Goal: Task Accomplishment & Management: Manage account settings

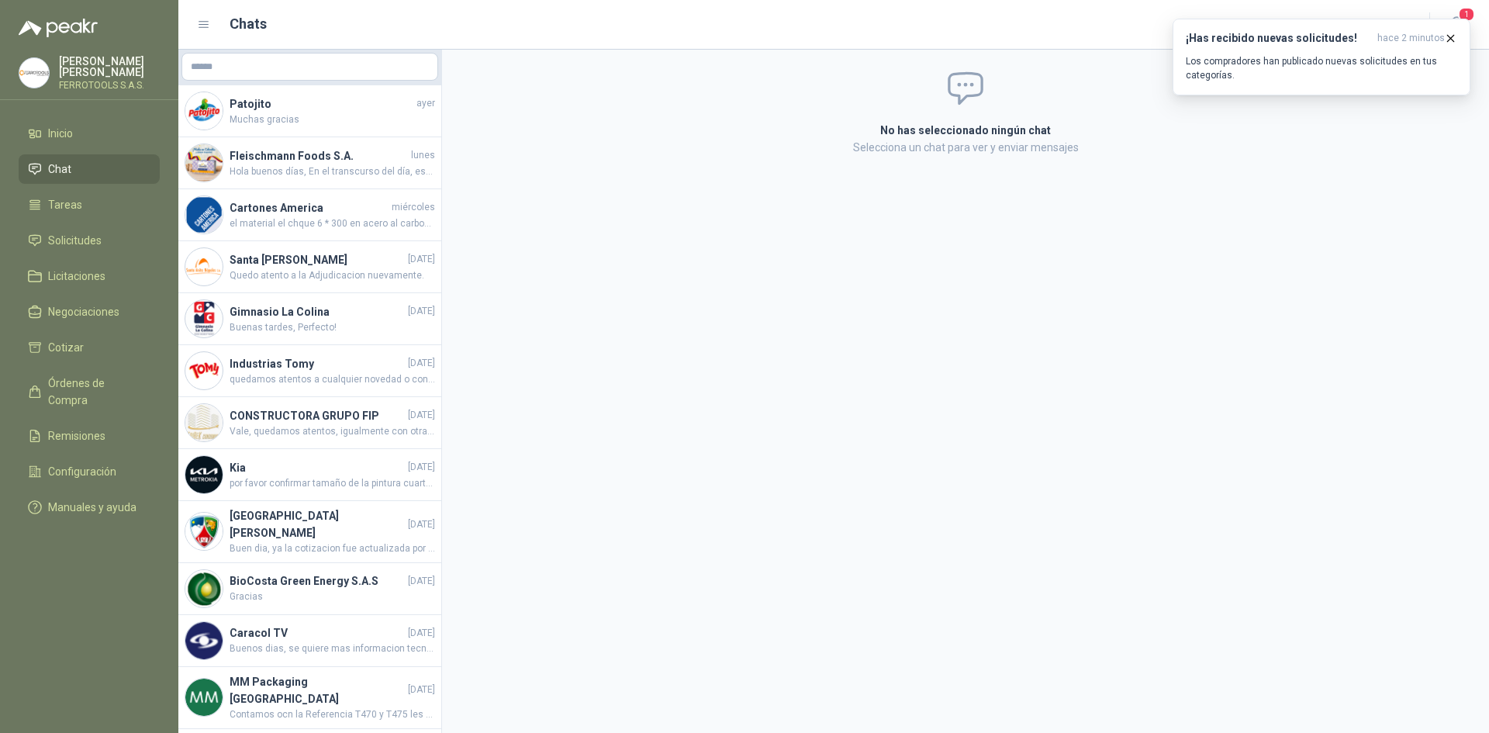
click at [1458, 36] on button "¡Has recibido nuevas solicitudes! hace 2 minutos Los compradores han publicado …" at bounding box center [1322, 57] width 298 height 77
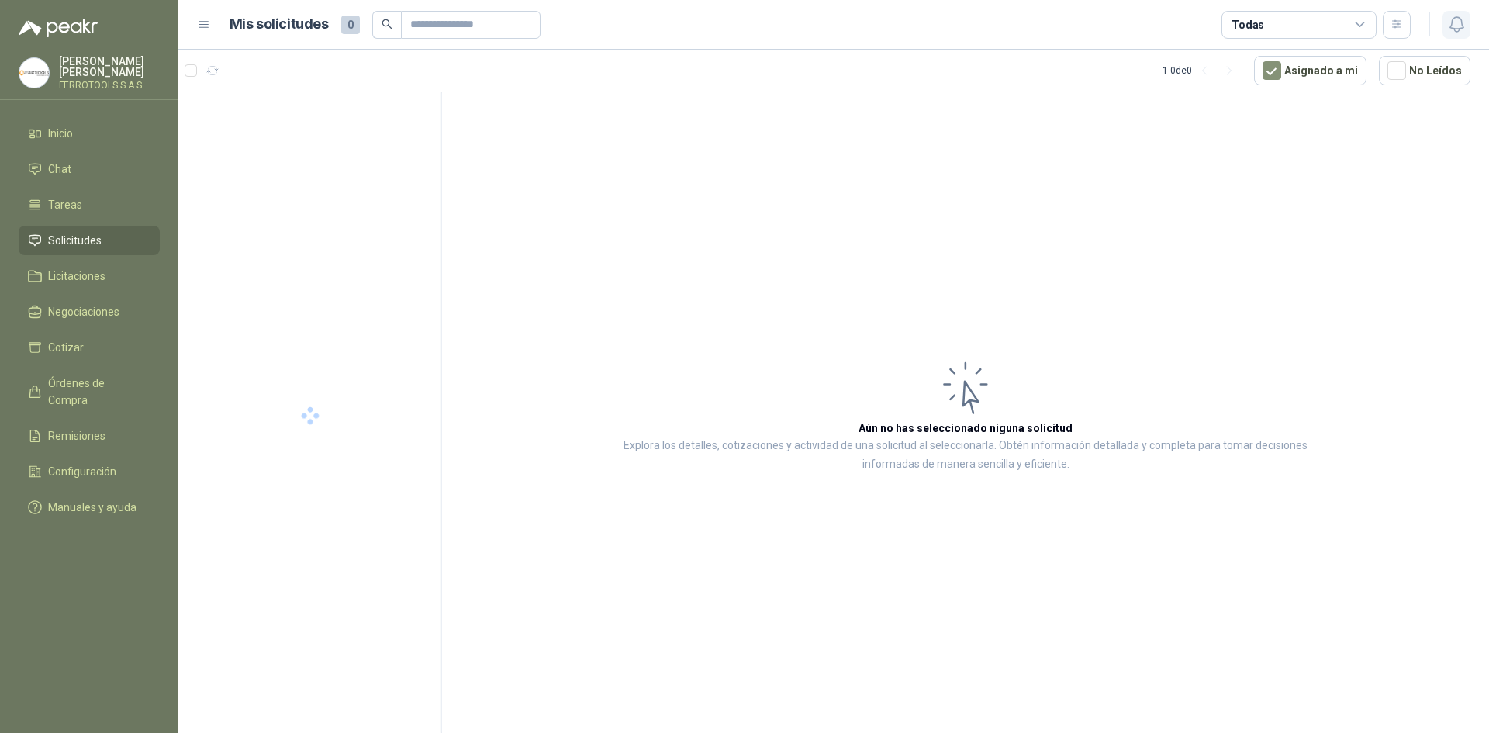
click at [1455, 21] on icon "button" at bounding box center [1456, 24] width 19 height 19
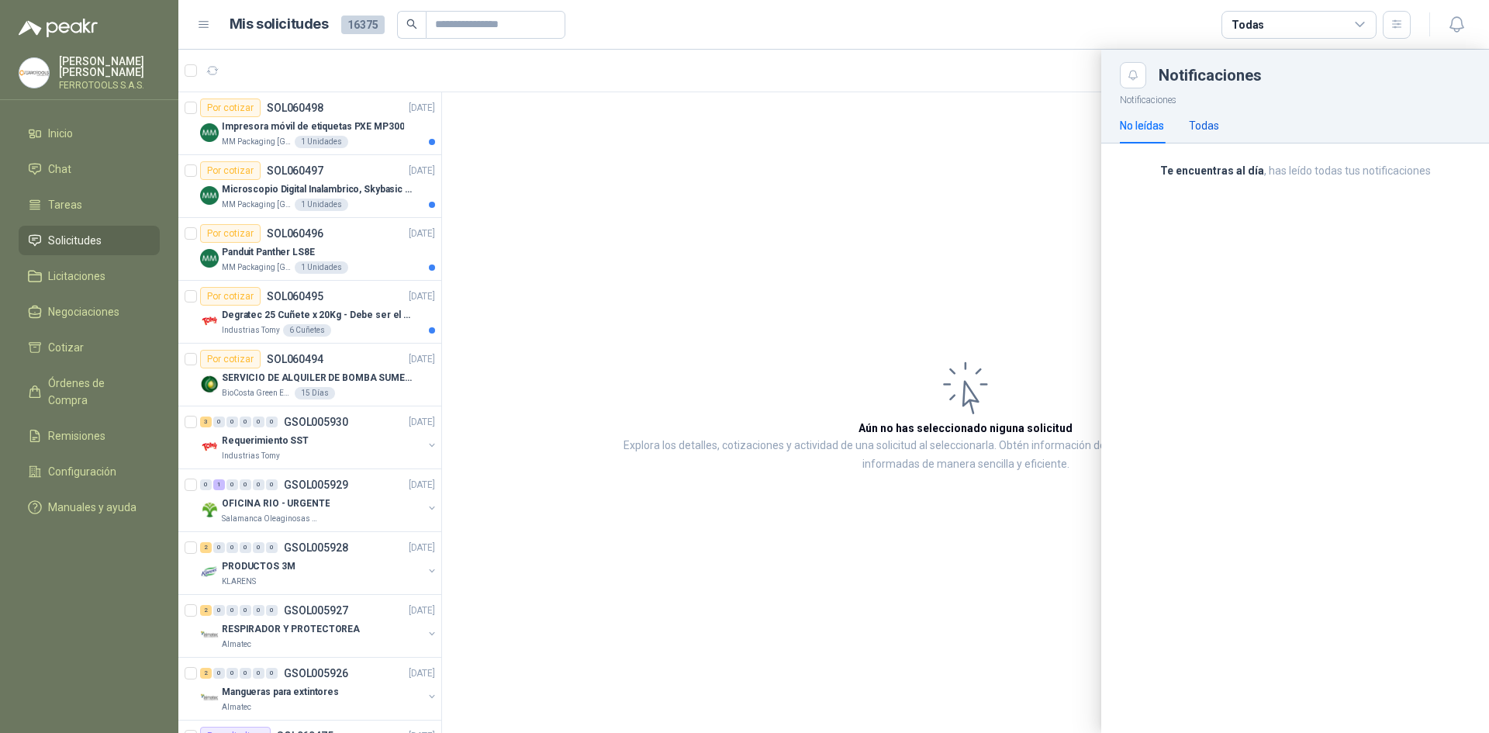
click at [1199, 120] on div "Todas" at bounding box center [1204, 125] width 30 height 17
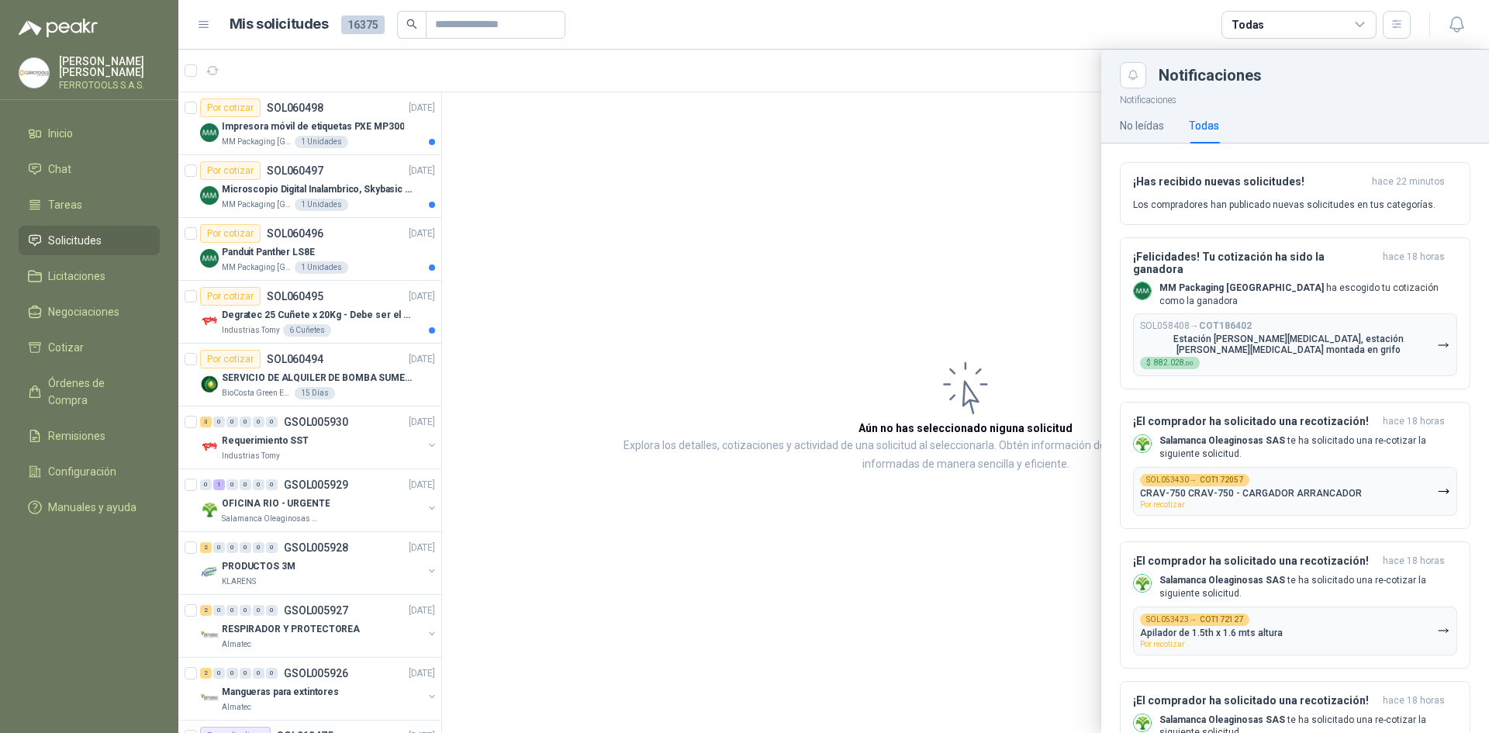
click at [635, 333] on div at bounding box center [833, 391] width 1311 height 683
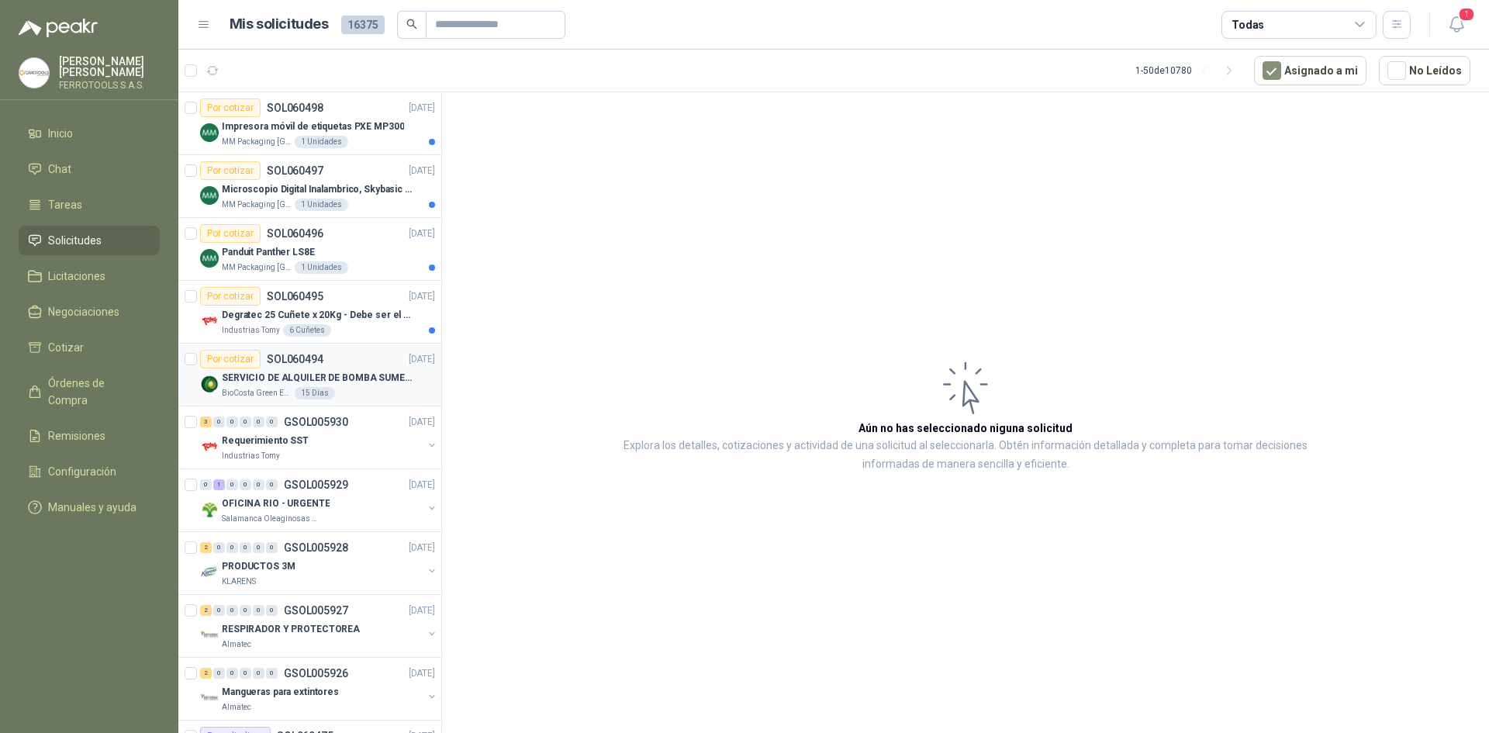
click at [188, 365] on div at bounding box center [191, 375] width 12 height 50
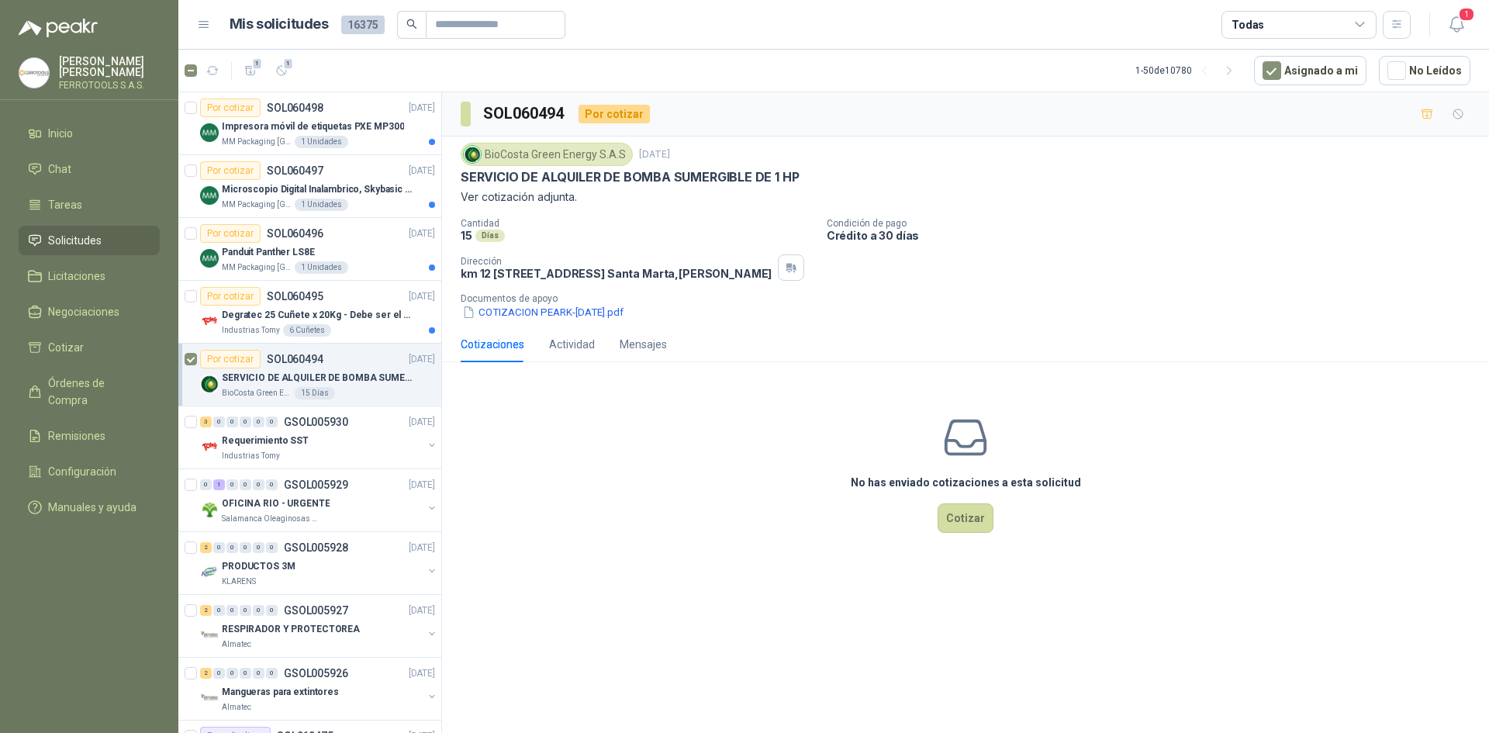
click at [294, 70] on article "1 1 1 - 50 de 10780 Asignado a mi No Leídos" at bounding box center [833, 71] width 1311 height 42
click at [282, 76] on icon "button" at bounding box center [281, 70] width 13 height 13
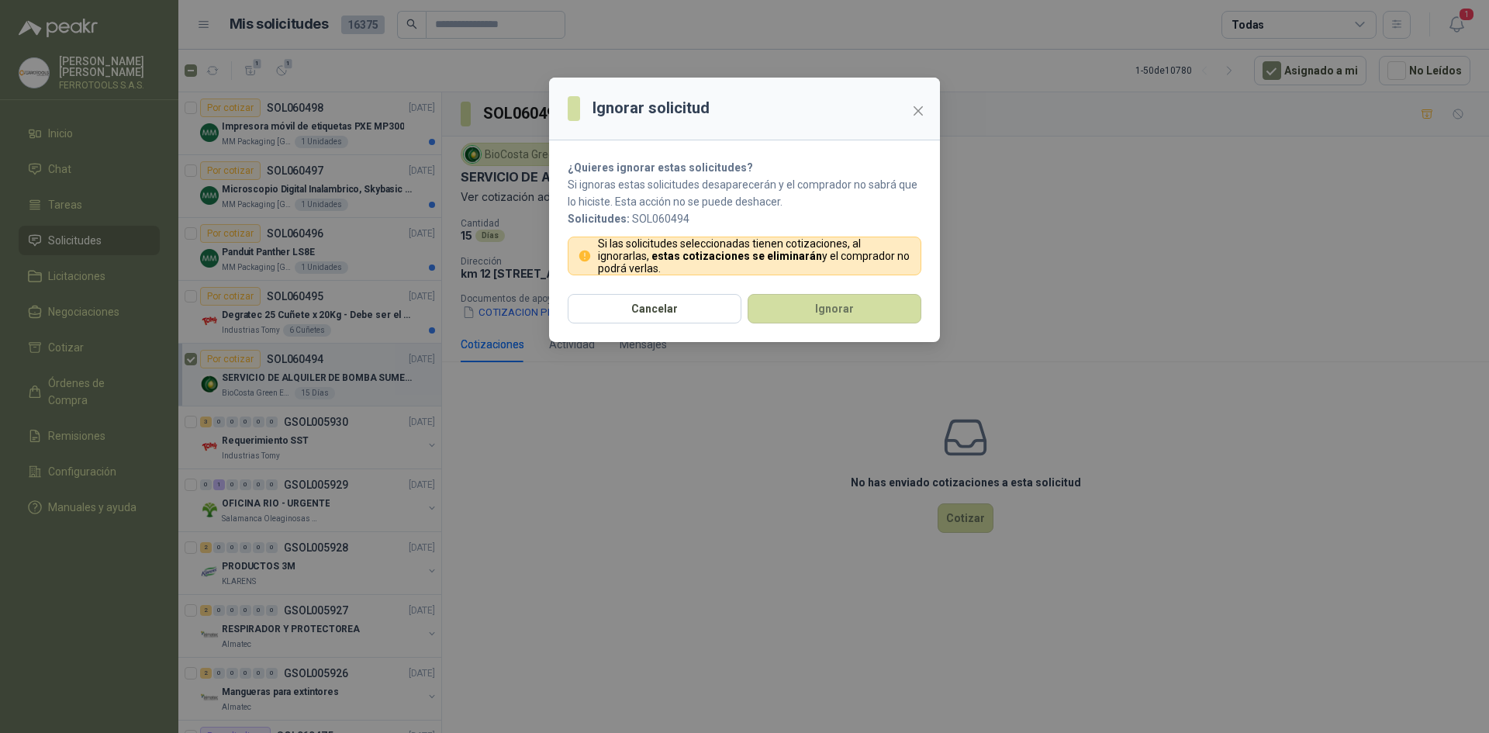
click at [860, 289] on section "¿Quieres ignorar estas solicitudes? Si ignoras estas solicitudes desaparecerán …" at bounding box center [744, 217] width 391 height 154
click at [862, 300] on button "Ignorar" at bounding box center [835, 308] width 174 height 29
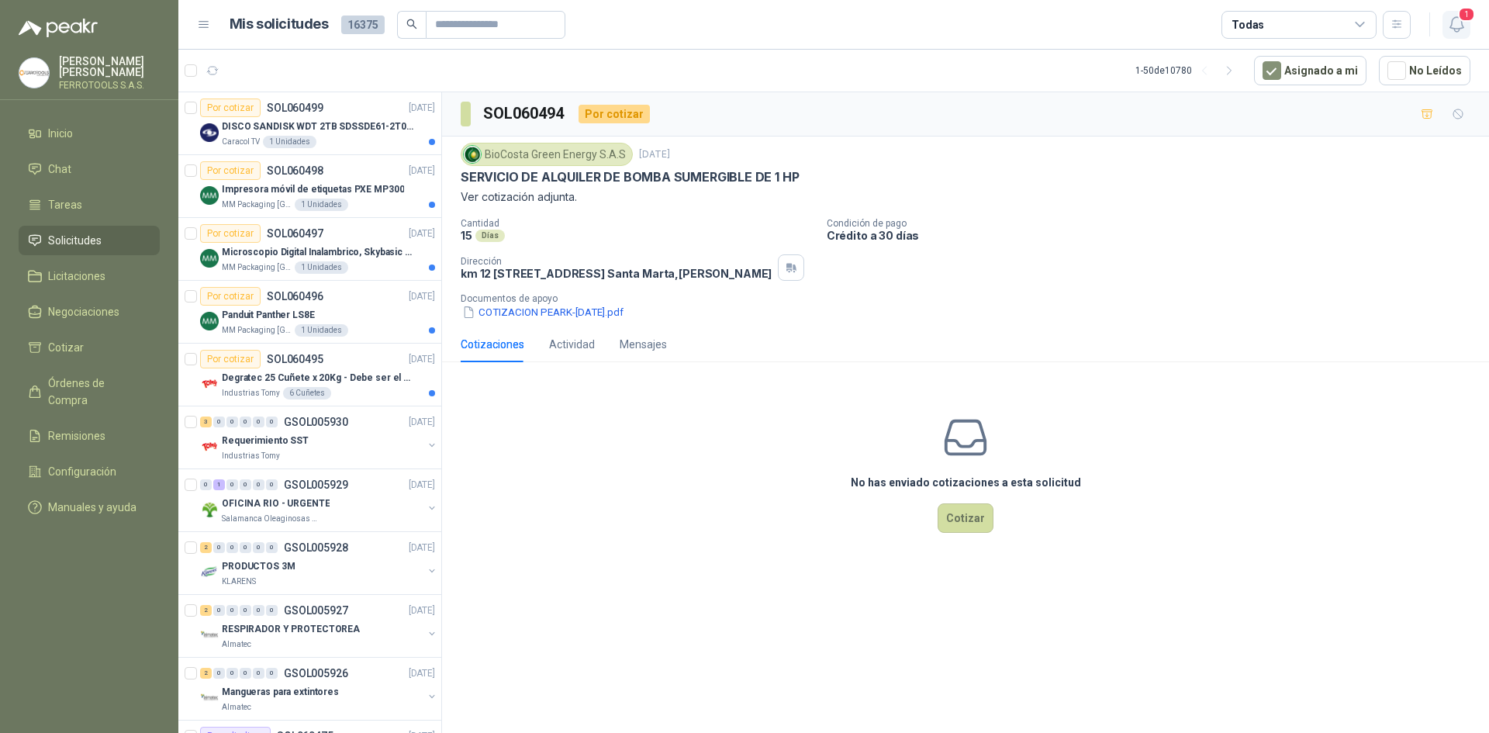
click at [1449, 26] on icon "button" at bounding box center [1456, 24] width 19 height 19
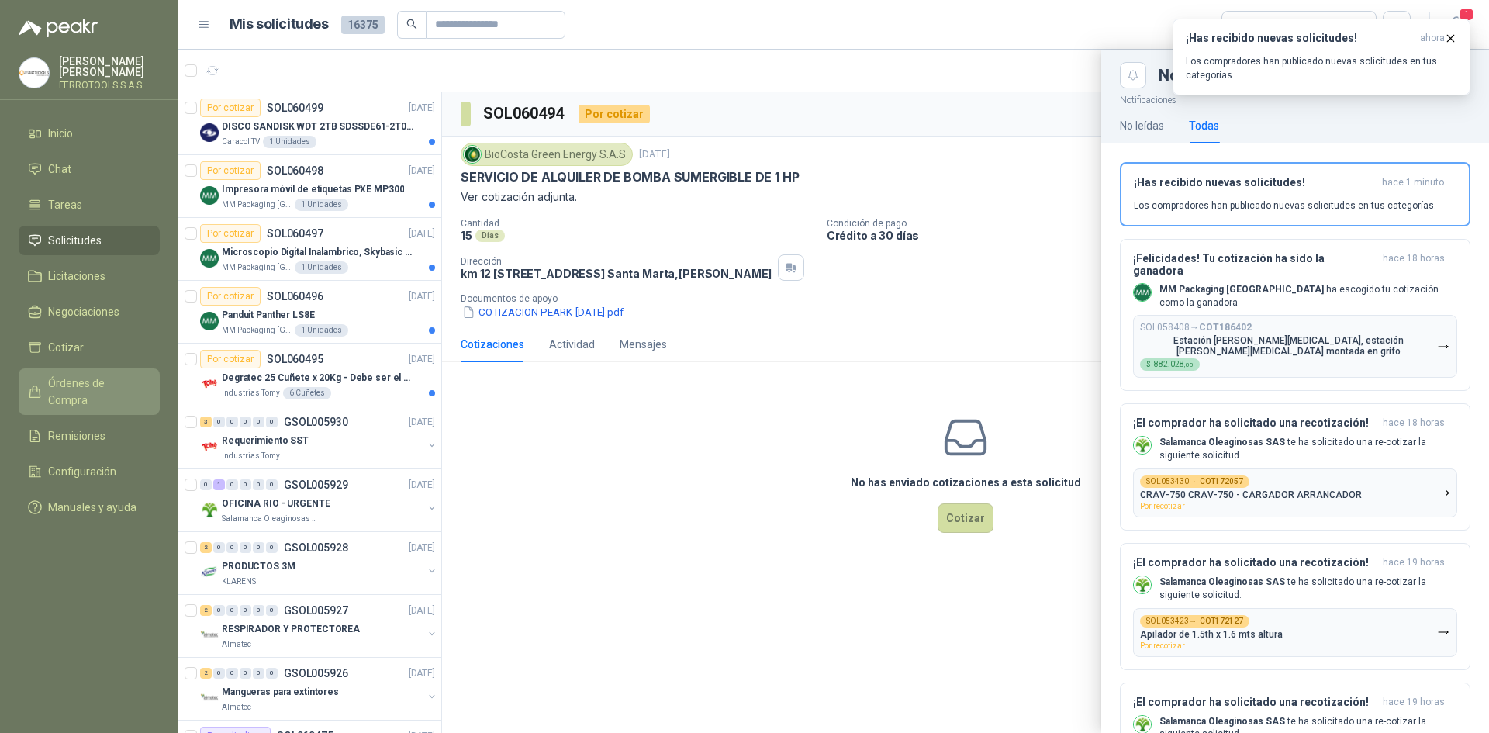
click at [116, 377] on span "Órdenes de Compra" at bounding box center [96, 392] width 97 height 34
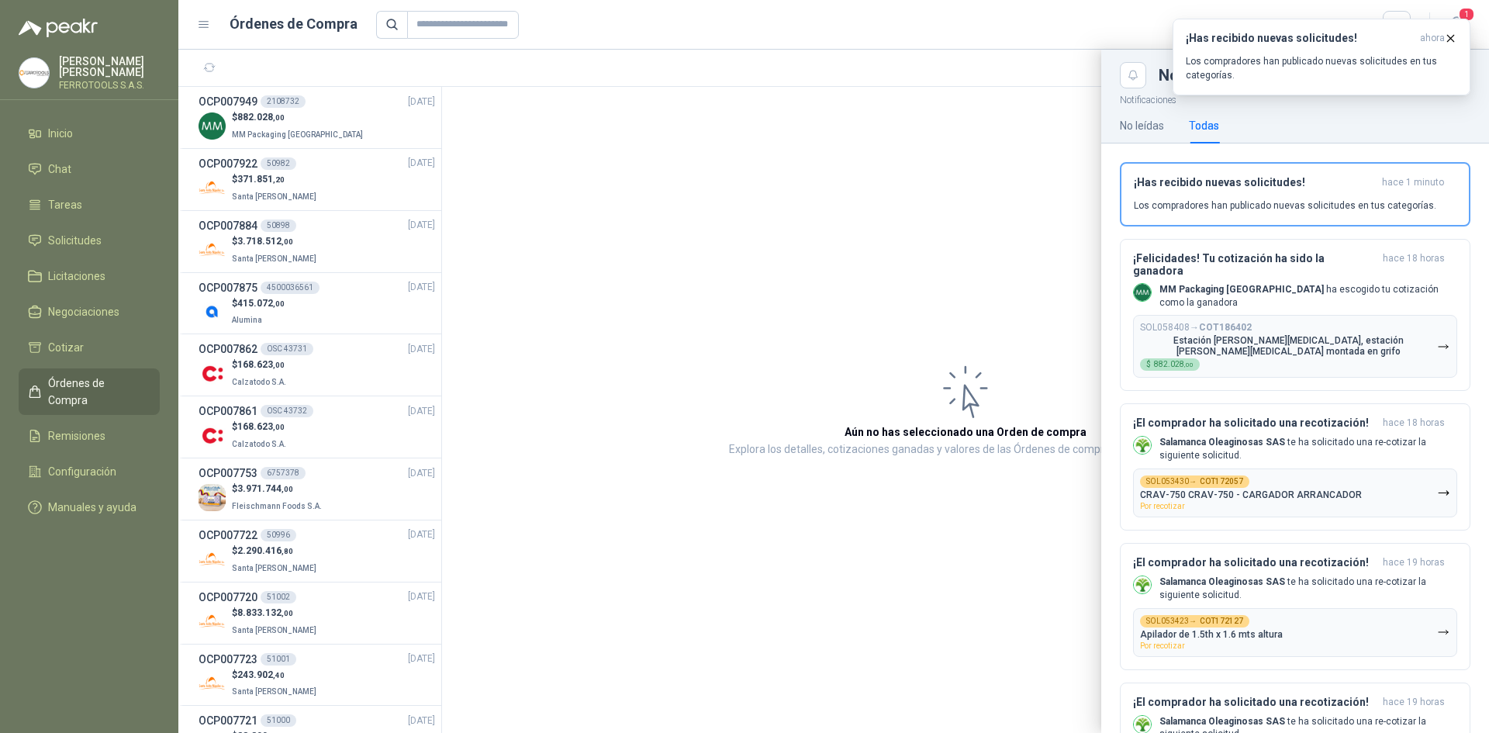
click at [313, 310] on div at bounding box center [833, 391] width 1311 height 683
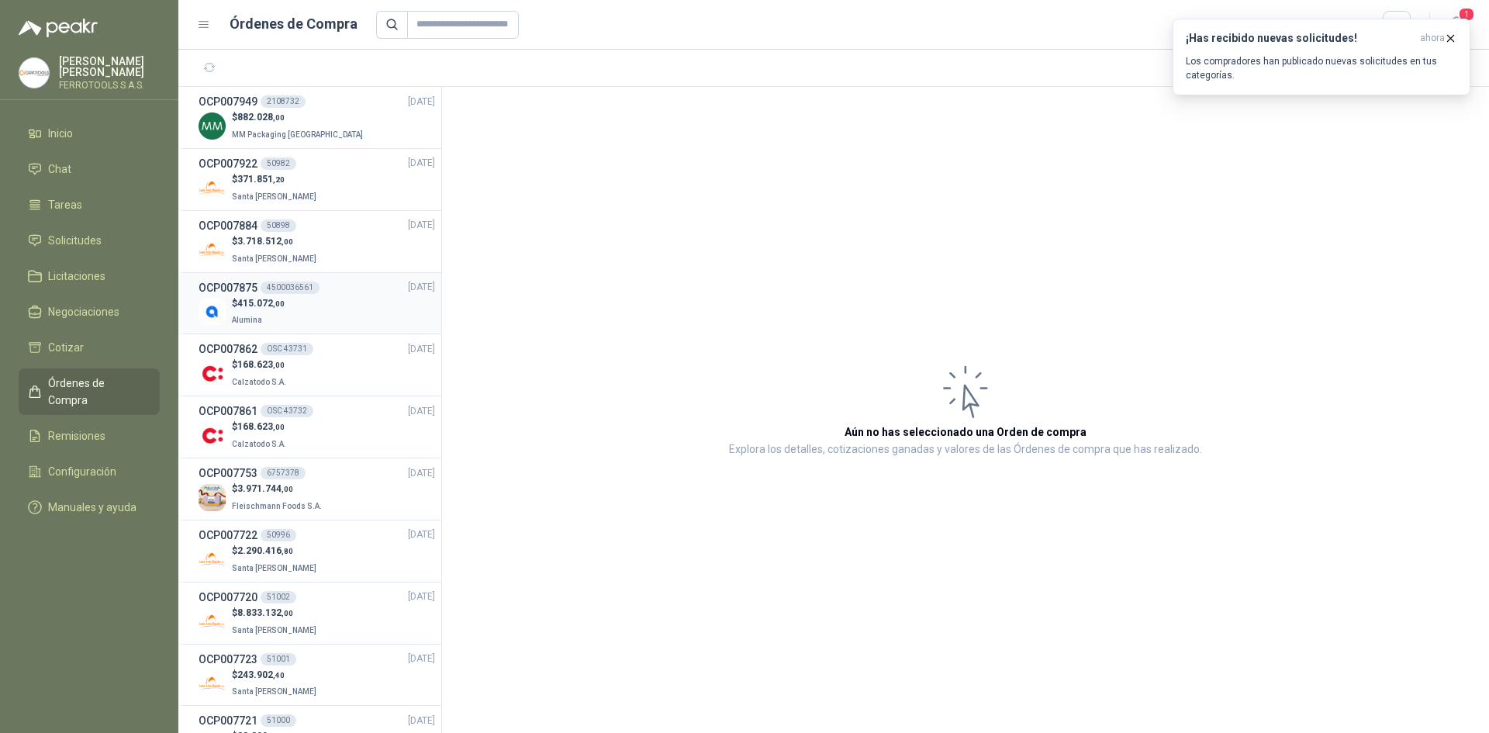
click at [313, 319] on div "$ 415.072 ,00 Alumina" at bounding box center [317, 312] width 237 height 32
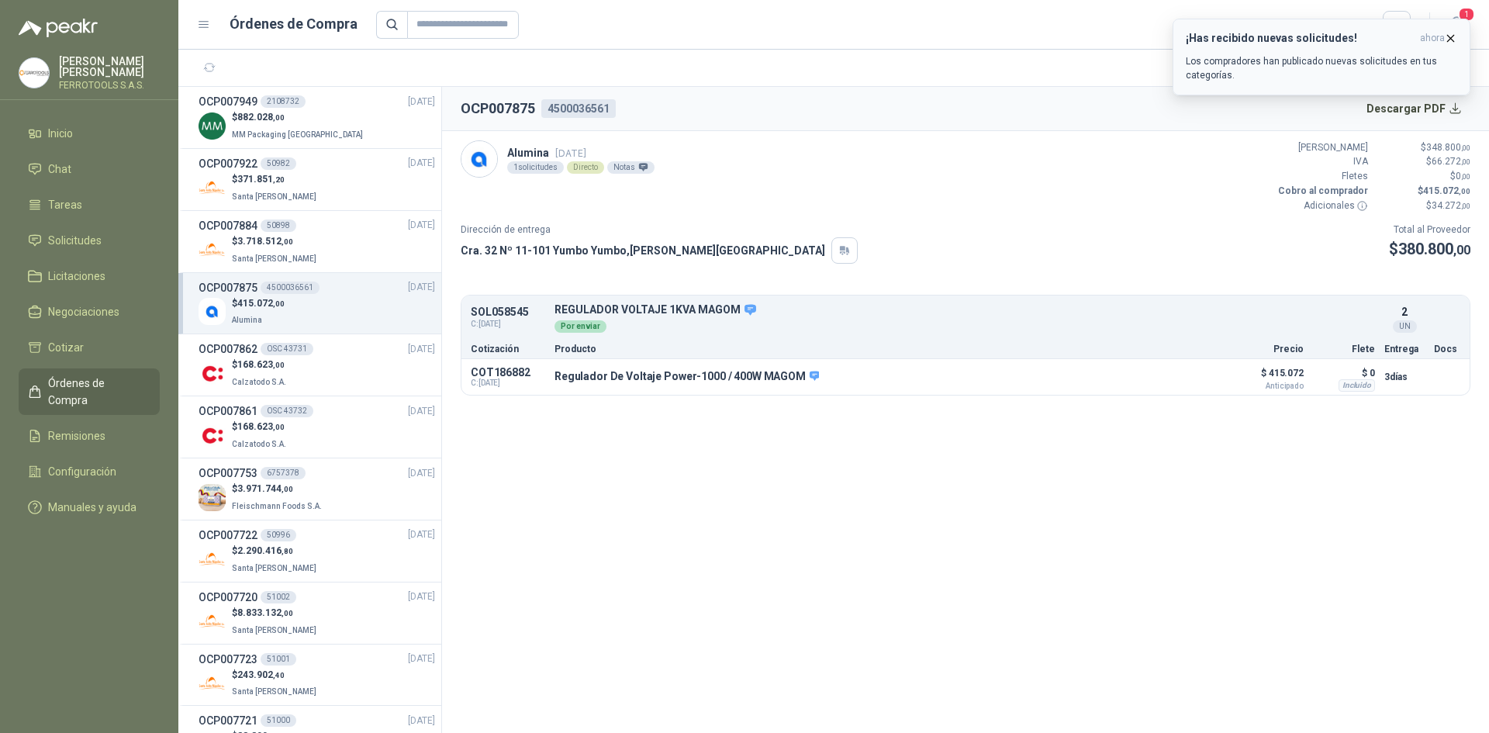
click at [1452, 37] on icon "button" at bounding box center [1451, 38] width 6 height 6
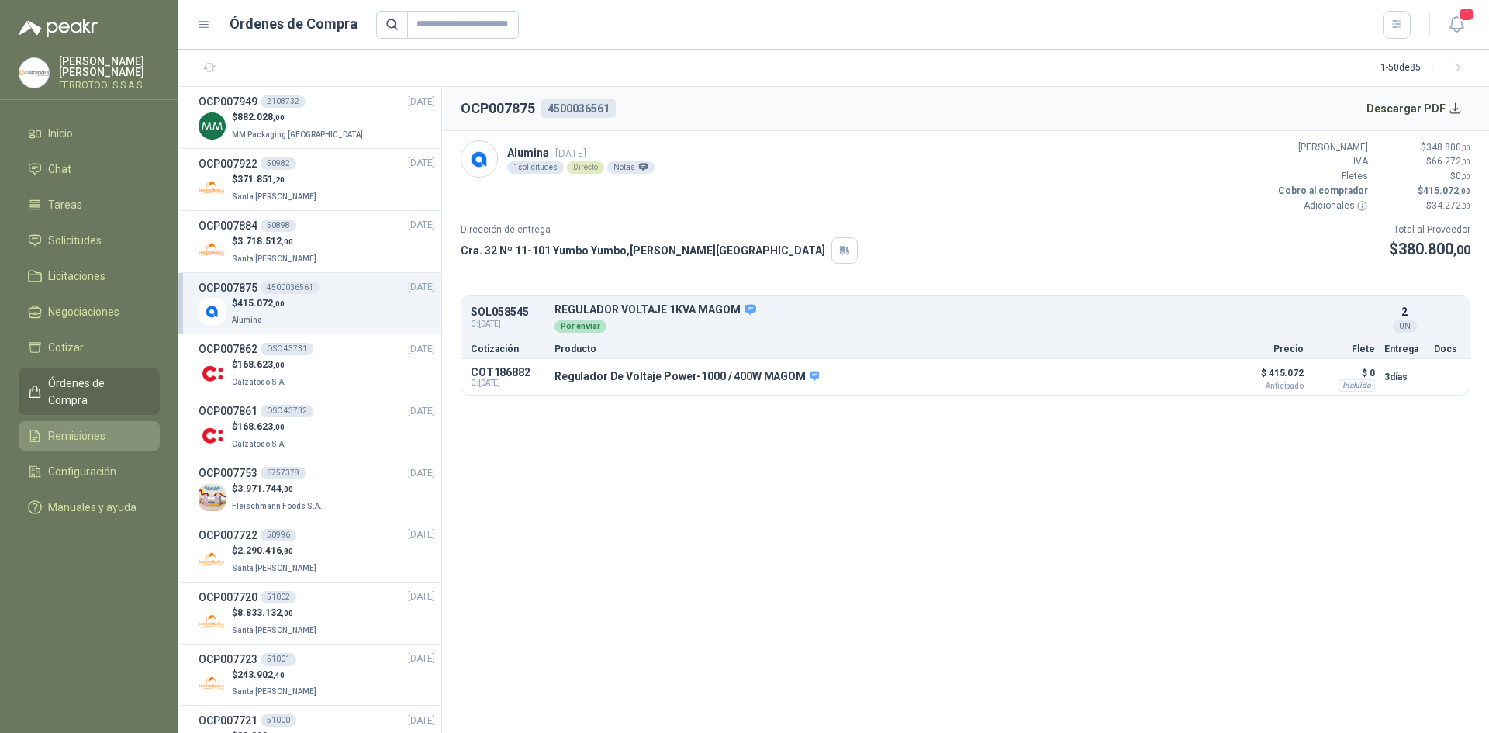
click at [123, 427] on li "Remisiones" at bounding box center [89, 435] width 123 height 17
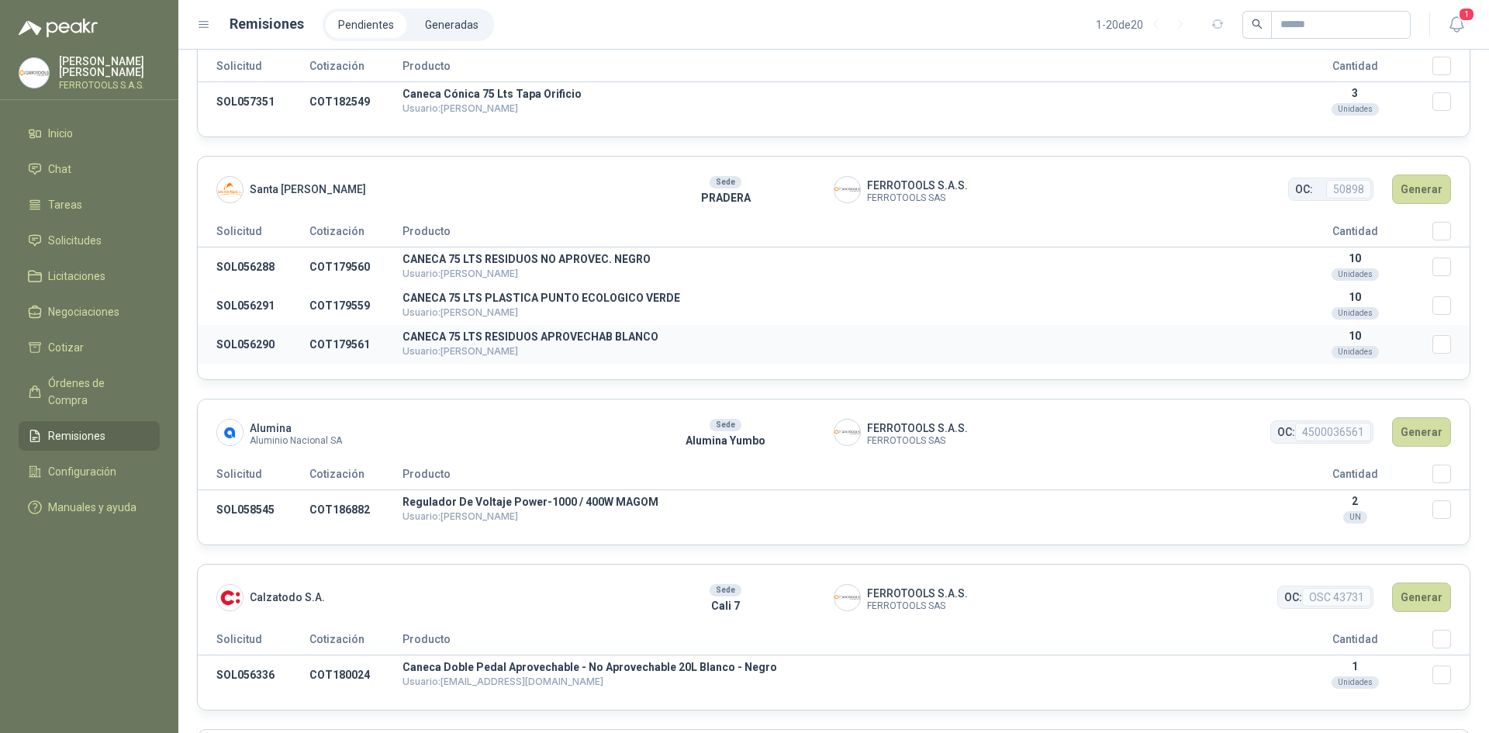
scroll to position [388, 0]
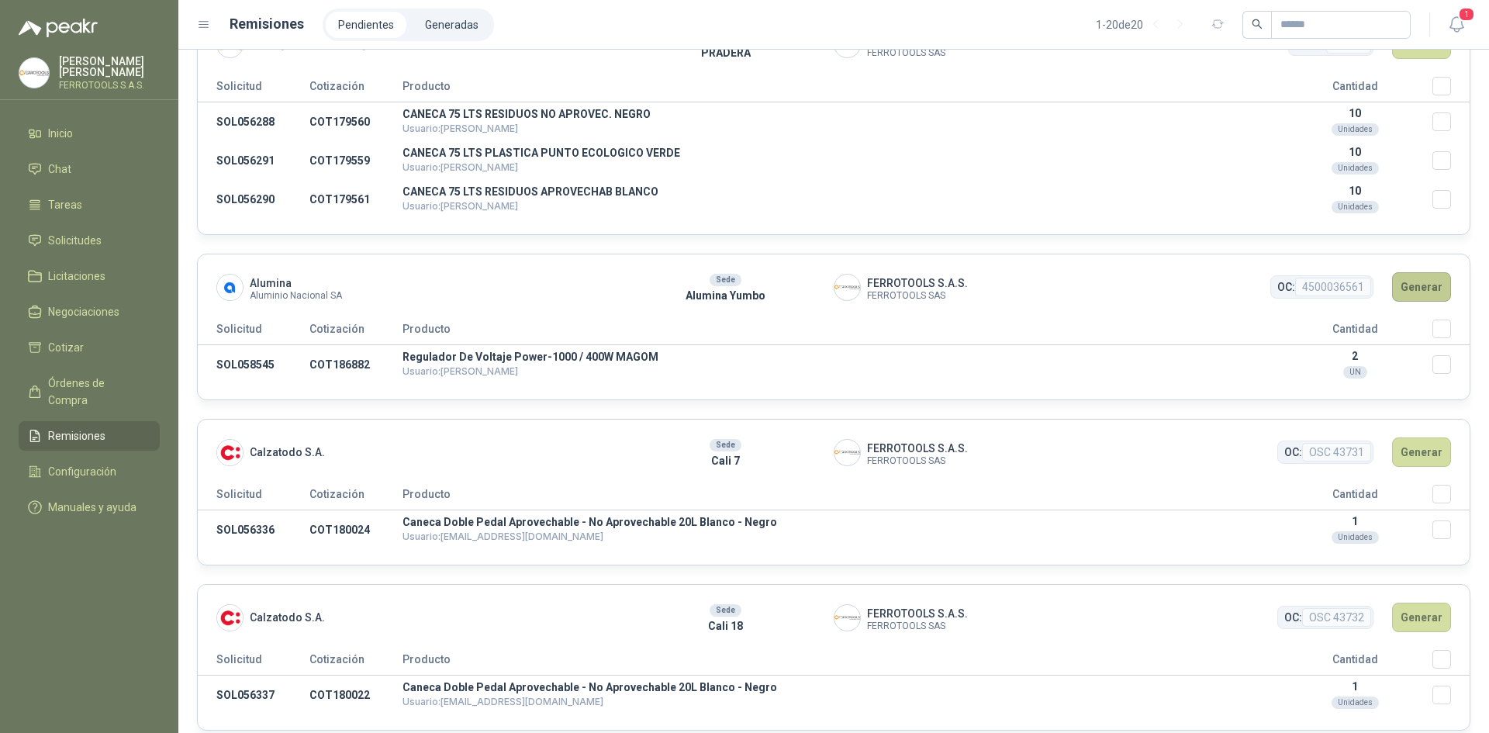
click at [1421, 289] on button "Generar" at bounding box center [1421, 286] width 59 height 29
click at [1412, 290] on button "Generar" at bounding box center [1421, 286] width 59 height 29
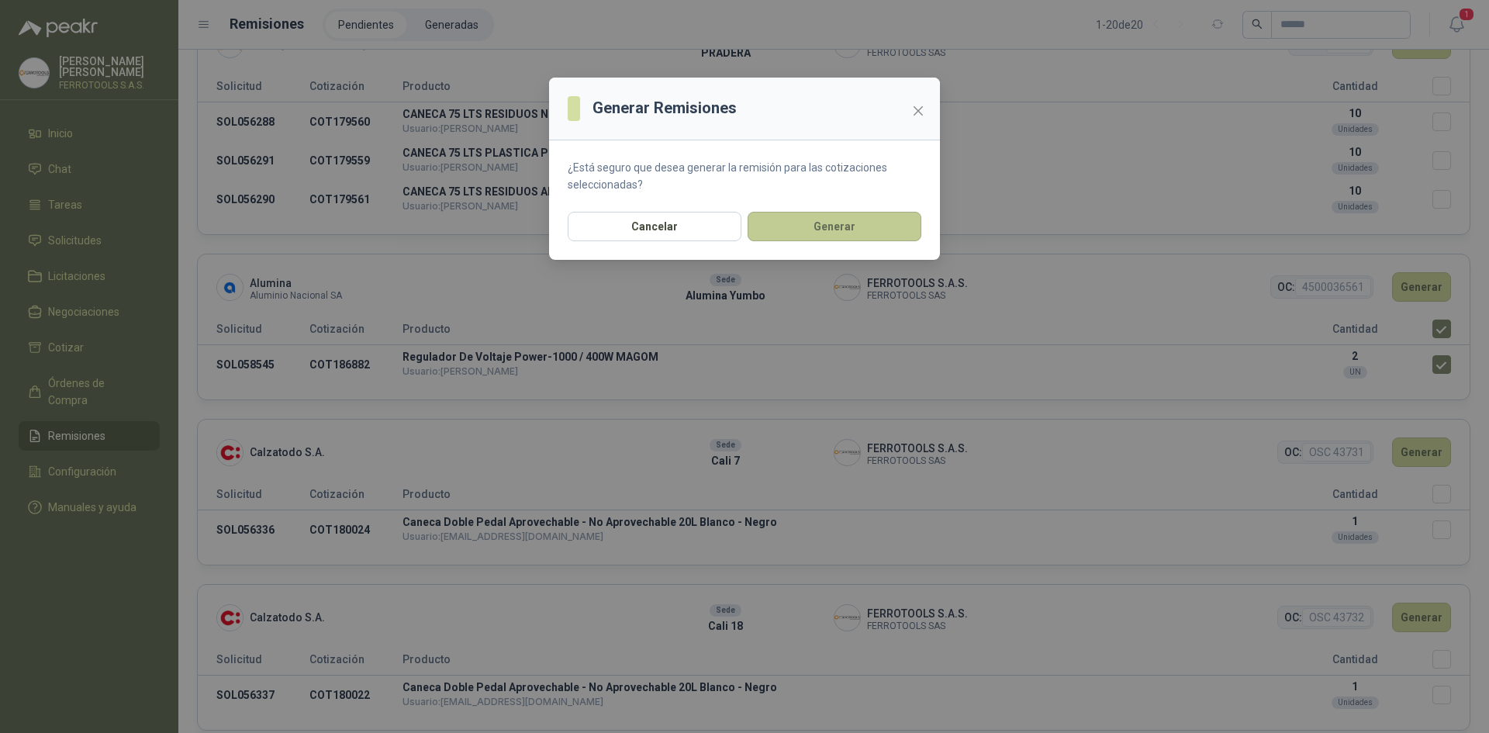
click at [864, 225] on button "Generar" at bounding box center [835, 226] width 174 height 29
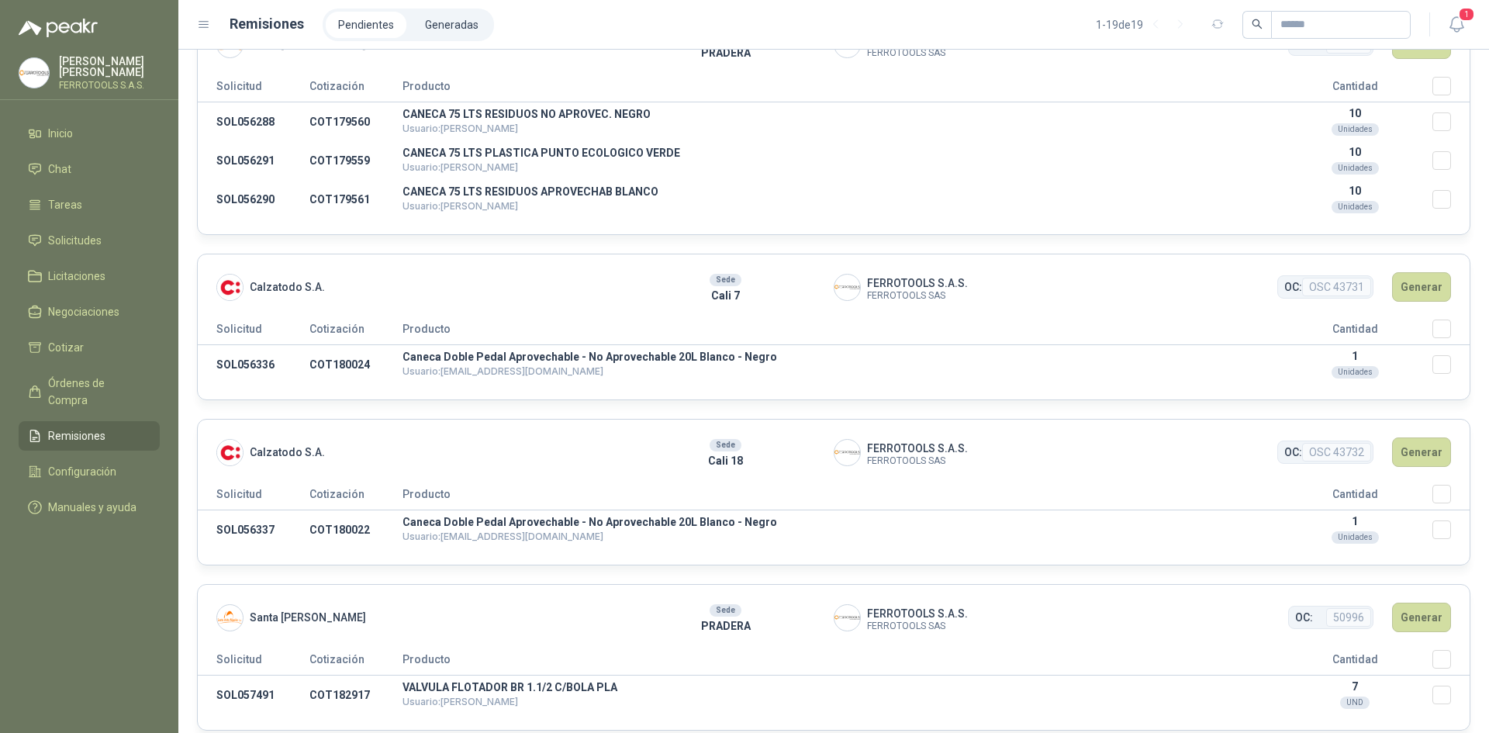
click at [1432, 503] on th "Seleccionar/deseleccionar" at bounding box center [1450, 498] width 37 height 26
click at [1414, 442] on button "Generar" at bounding box center [1421, 451] width 59 height 29
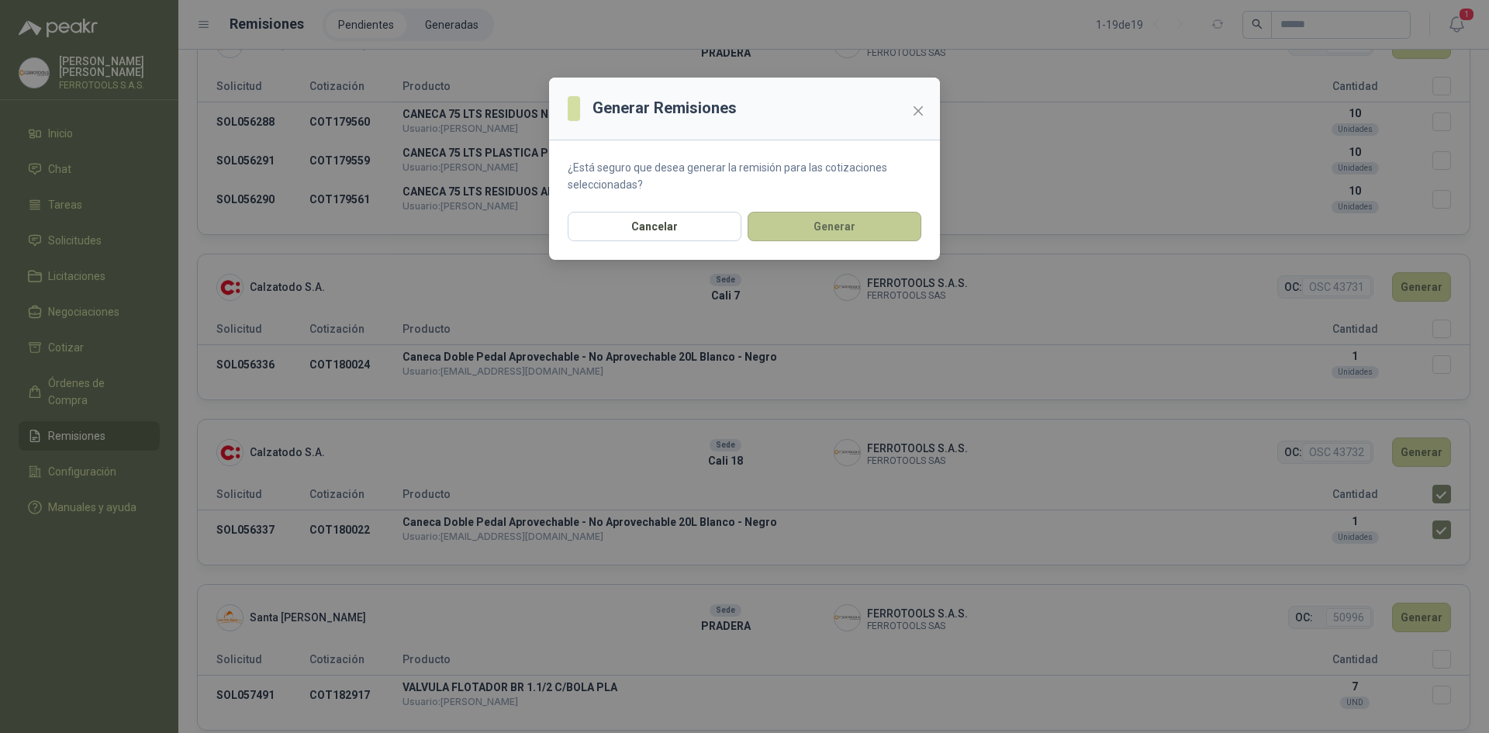
click at [871, 235] on button "Generar" at bounding box center [835, 226] width 174 height 29
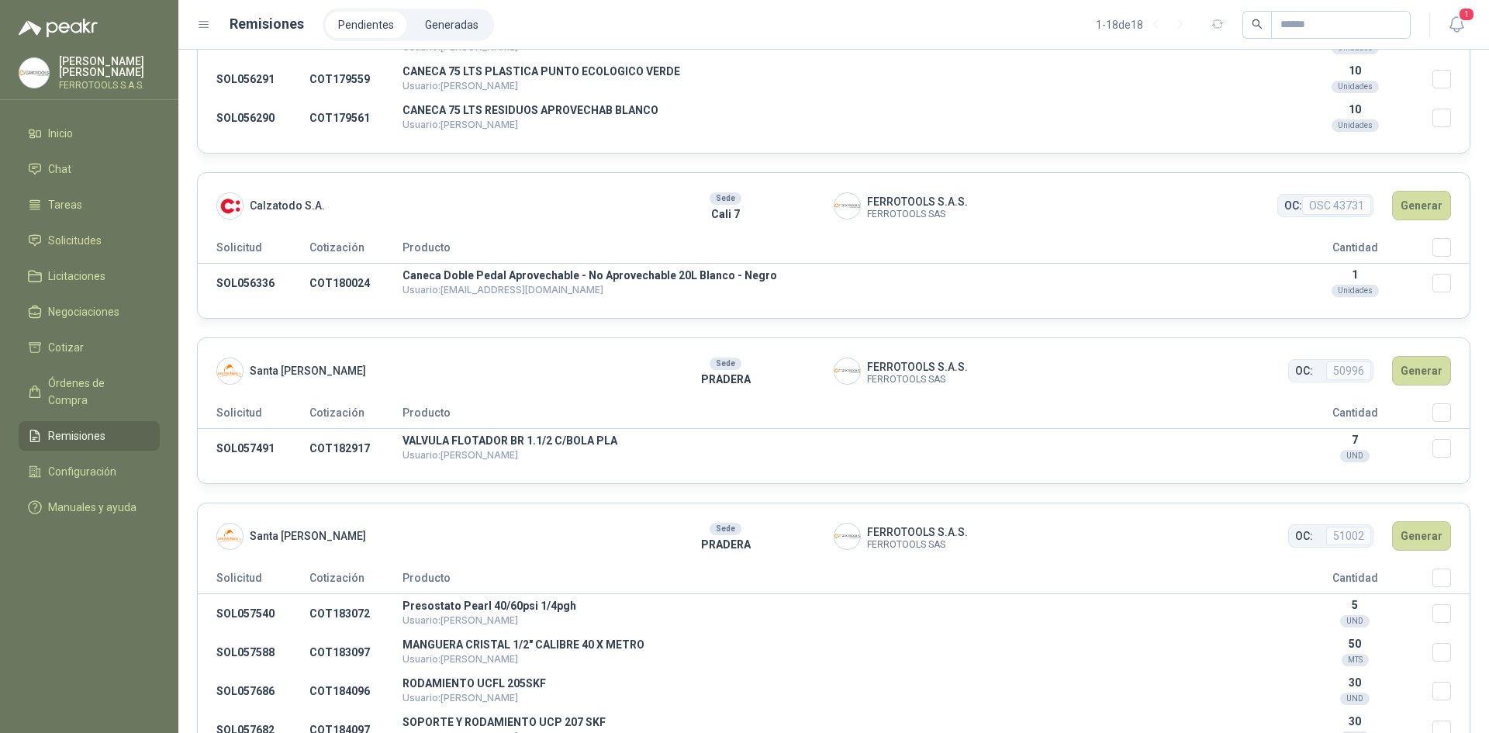
scroll to position [465, 0]
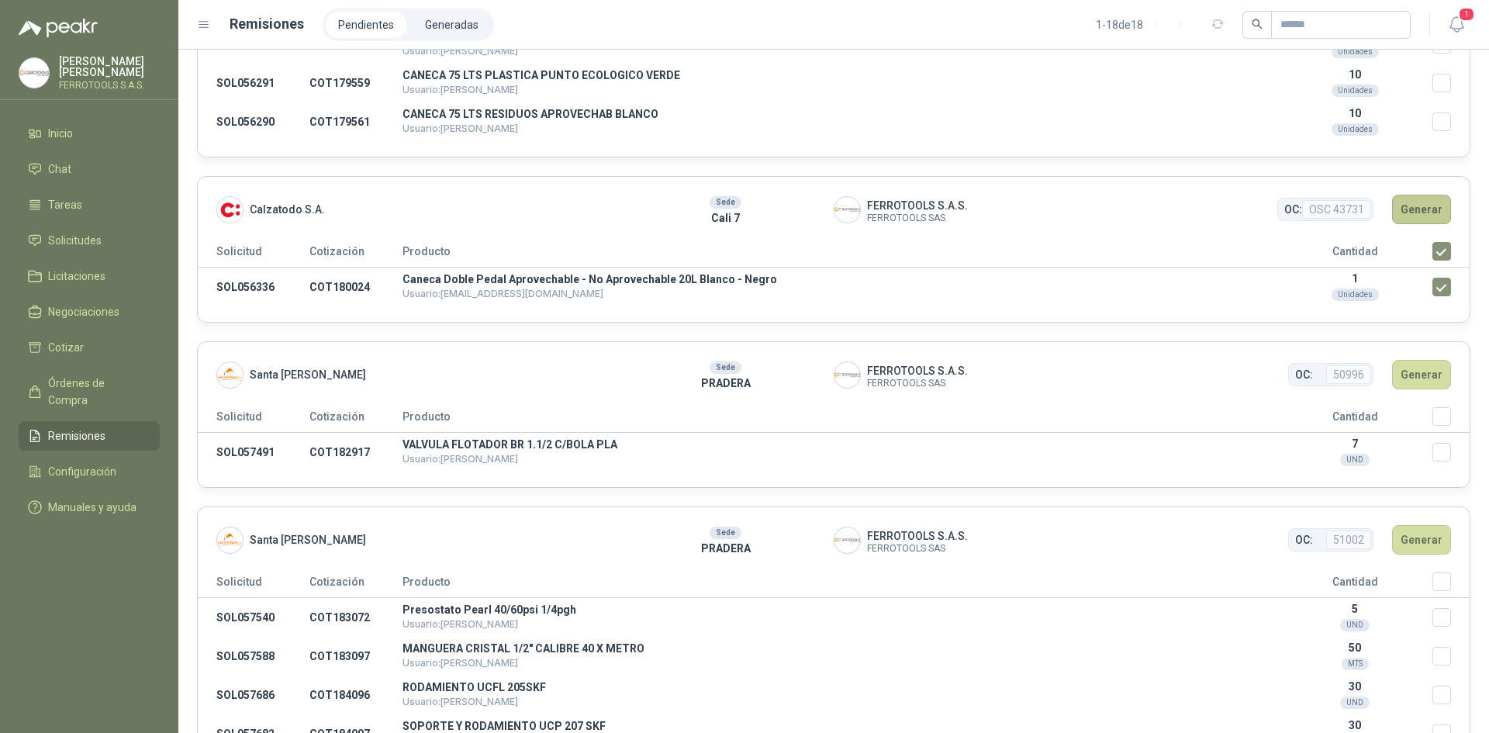
click at [1426, 203] on button "Generar" at bounding box center [1421, 209] width 59 height 29
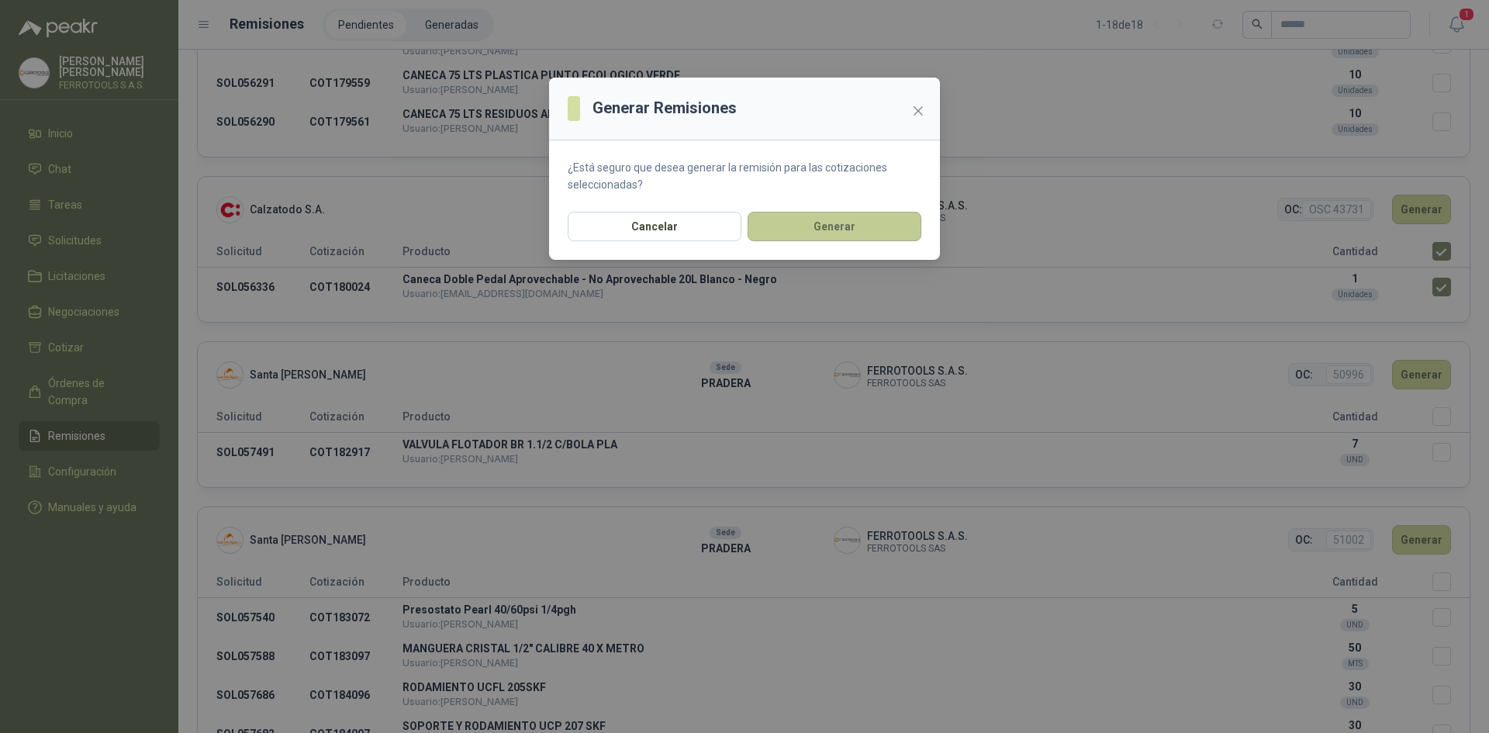
click at [901, 233] on button "Generar" at bounding box center [835, 226] width 174 height 29
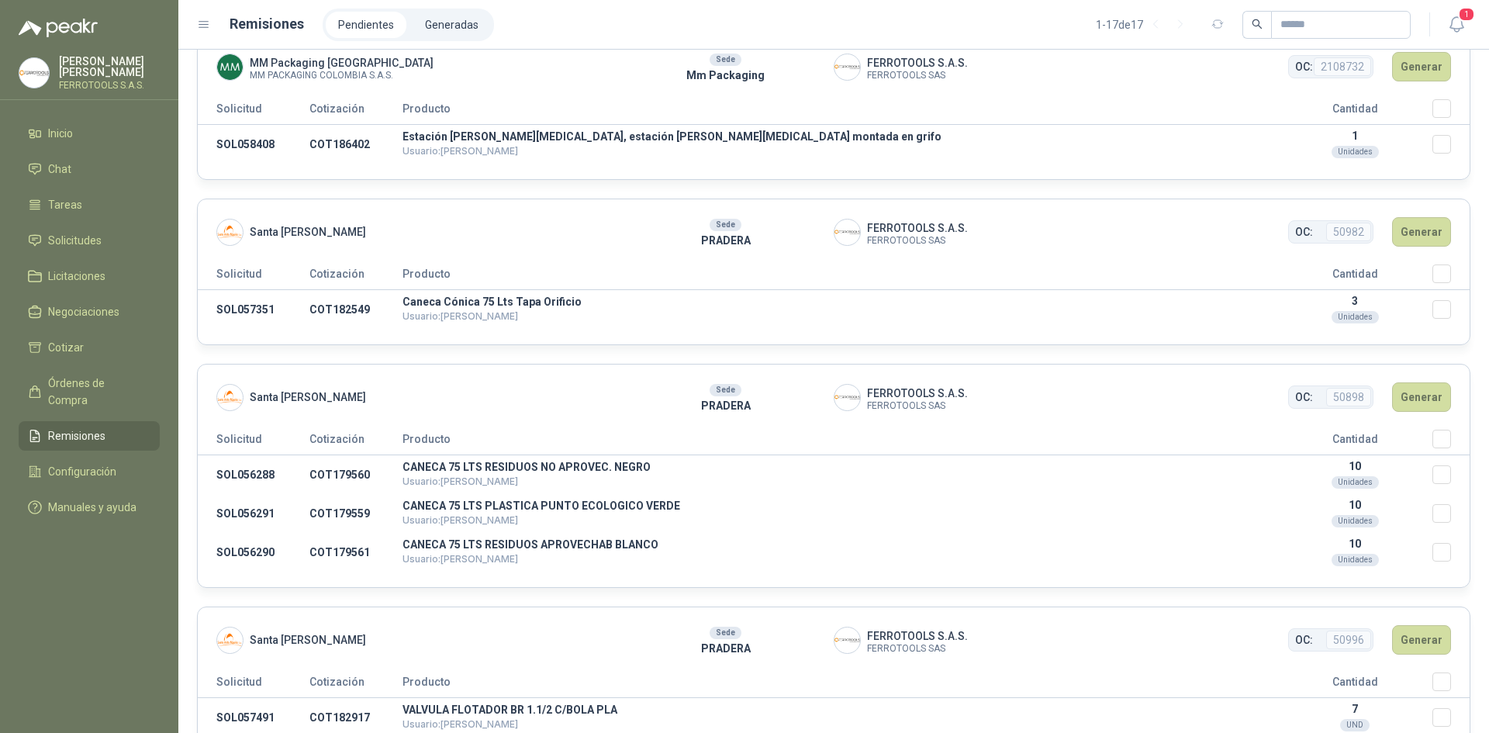
scroll to position [0, 0]
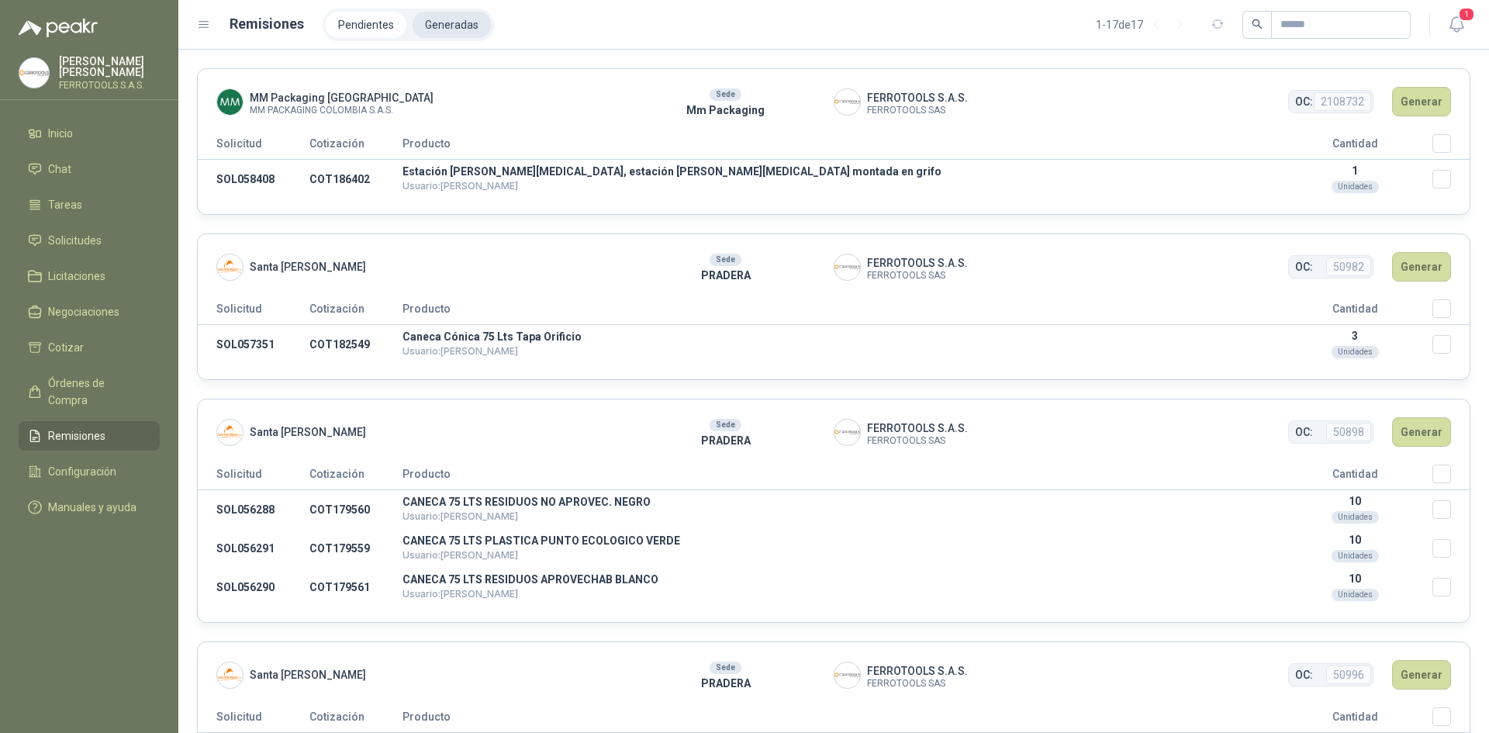
click at [453, 22] on li "Generadas" at bounding box center [452, 25] width 78 height 26
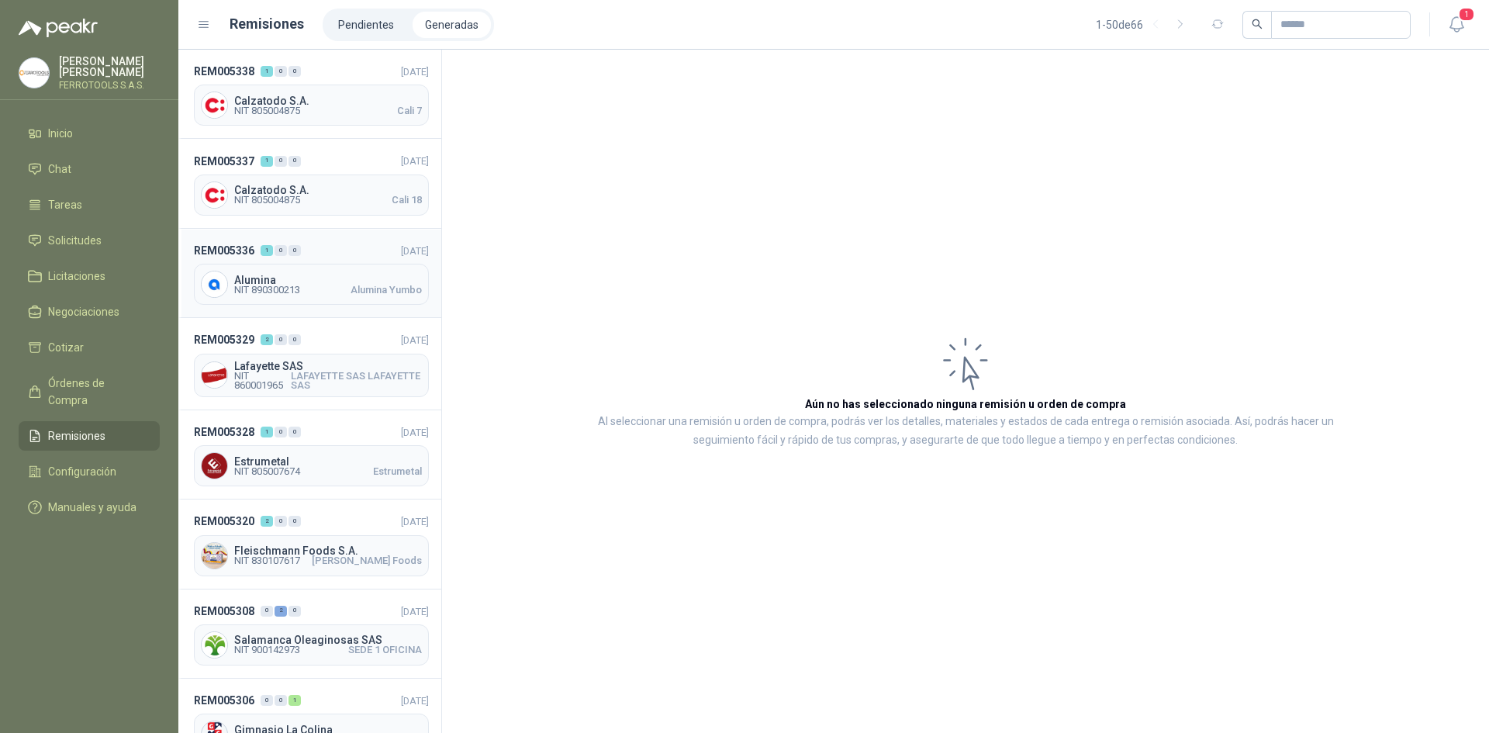
click at [351, 242] on header "REM005336 1 0 0 [DATE]" at bounding box center [311, 250] width 235 height 17
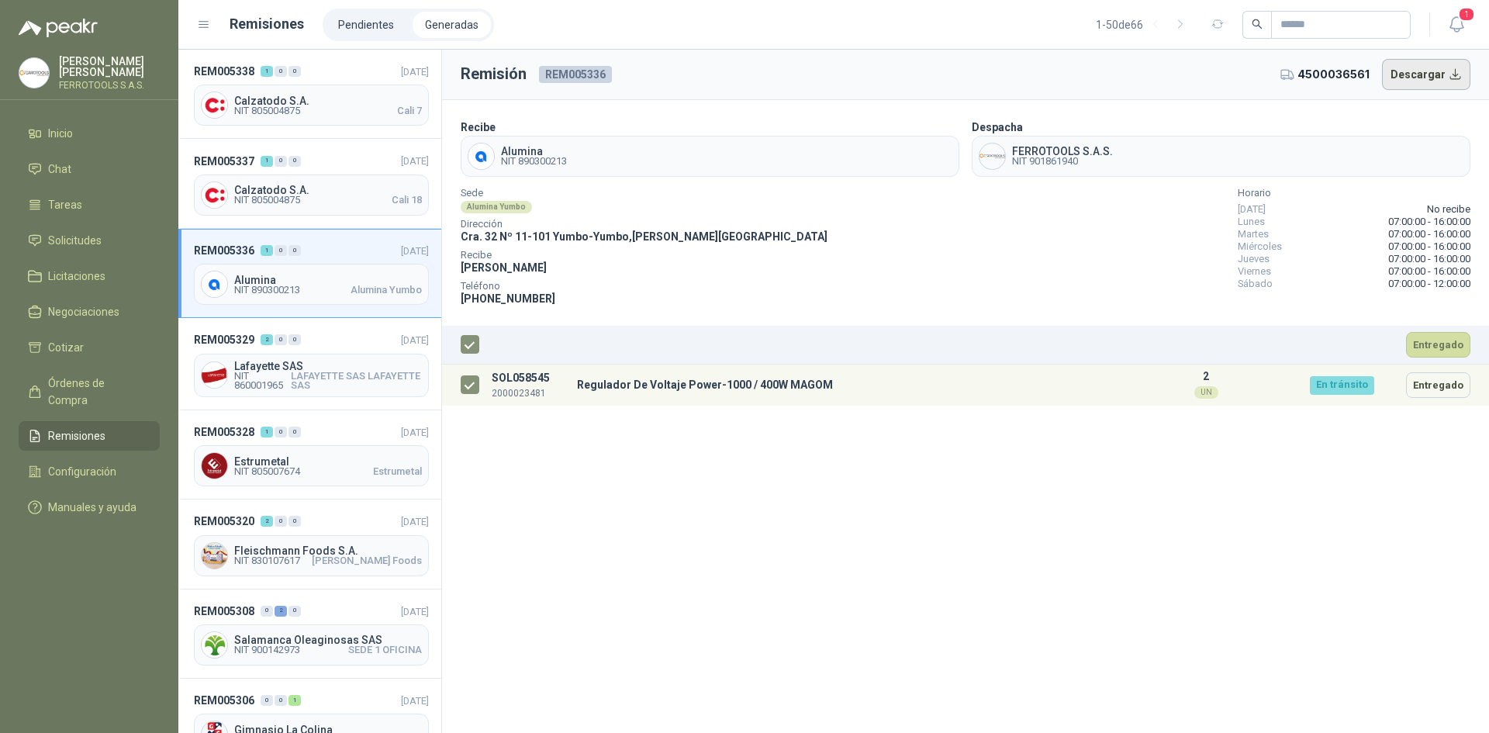
click at [1429, 72] on button "Descargar" at bounding box center [1426, 74] width 89 height 31
click at [335, 156] on header "REM005337 1 0 0 [DATE]" at bounding box center [311, 160] width 235 height 17
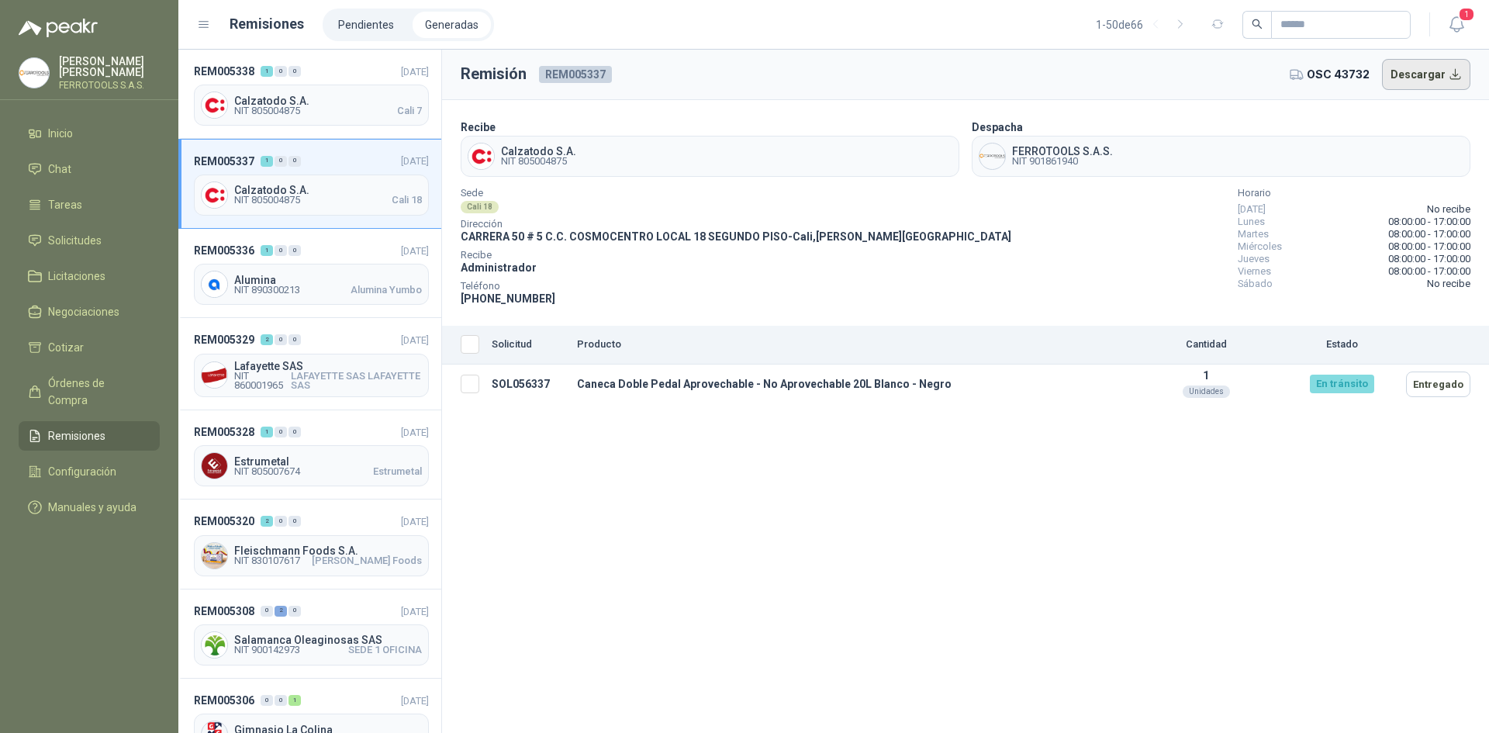
click at [1421, 72] on button "Descargar" at bounding box center [1426, 74] width 89 height 31
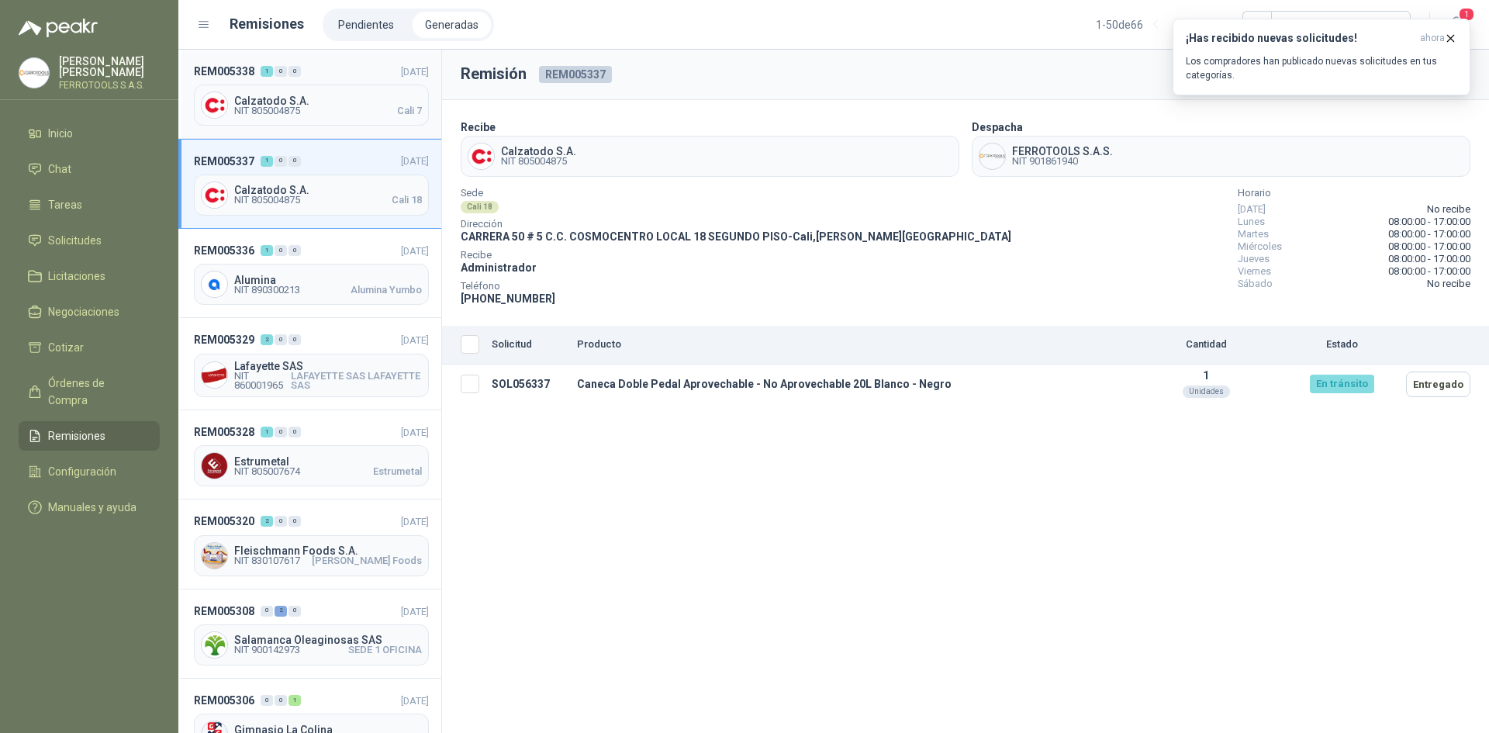
click at [342, 77] on header "REM005338 1 0 0 [DATE]" at bounding box center [311, 71] width 235 height 17
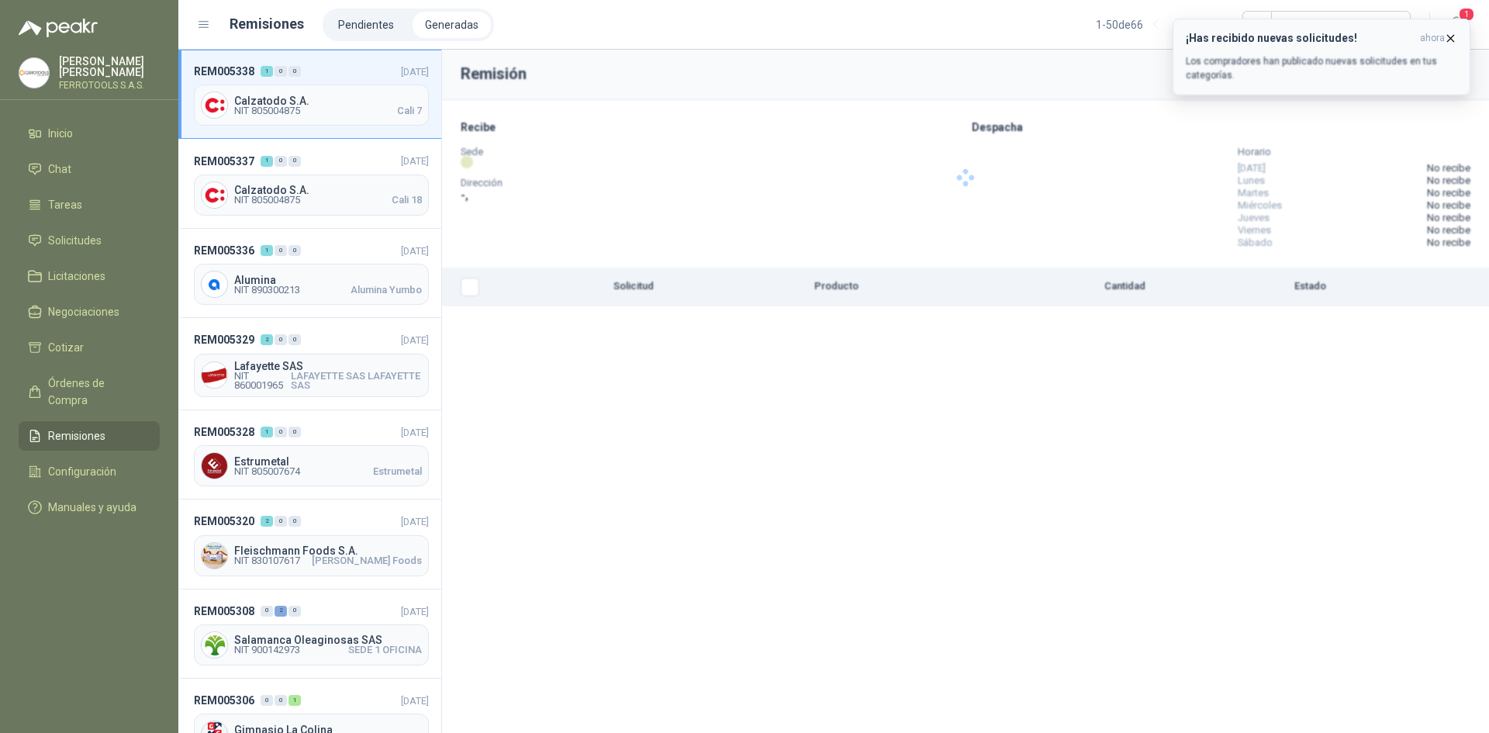
click at [1450, 36] on icon "button" at bounding box center [1450, 38] width 13 height 13
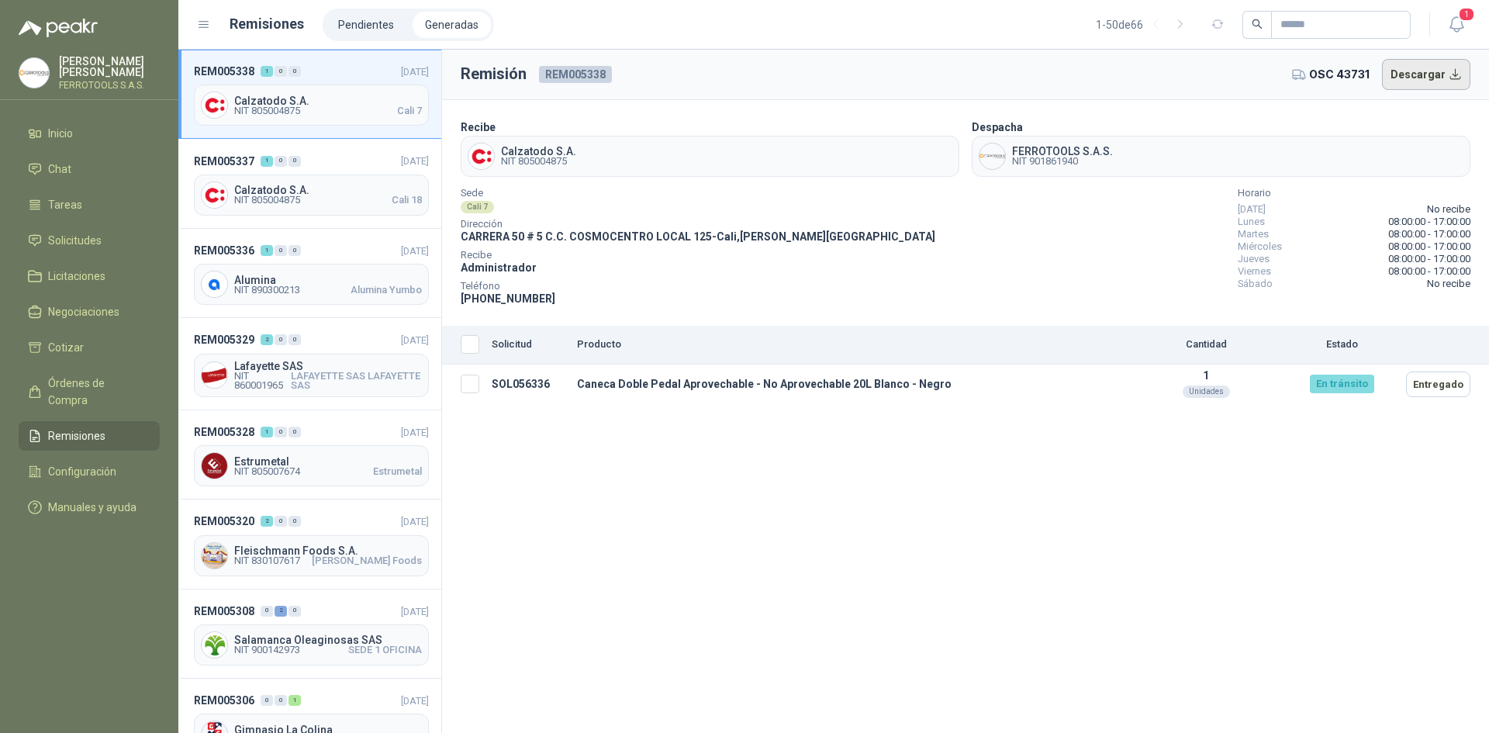
click at [1415, 78] on button "Descargar" at bounding box center [1426, 74] width 89 height 31
click at [344, 343] on header "REM005329 2 0 0 [DATE]" at bounding box center [311, 339] width 235 height 17
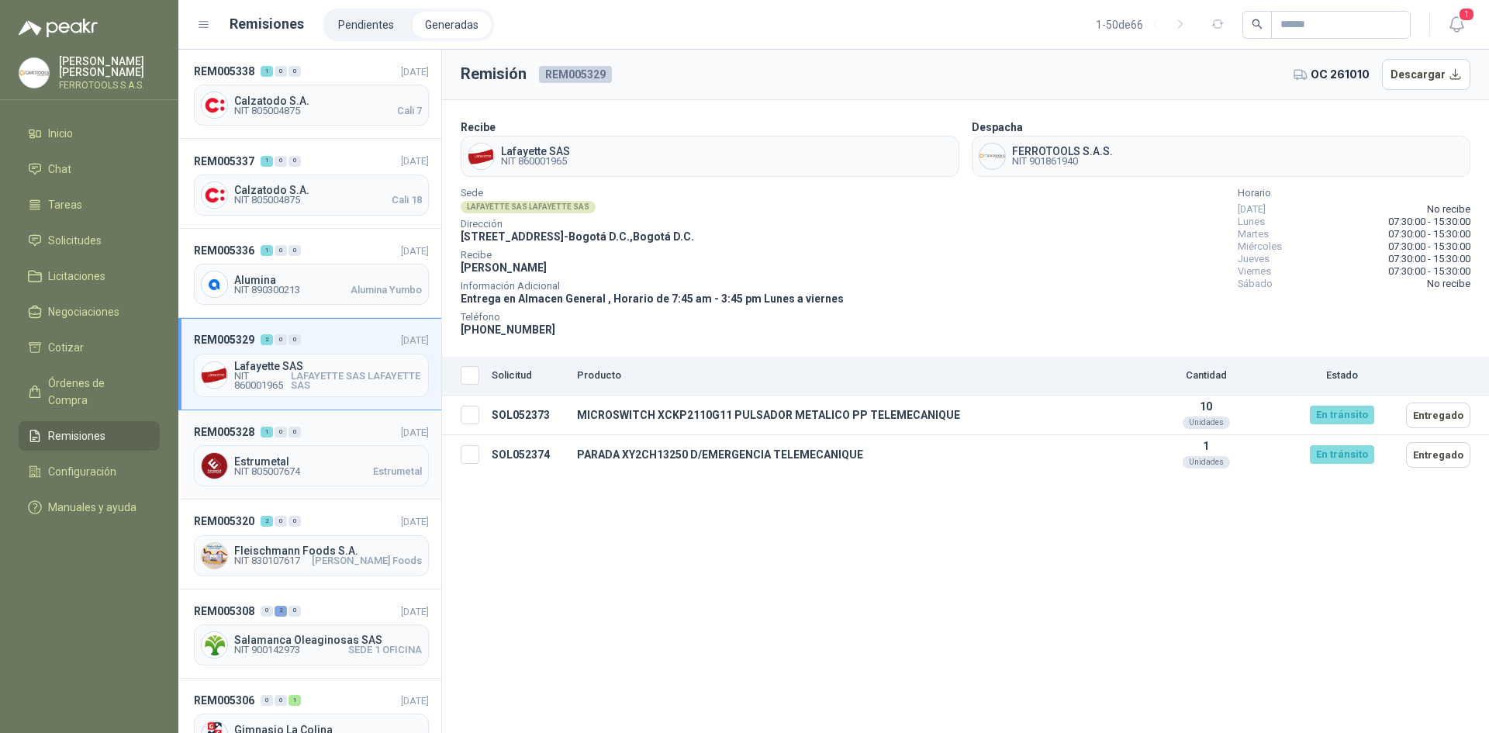
click at [344, 434] on header "REM005328 1 0 0 [DATE]" at bounding box center [311, 431] width 235 height 17
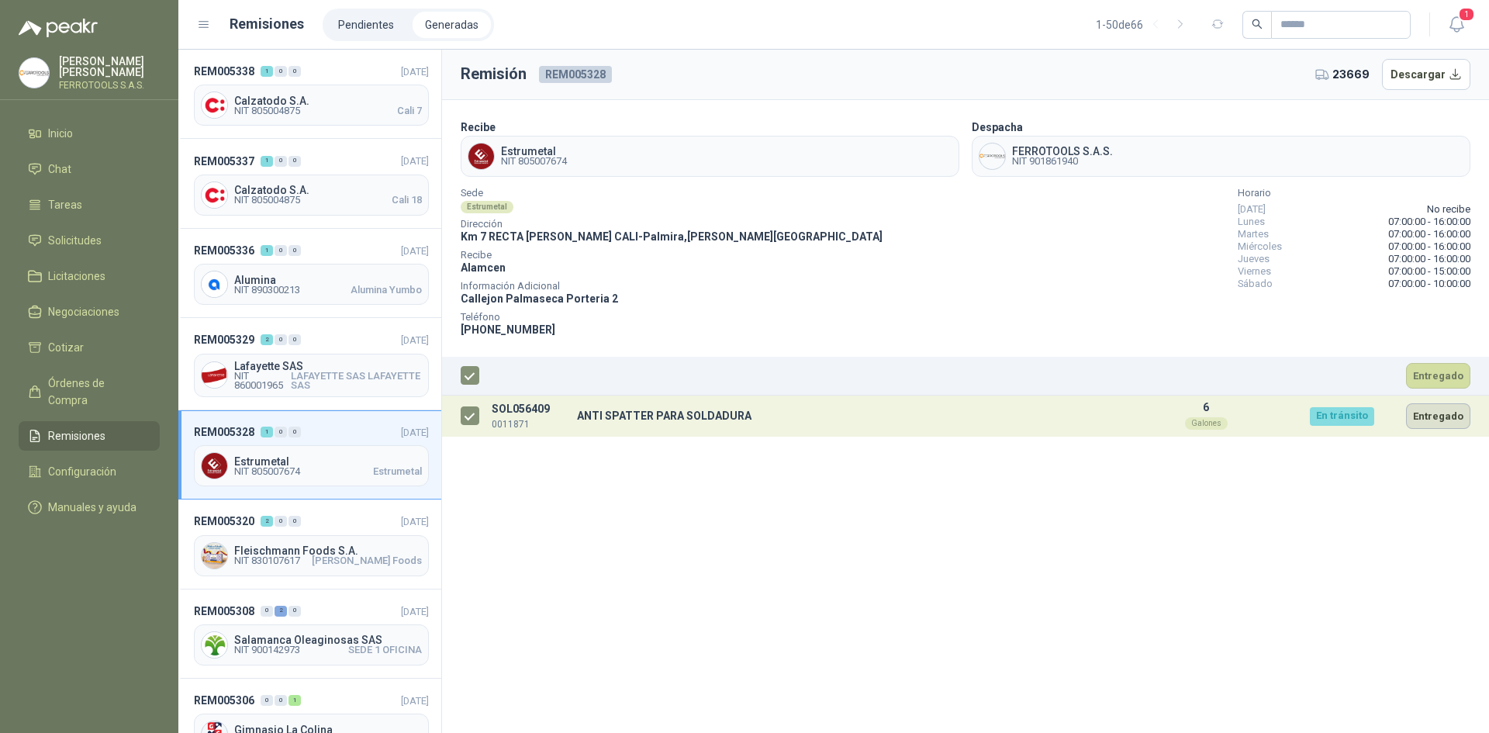
click at [1441, 422] on button "Entregado" at bounding box center [1438, 416] width 64 height 26
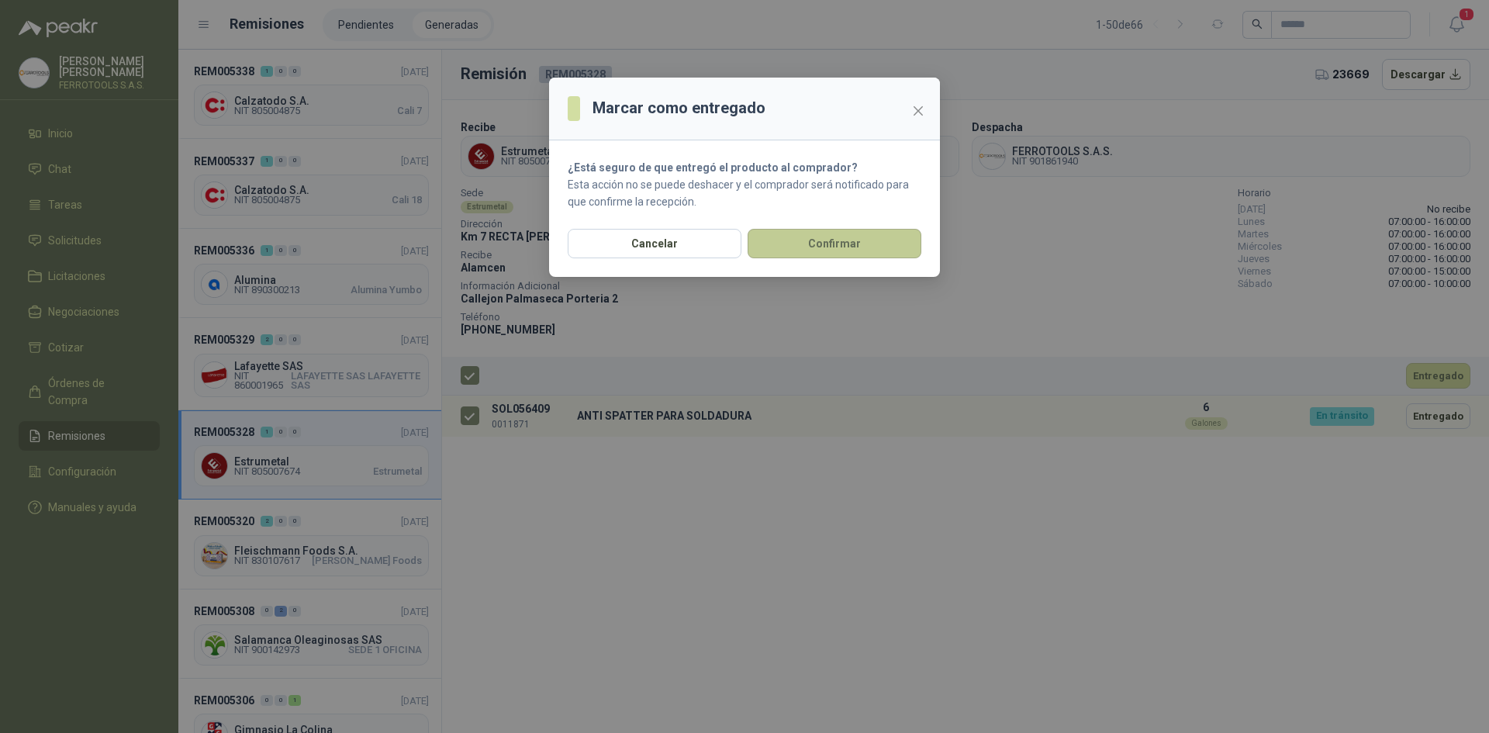
click at [819, 251] on button "Confirmar" at bounding box center [835, 243] width 174 height 29
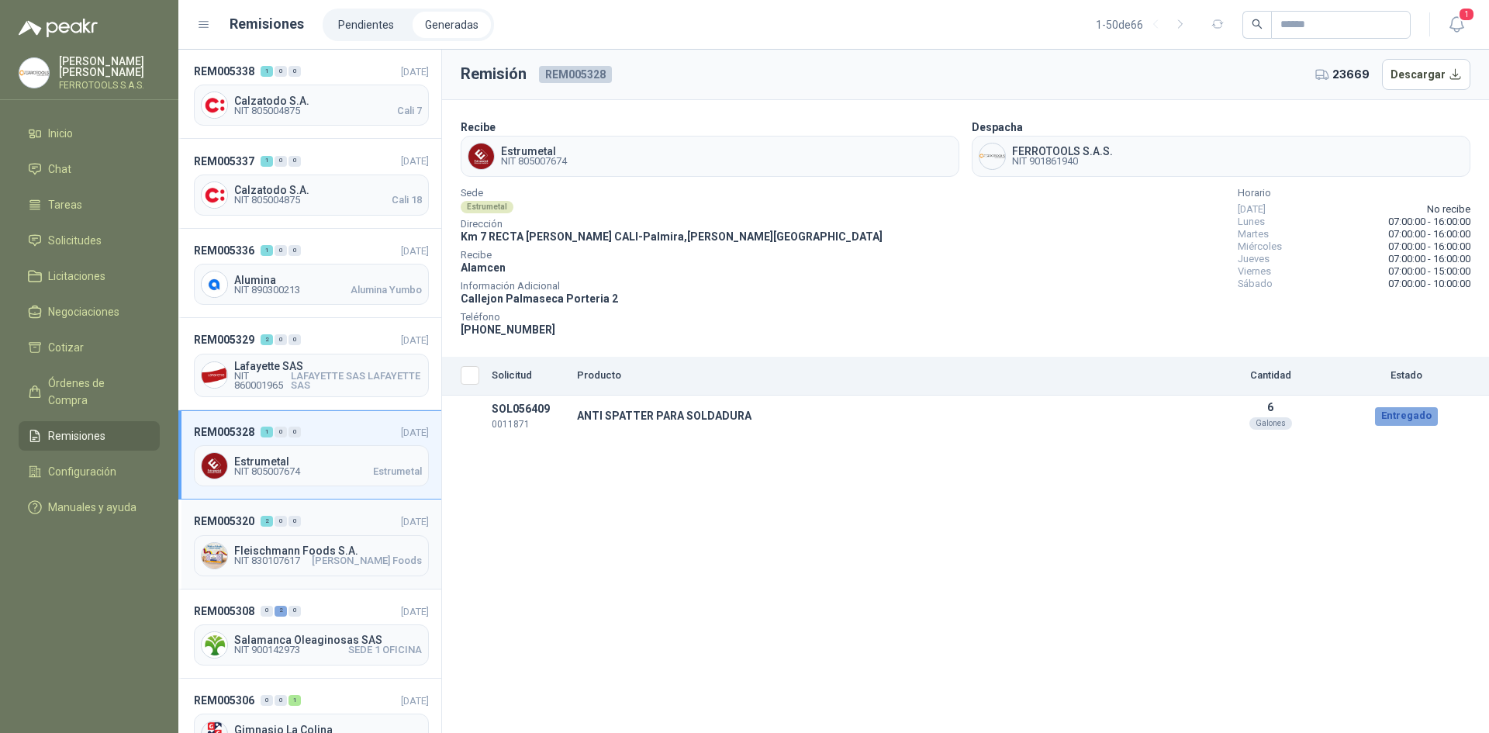
click at [348, 509] on div "REM005320 2 0 0 [DATE] [PERSON_NAME] Foods S.A. NIT 830107617 [PERSON_NAME] Foo…" at bounding box center [309, 543] width 263 height 89
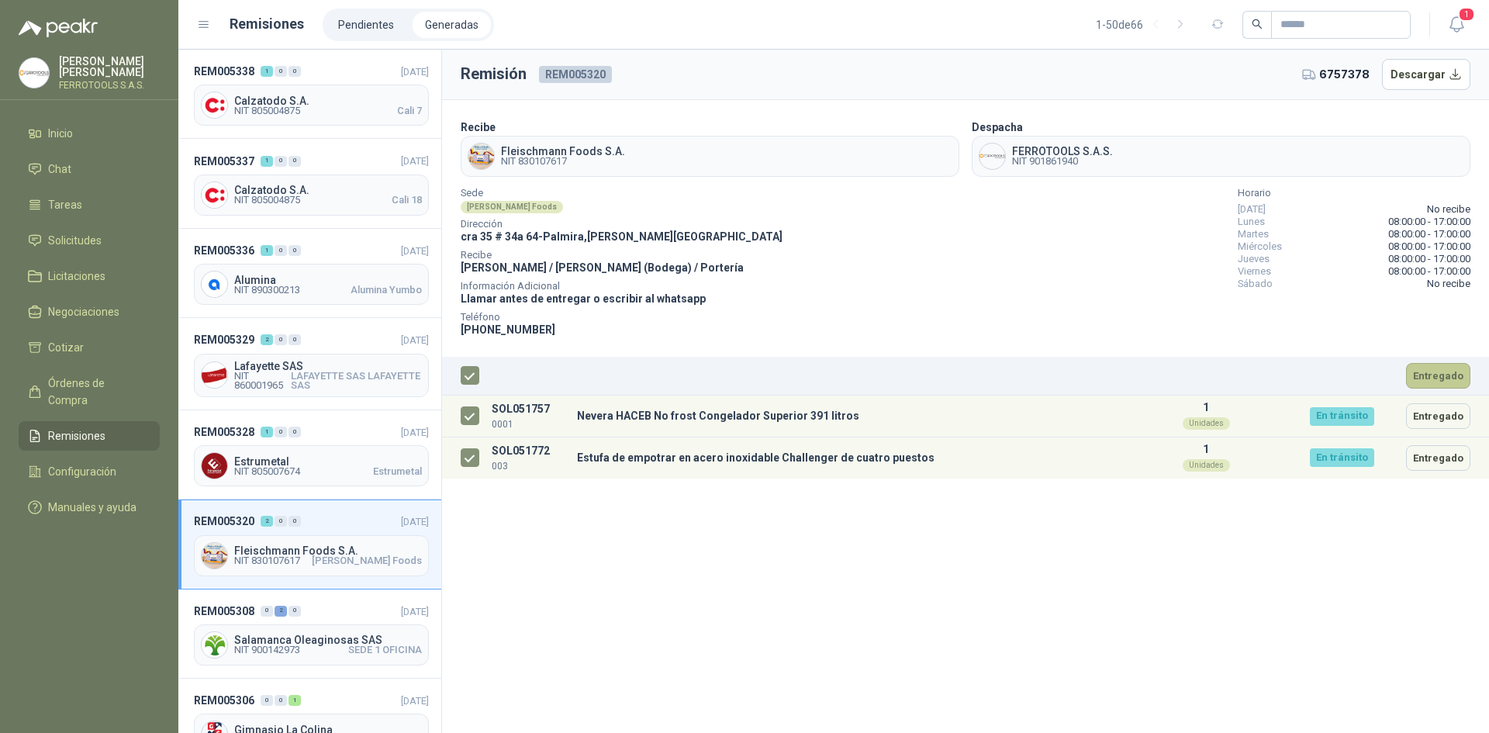
click at [1438, 372] on button "Entregado" at bounding box center [1438, 376] width 64 height 26
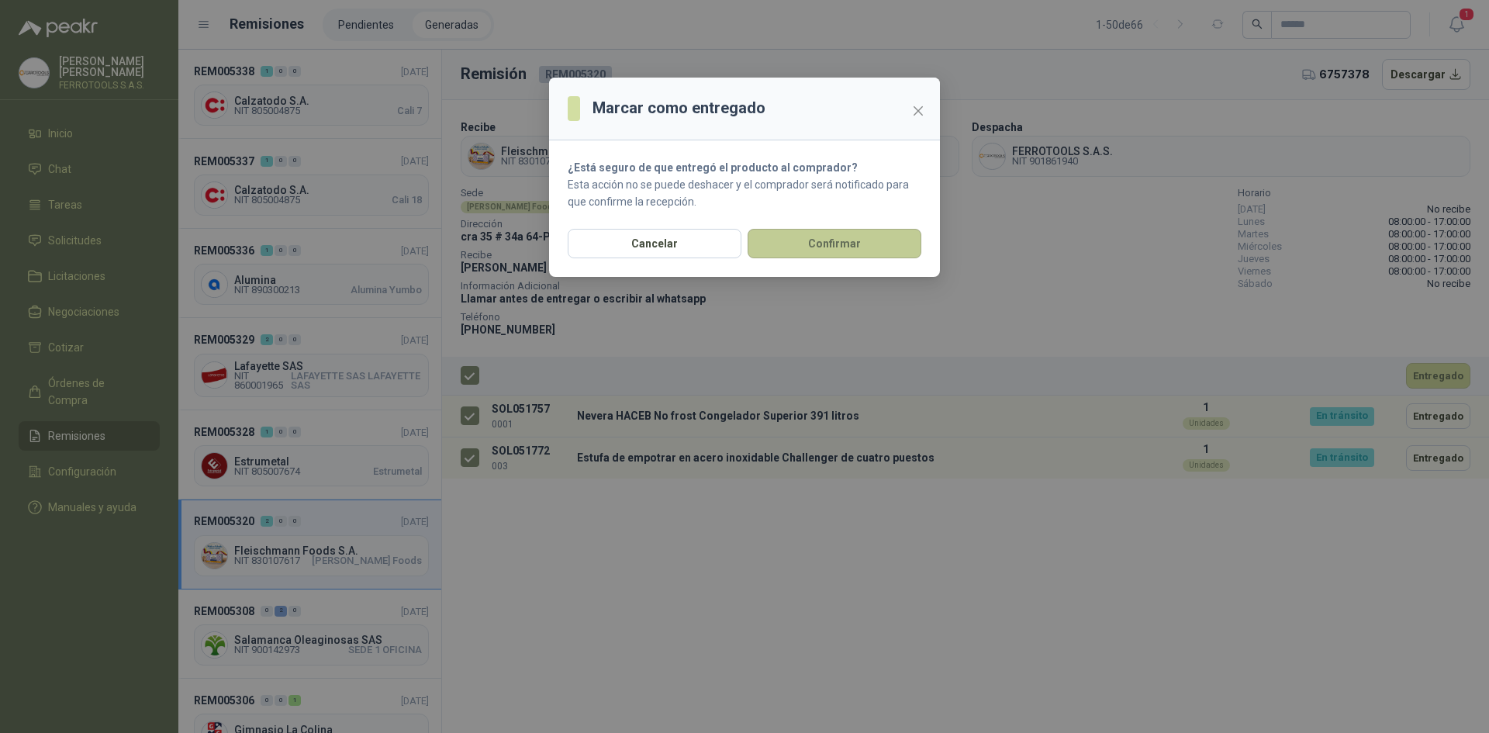
click at [871, 241] on button "Confirmar" at bounding box center [835, 243] width 174 height 29
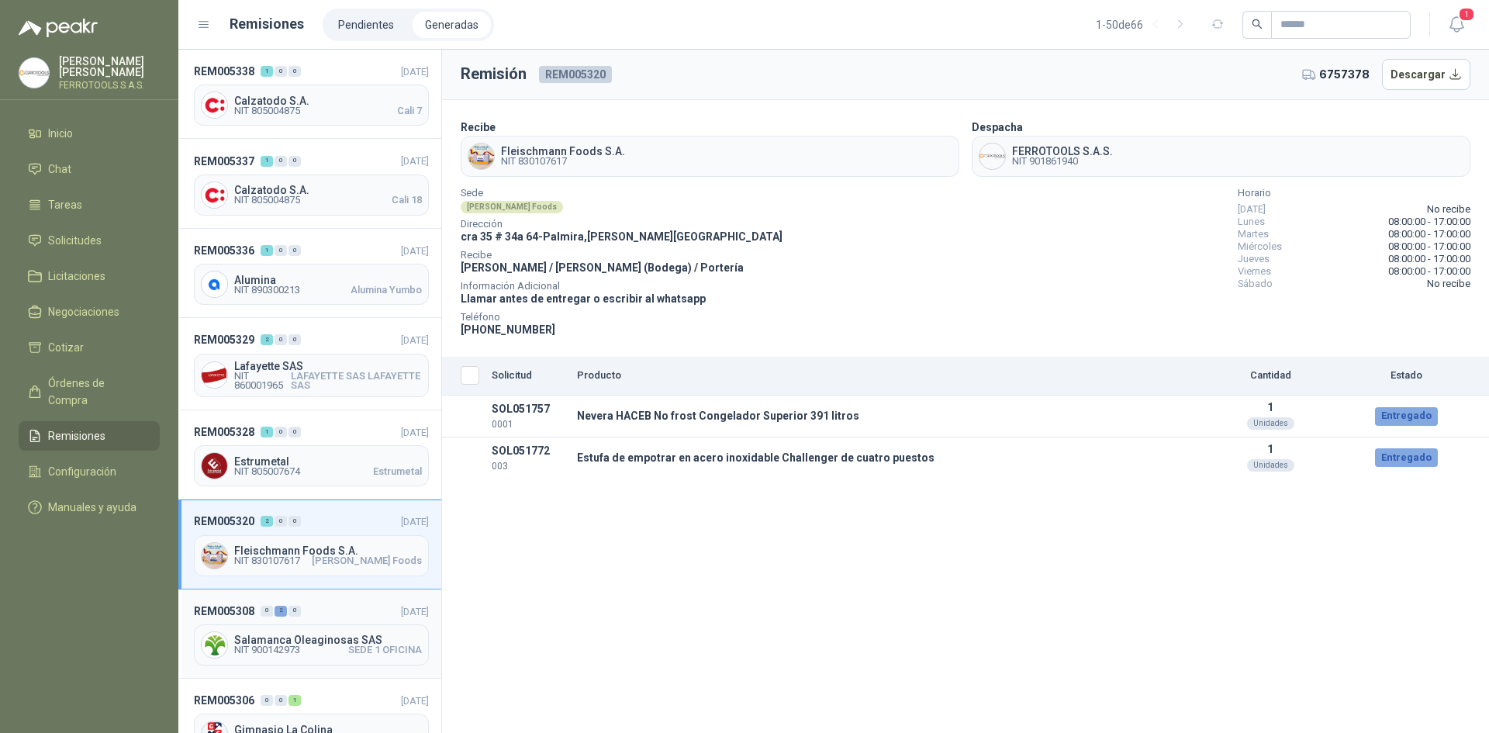
scroll to position [155, 0]
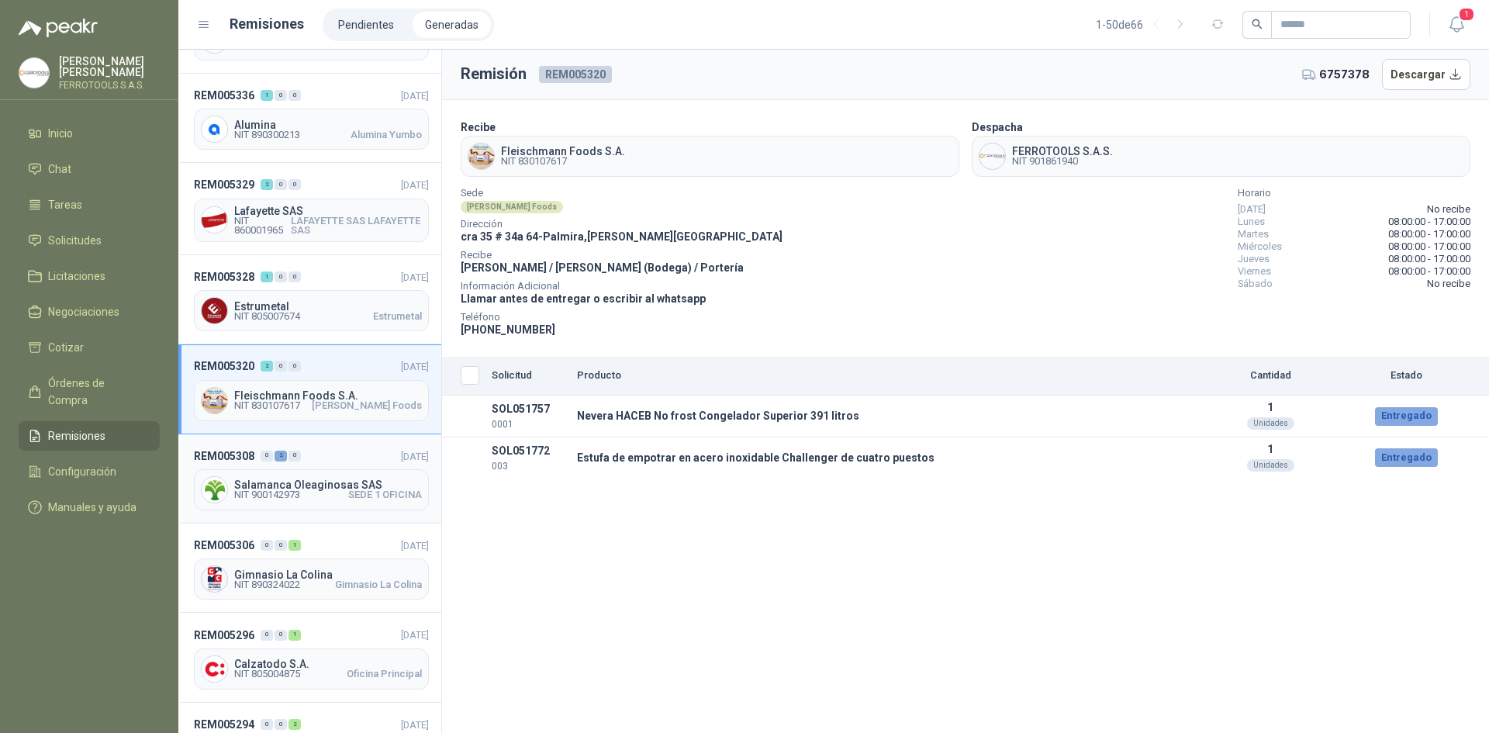
click at [341, 457] on header "REM005308 0 2 0 [DATE]" at bounding box center [311, 456] width 235 height 17
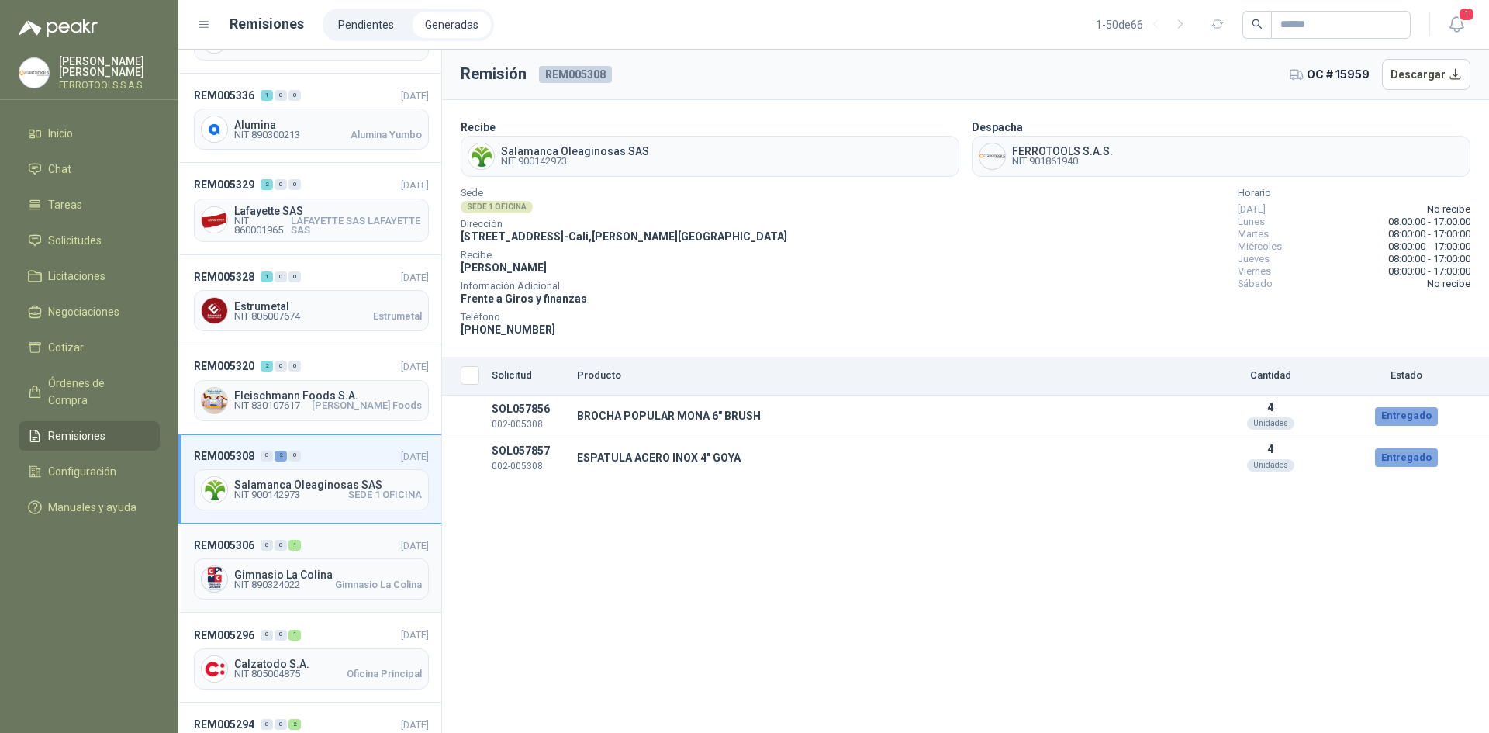
click at [347, 533] on div "REM005306 0 0 1 [DATE] Gimnasio La [MEDICAL_DATA] NIT 890324022 Gimnasio La [ME…" at bounding box center [309, 568] width 263 height 89
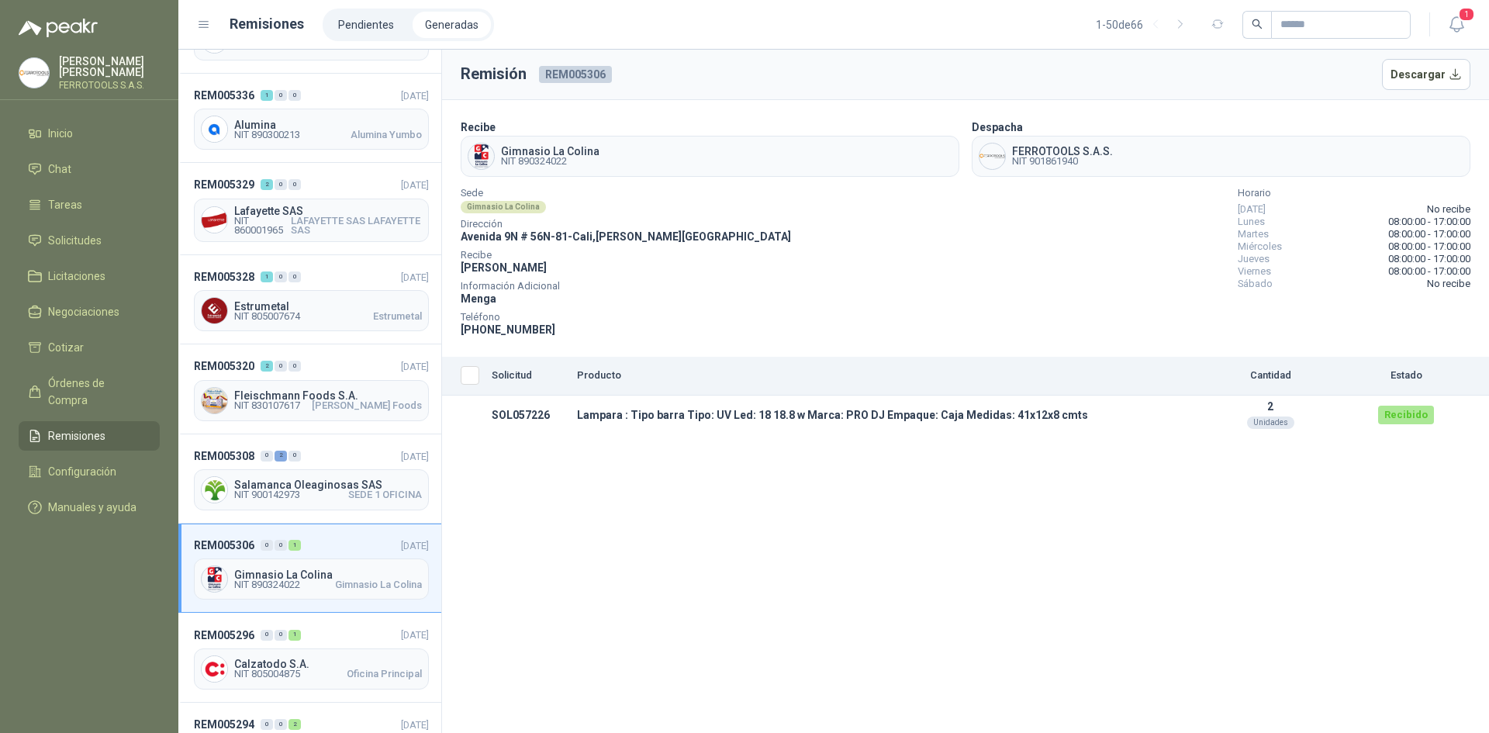
click at [482, 375] on th "Seleccionar/deseleccionar" at bounding box center [463, 376] width 43 height 39
click at [323, 629] on header "REM005296 0 0 1 [DATE]" at bounding box center [311, 634] width 235 height 17
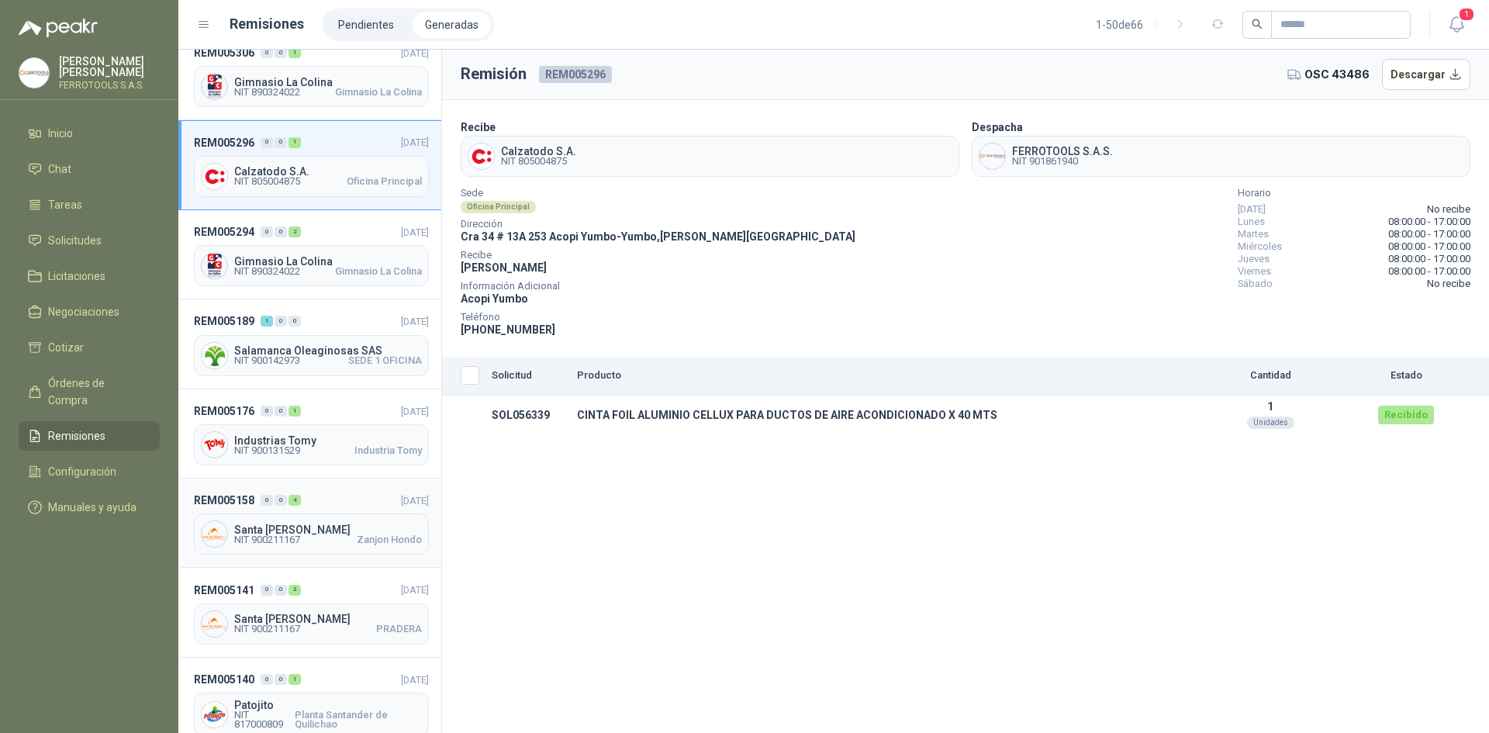
scroll to position [698, 0]
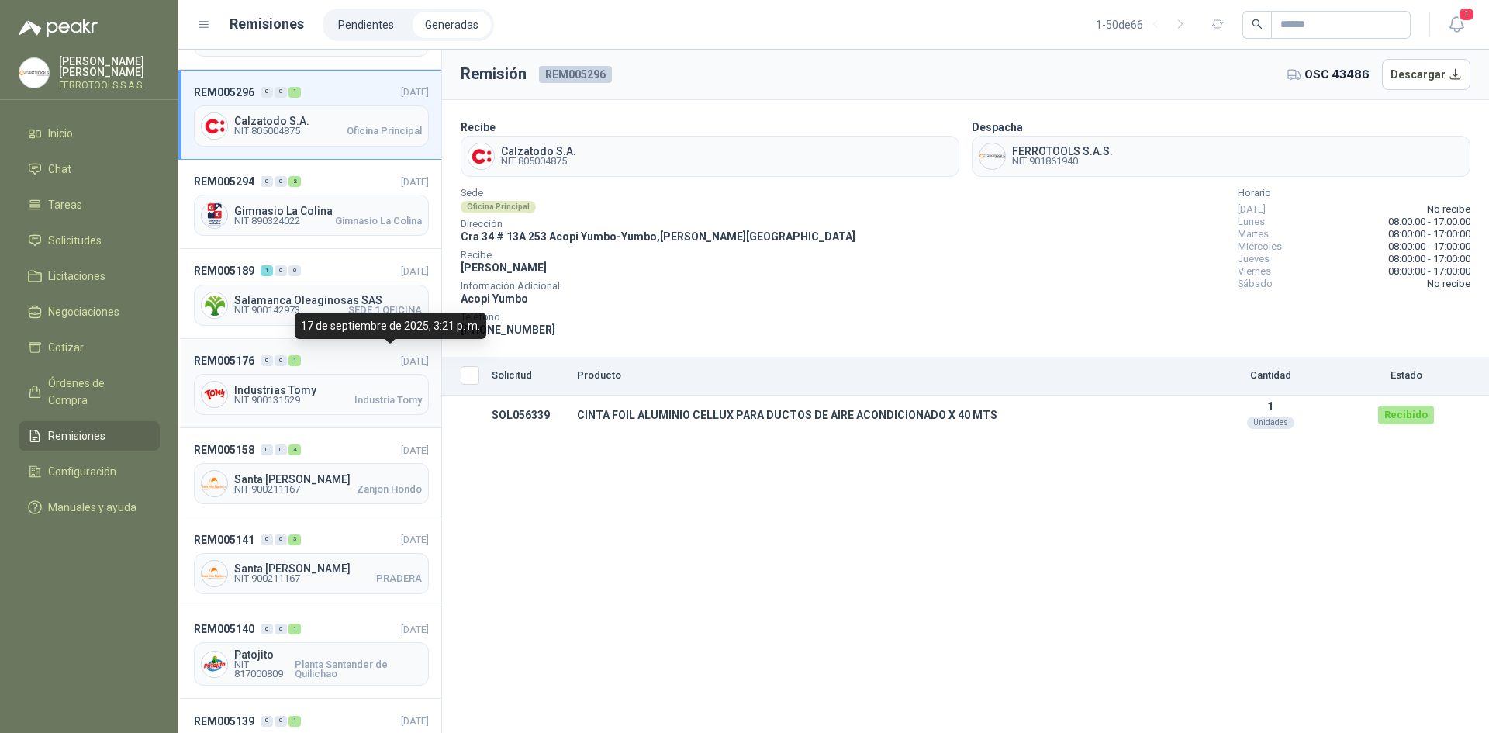
click at [401, 352] on span "[DATE]" at bounding box center [415, 360] width 28 height 17
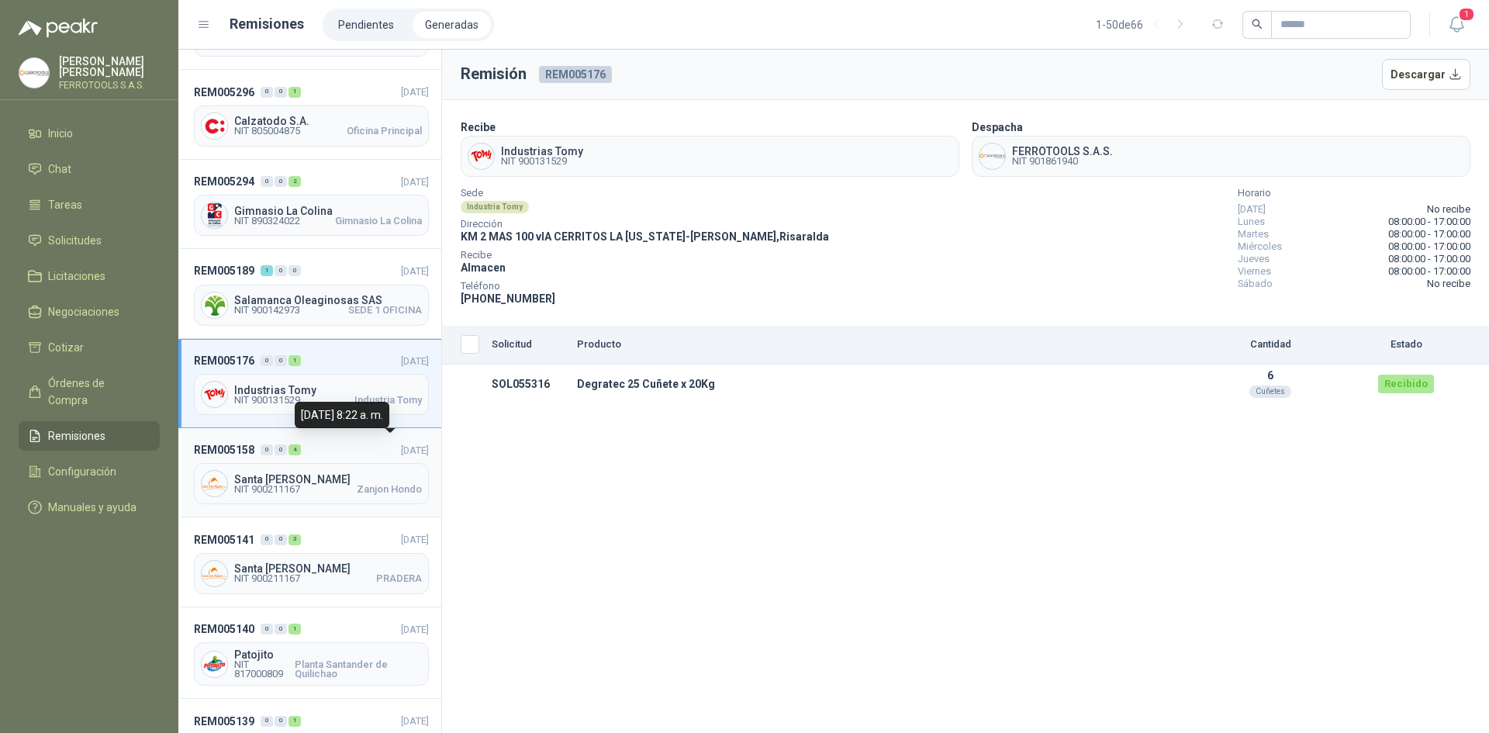
click at [401, 444] on span "[DATE]" at bounding box center [415, 450] width 28 height 12
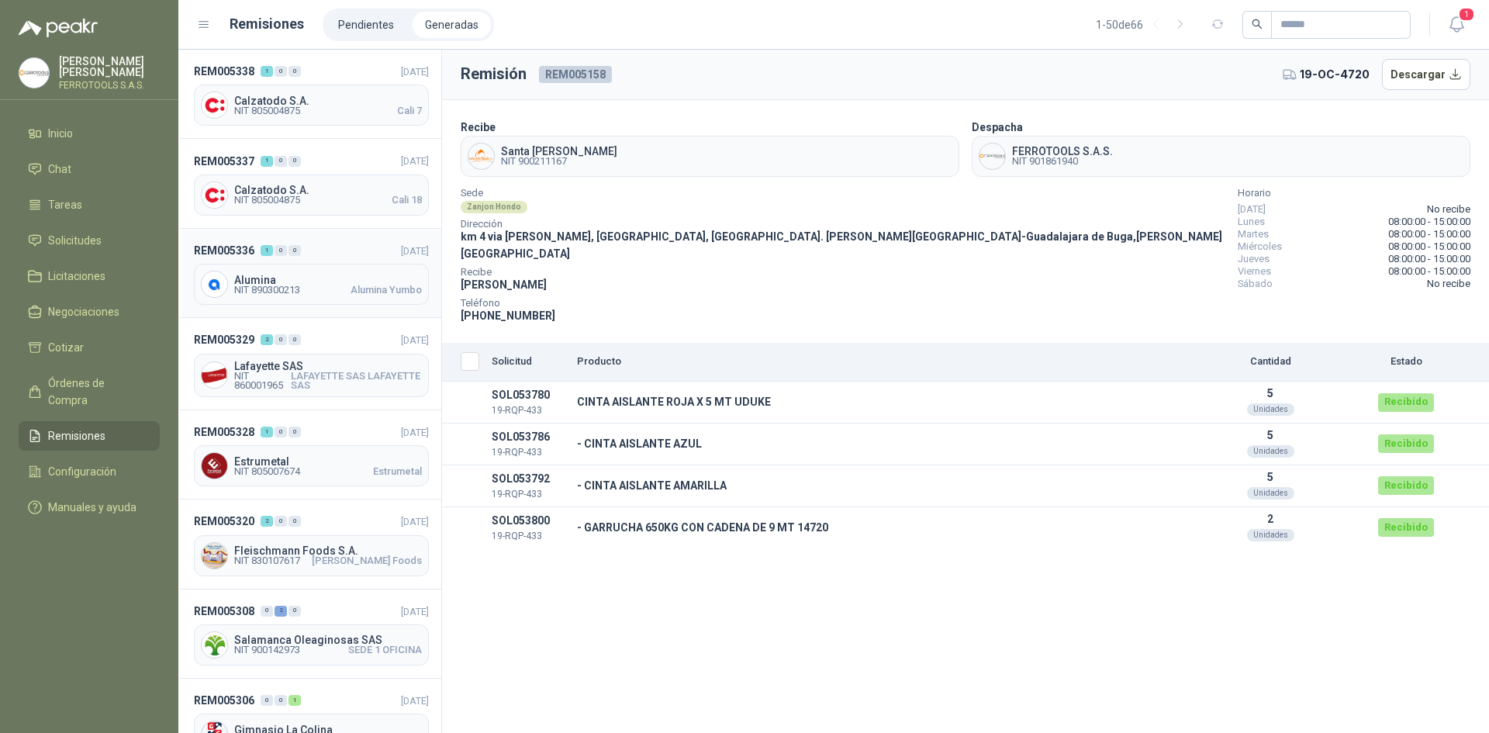
click at [325, 252] on header "REM005336 1 0 0 [DATE]" at bounding box center [311, 250] width 235 height 17
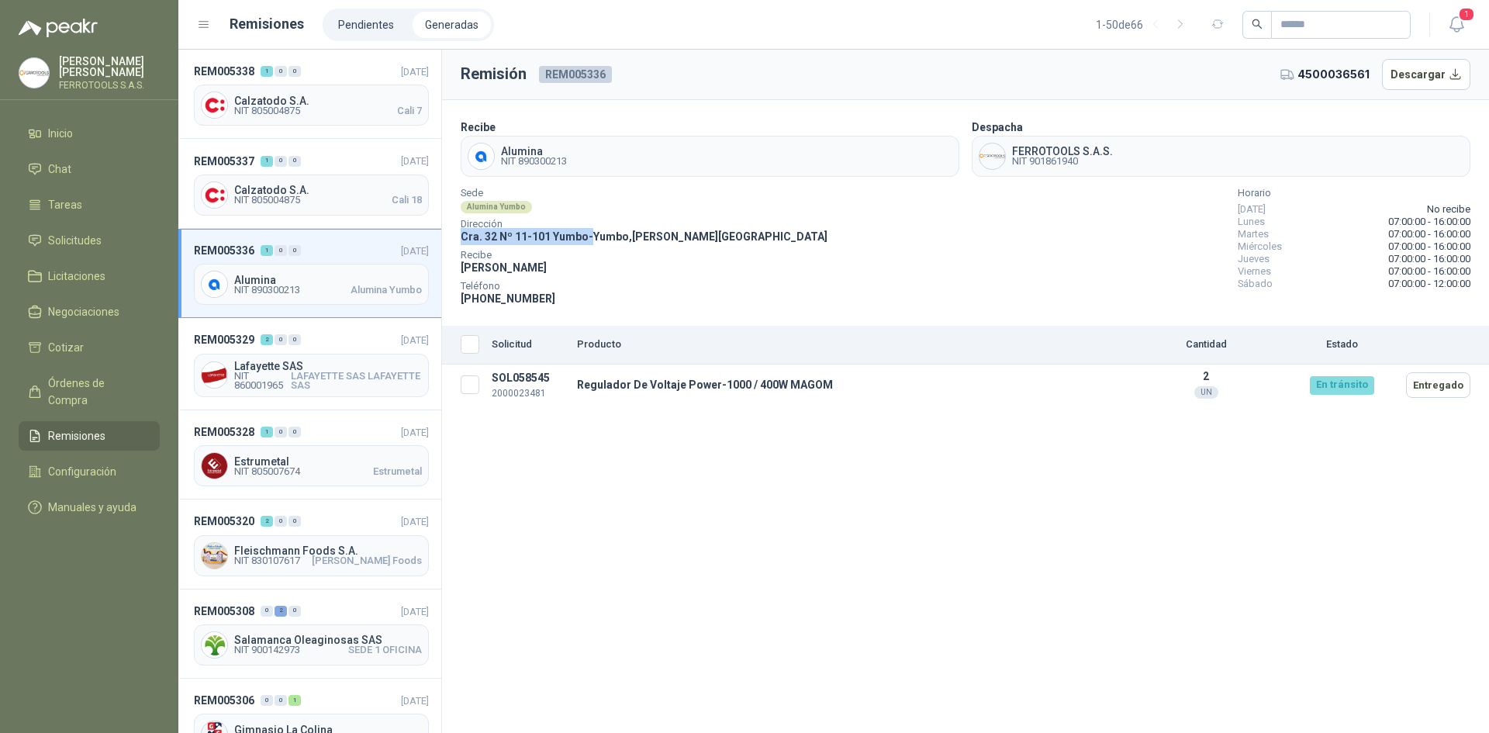
drag, startPoint x: 463, startPoint y: 236, endPoint x: 589, endPoint y: 238, distance: 125.7
click at [589, 238] on span "Cra. 32 Nº 11-101 Yumbo - [GEOGRAPHIC_DATA] , [PERSON_NAME][GEOGRAPHIC_DATA]" at bounding box center [644, 236] width 367 height 12
copy span "Cra. 32 Nº 11-101 Yumbo"
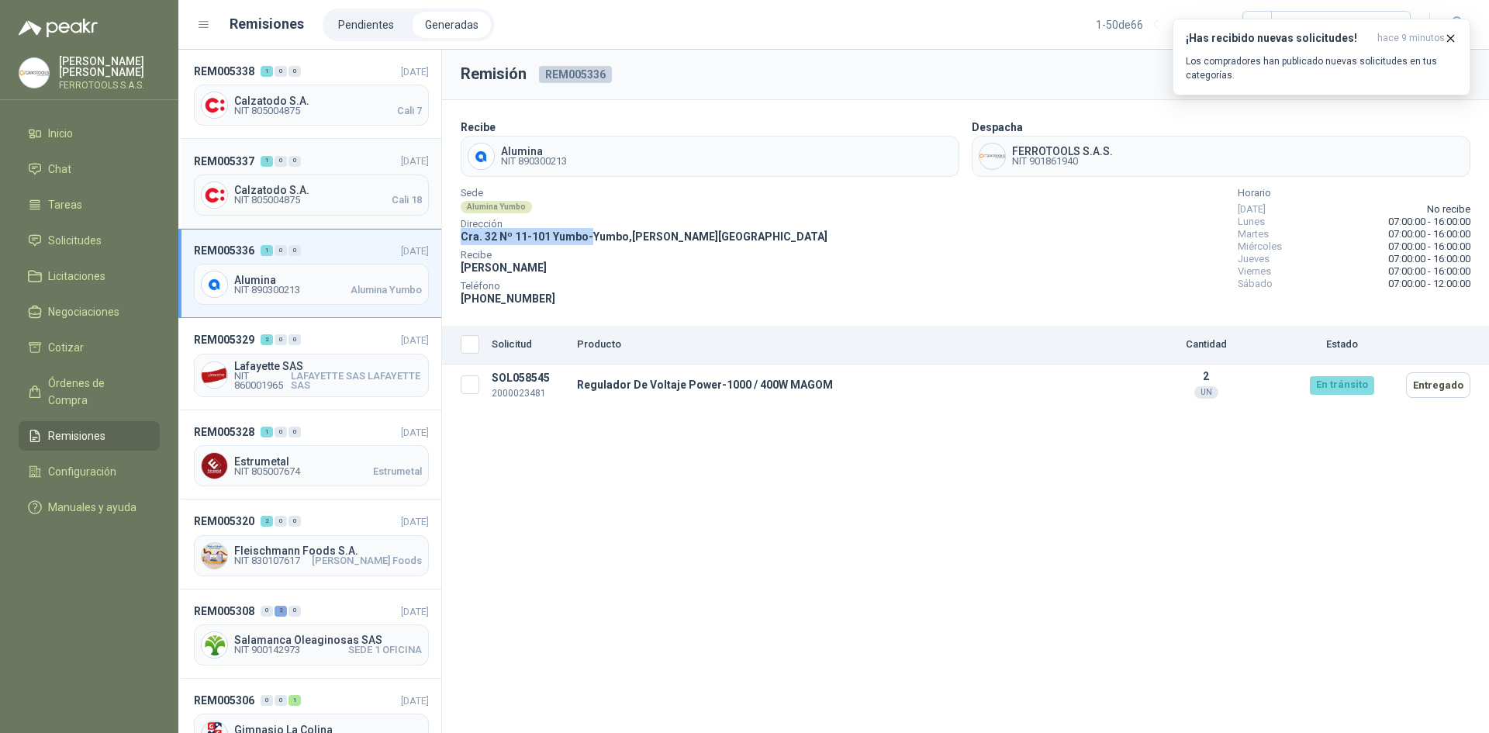
click at [327, 151] on div "REM005337 1 0 0 [DATE] Calzatodo S.A. NIT 805004875 Cali 18" at bounding box center [309, 183] width 263 height 89
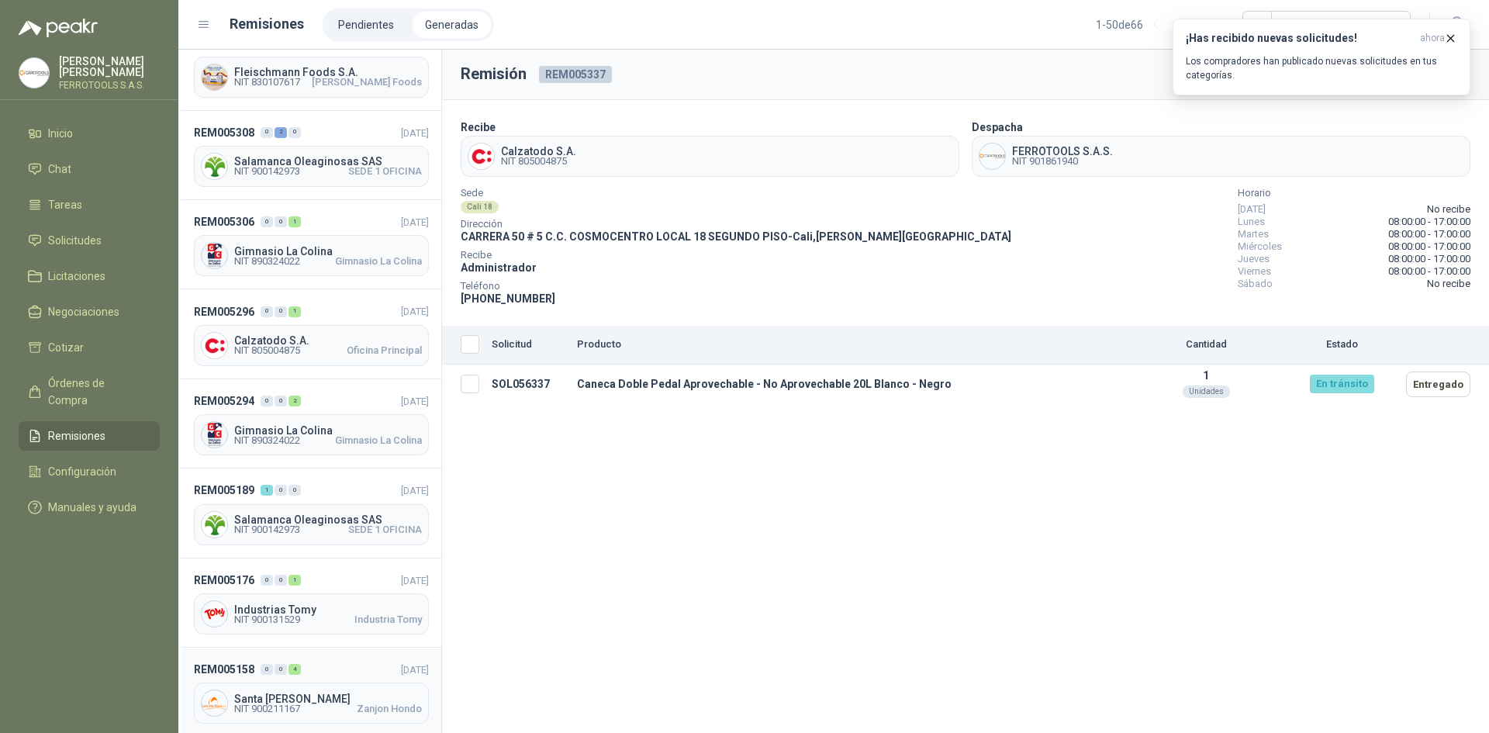
scroll to position [620, 0]
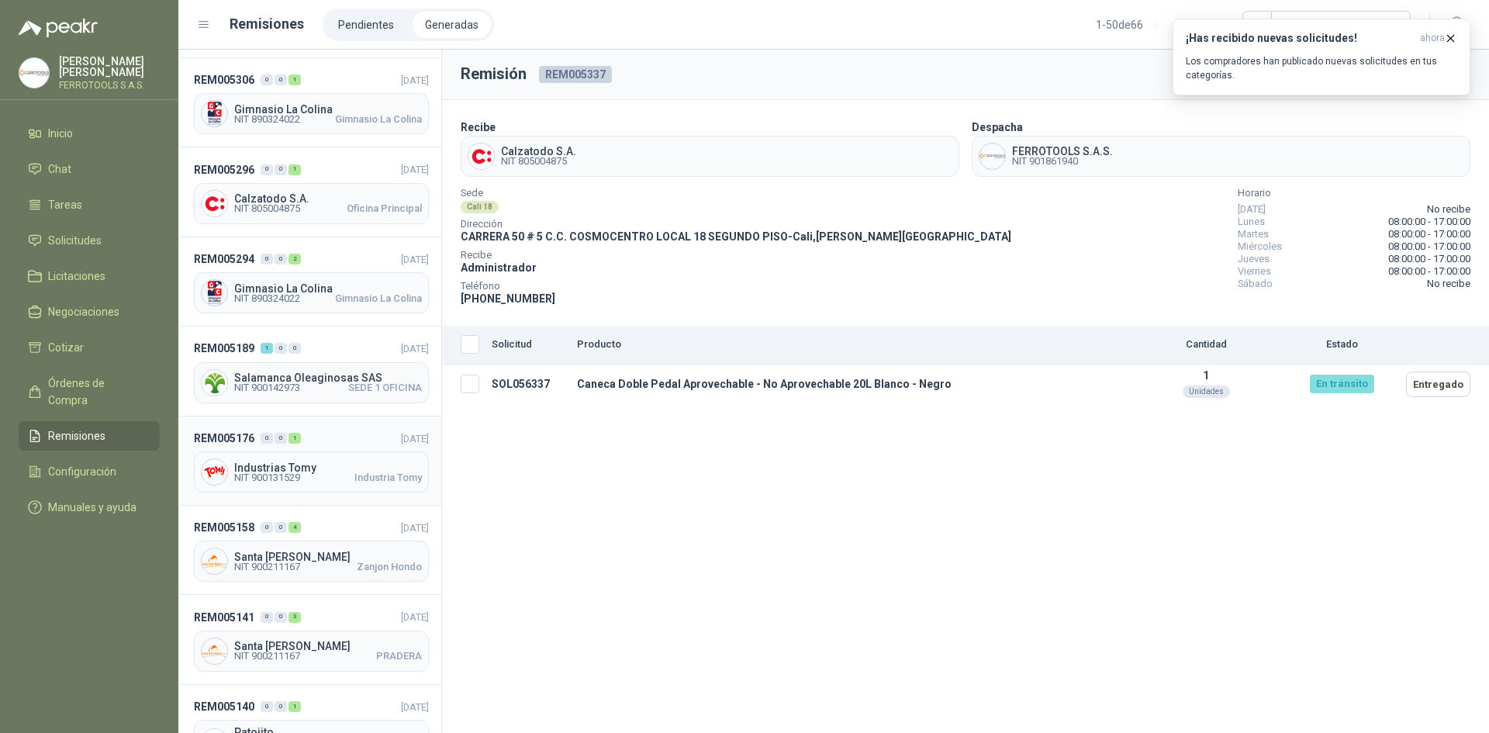
click at [330, 430] on header "REM005176 0 0 1 [DATE]" at bounding box center [311, 438] width 235 height 17
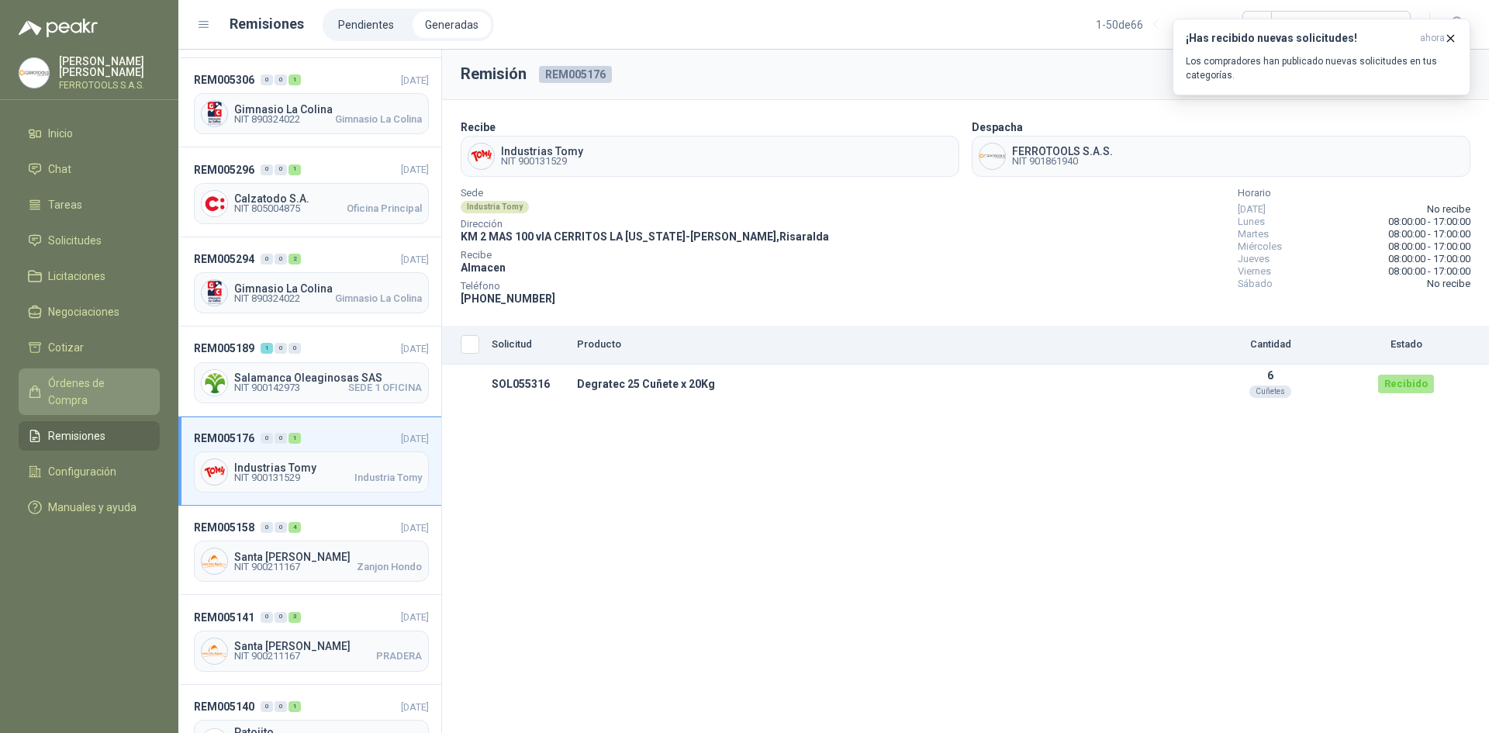
click at [125, 379] on span "Órdenes de Compra" at bounding box center [96, 392] width 97 height 34
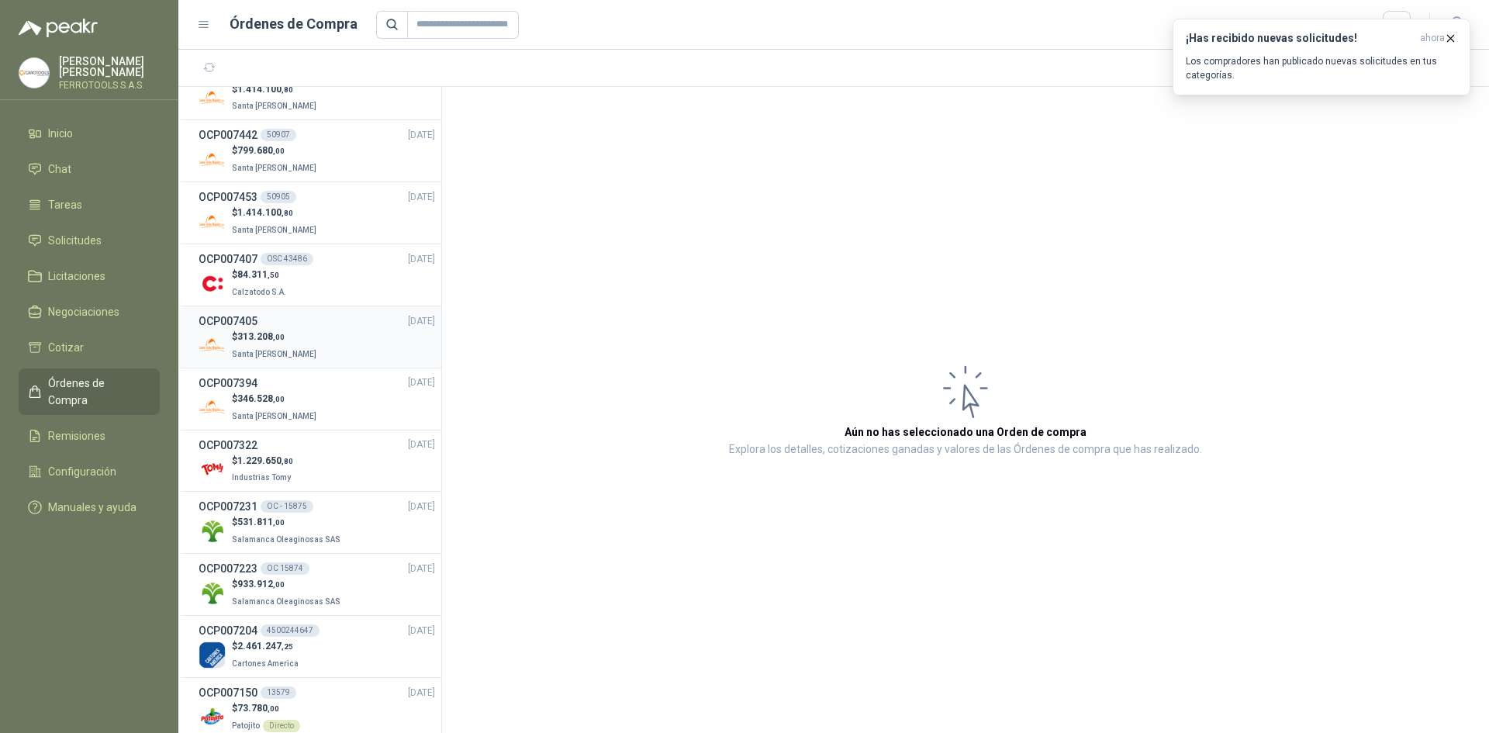
scroll to position [1396, 0]
click at [330, 458] on div "$ 1.229.650 ,80 Industrias Tomy" at bounding box center [317, 464] width 237 height 32
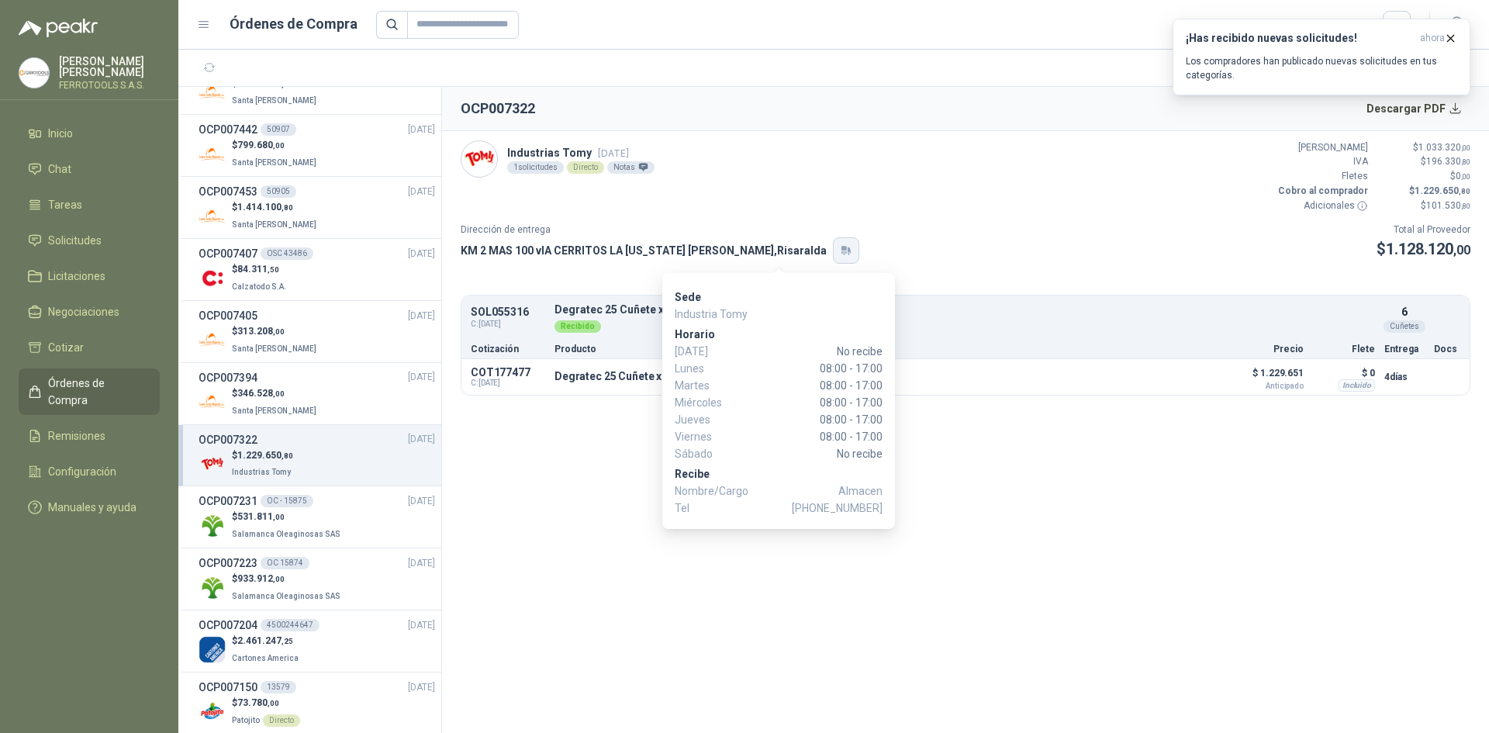
click at [833, 252] on button "button" at bounding box center [846, 250] width 26 height 26
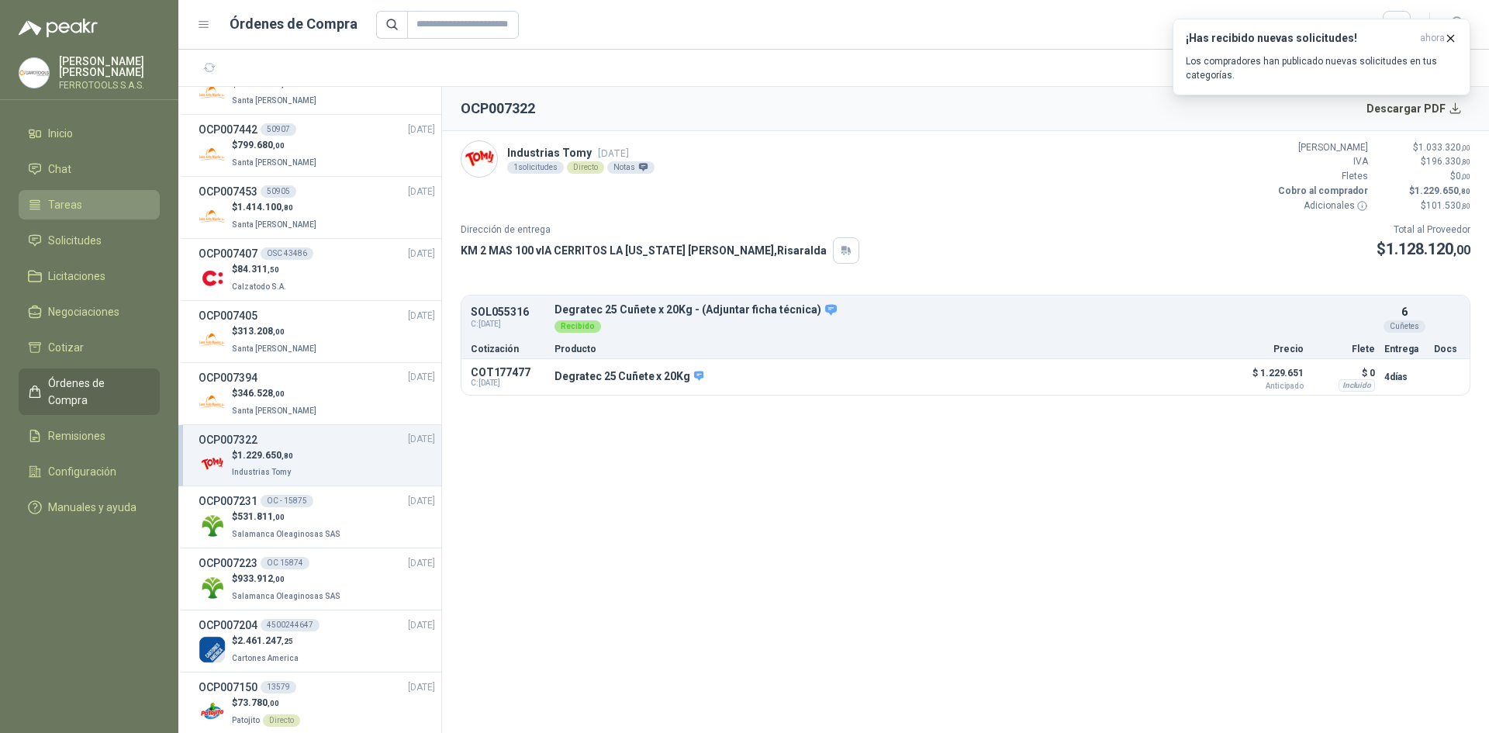
click at [133, 203] on li "Tareas" at bounding box center [89, 204] width 123 height 17
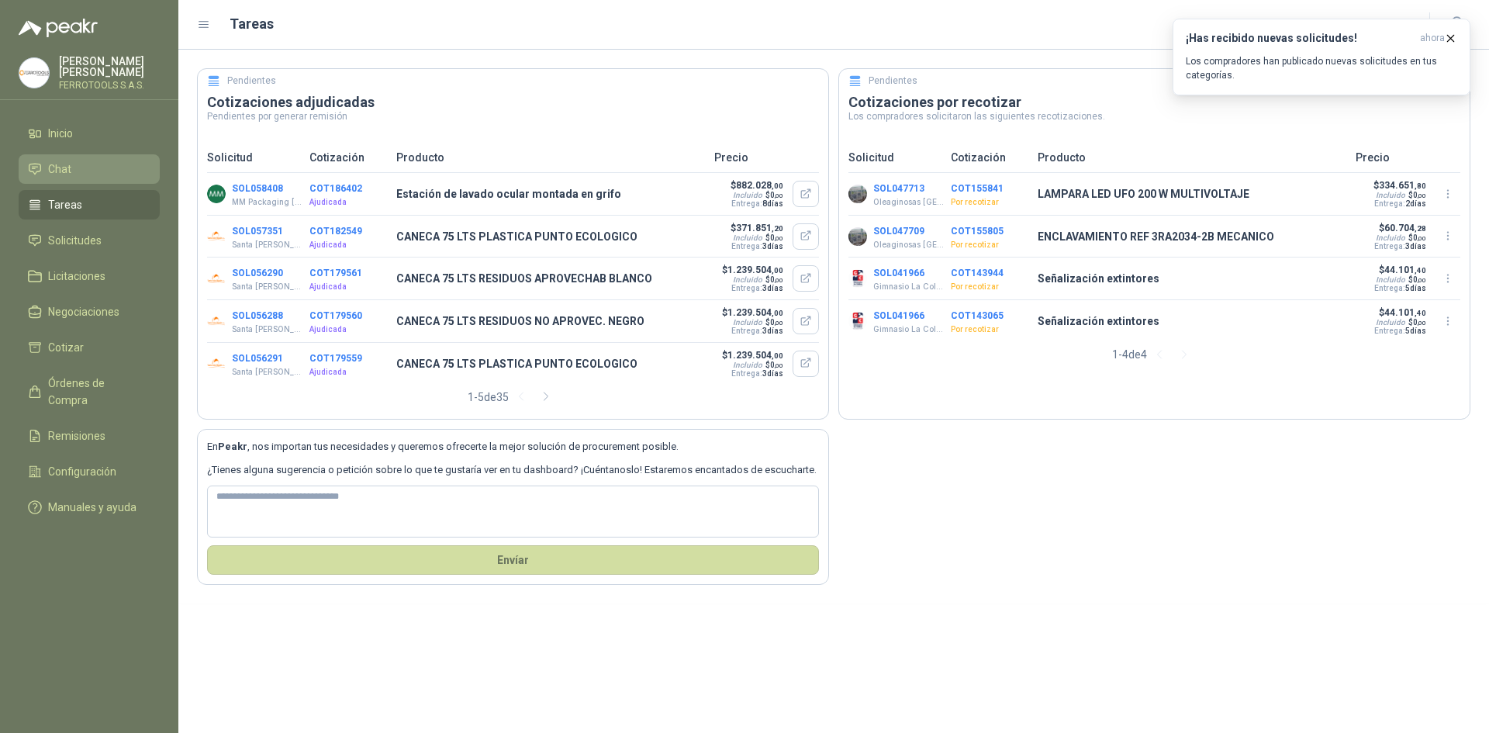
click at [109, 167] on li "Chat" at bounding box center [89, 169] width 123 height 17
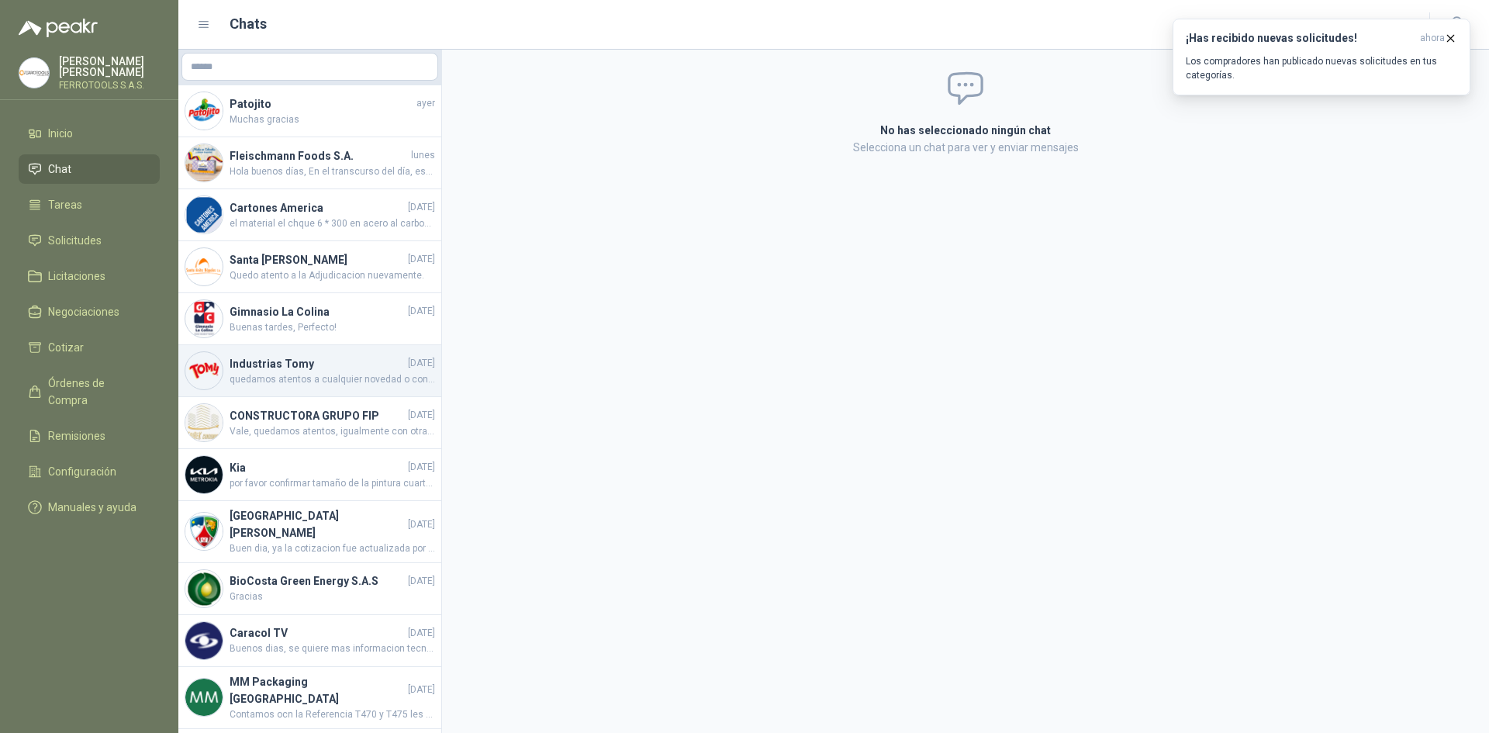
click at [306, 362] on h4 "Industrias Tomy" at bounding box center [317, 363] width 175 height 17
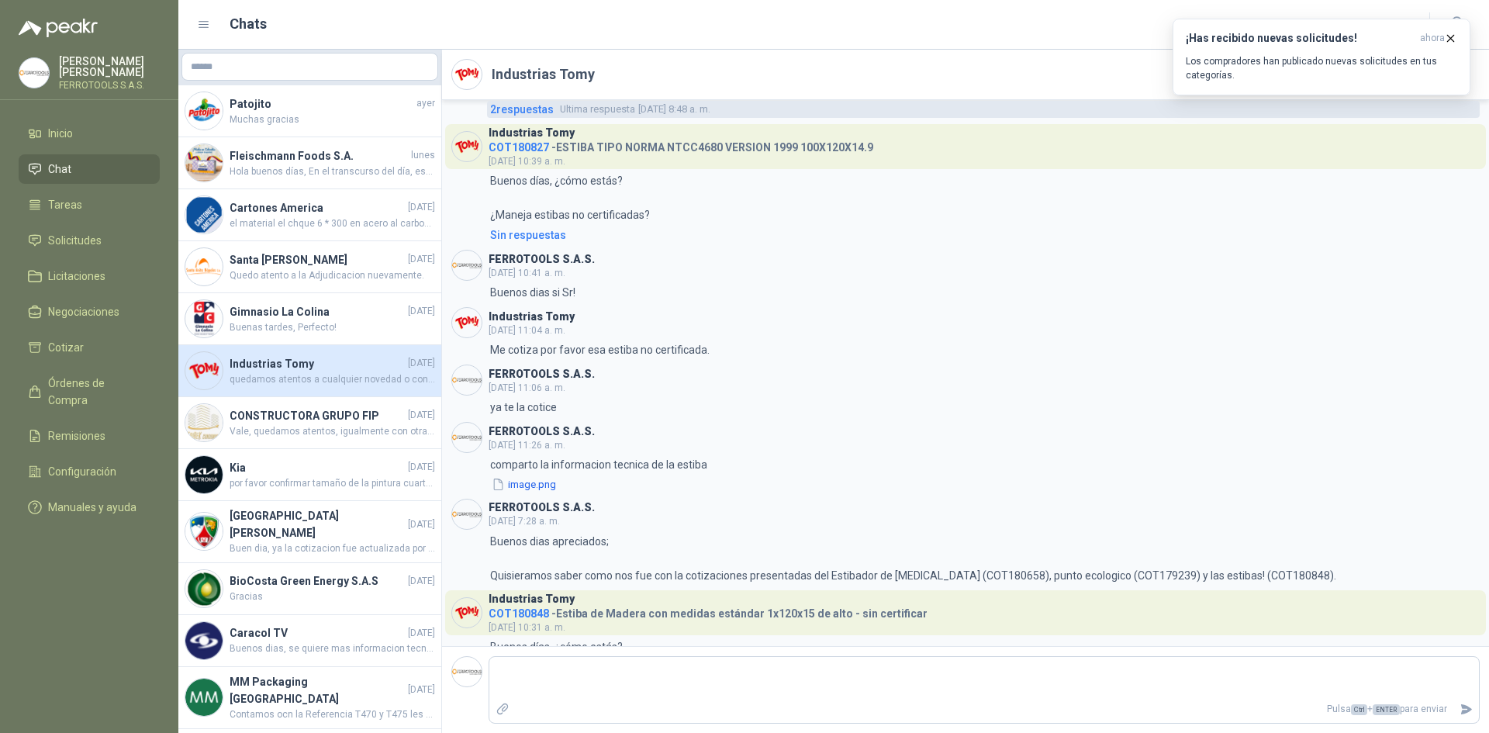
scroll to position [1066, 0]
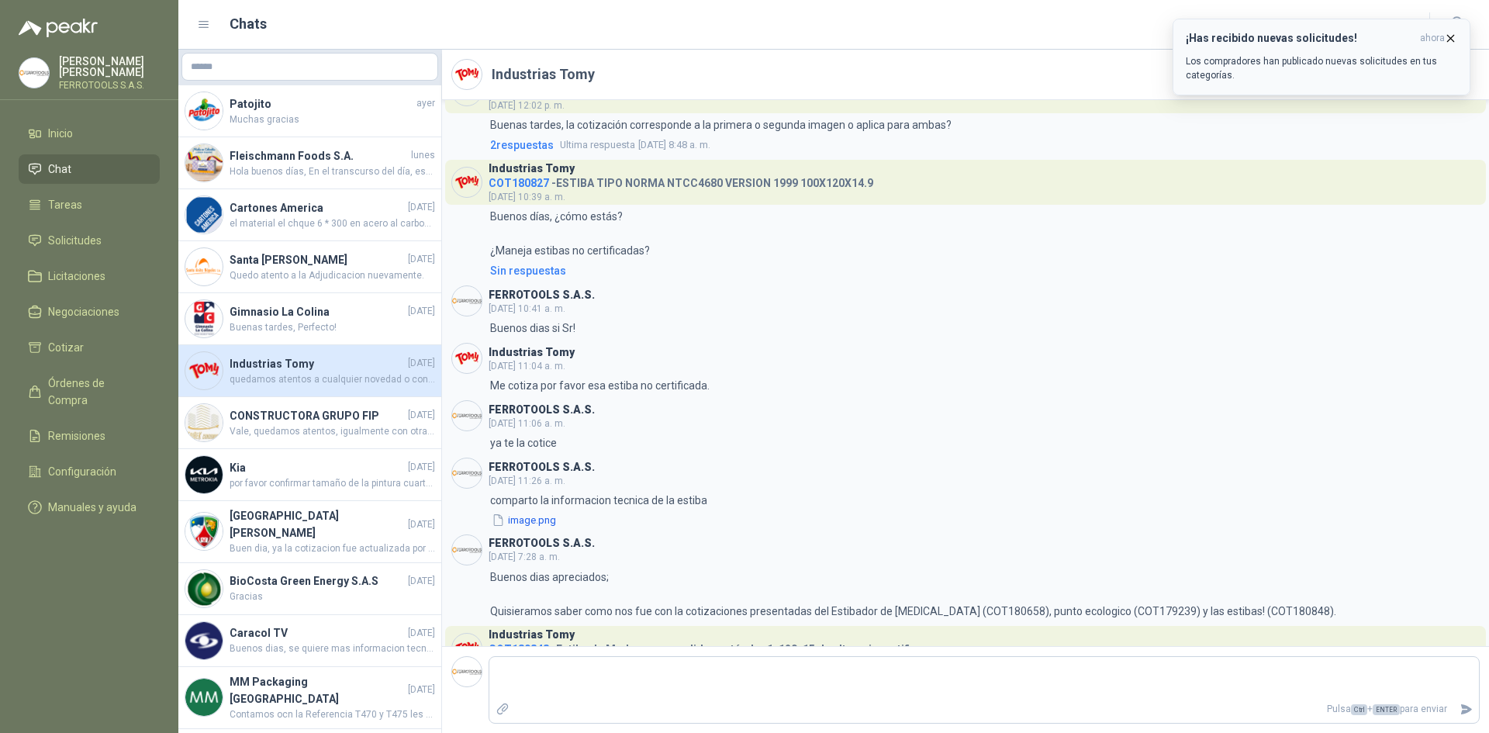
click at [1450, 41] on icon "button" at bounding box center [1450, 38] width 13 height 13
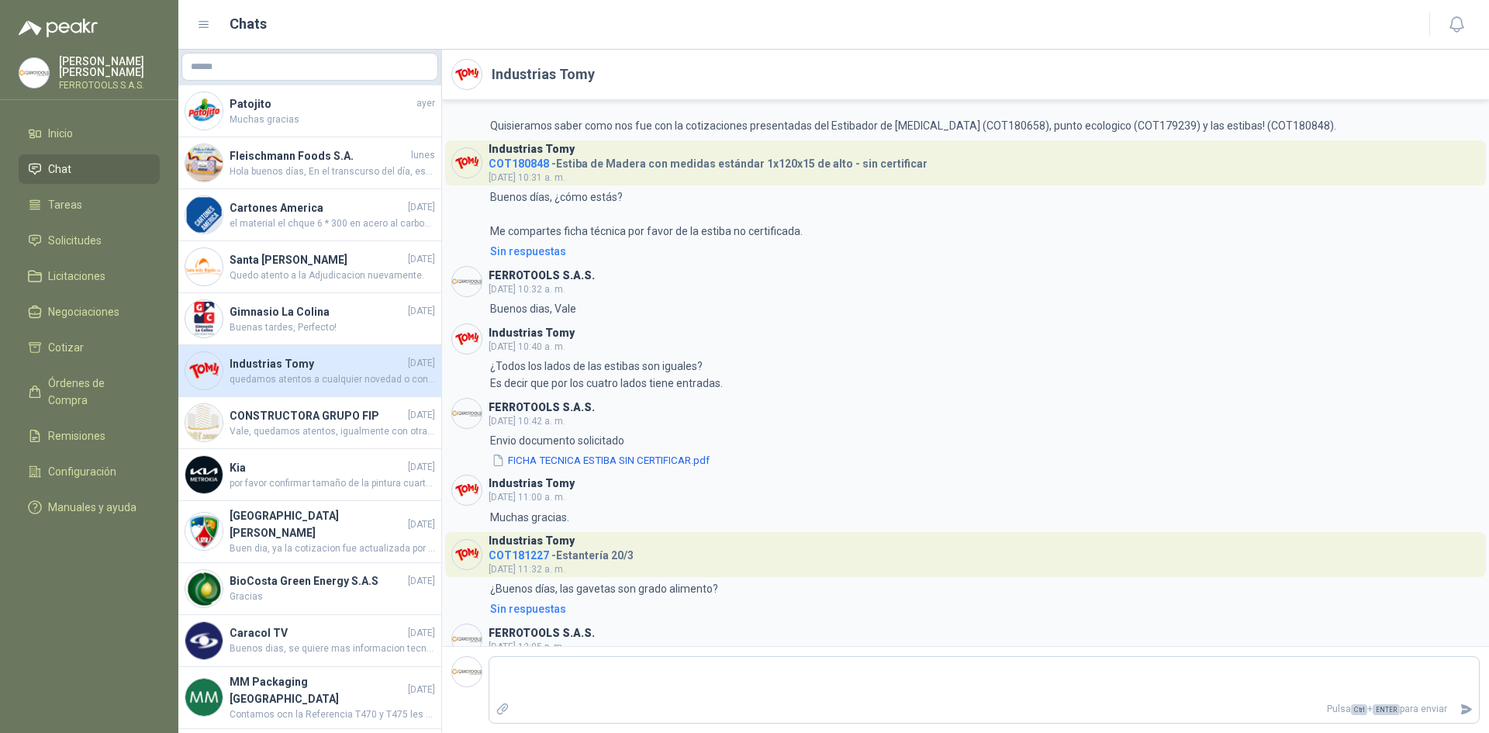
scroll to position [1939, 0]
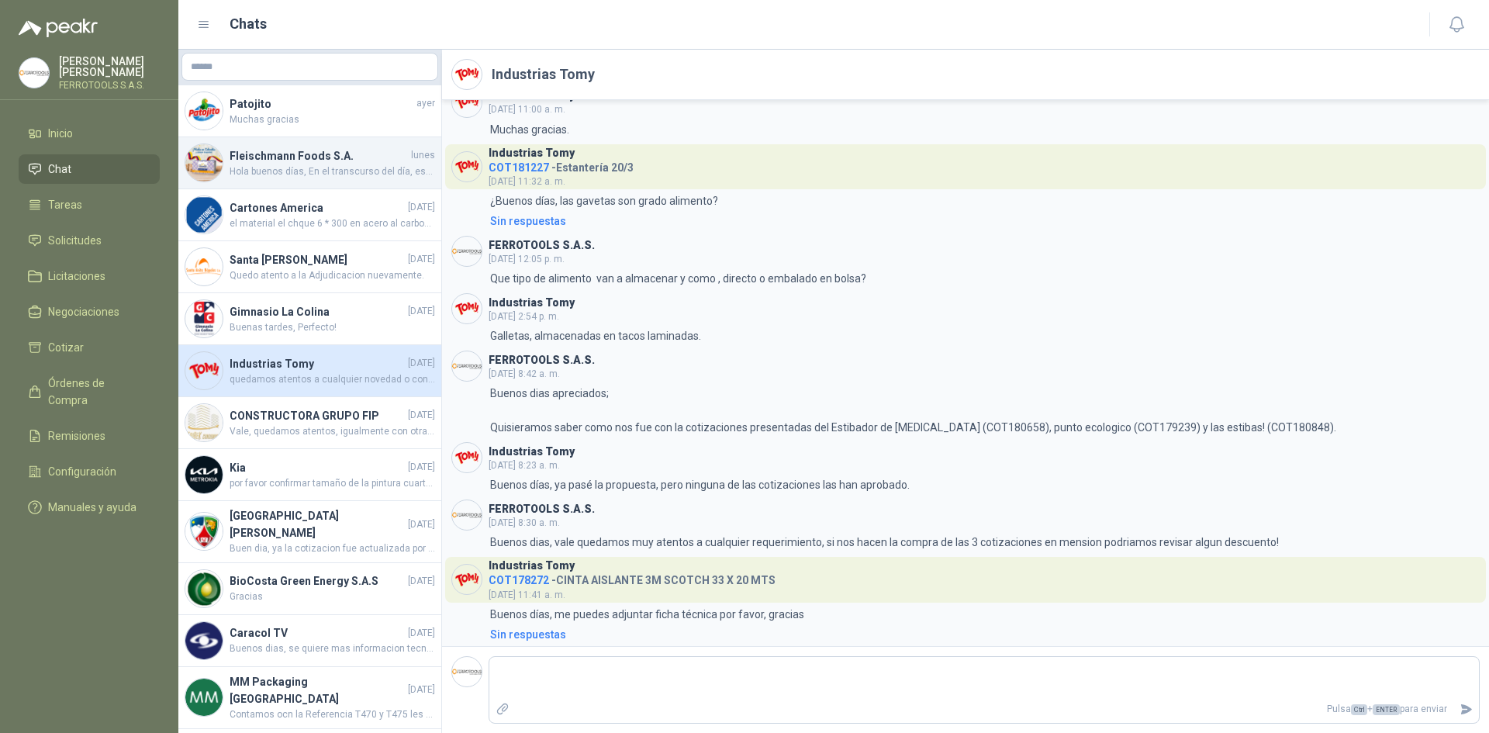
click at [323, 154] on h4 "Fleischmann Foods S.A." at bounding box center [319, 155] width 178 height 17
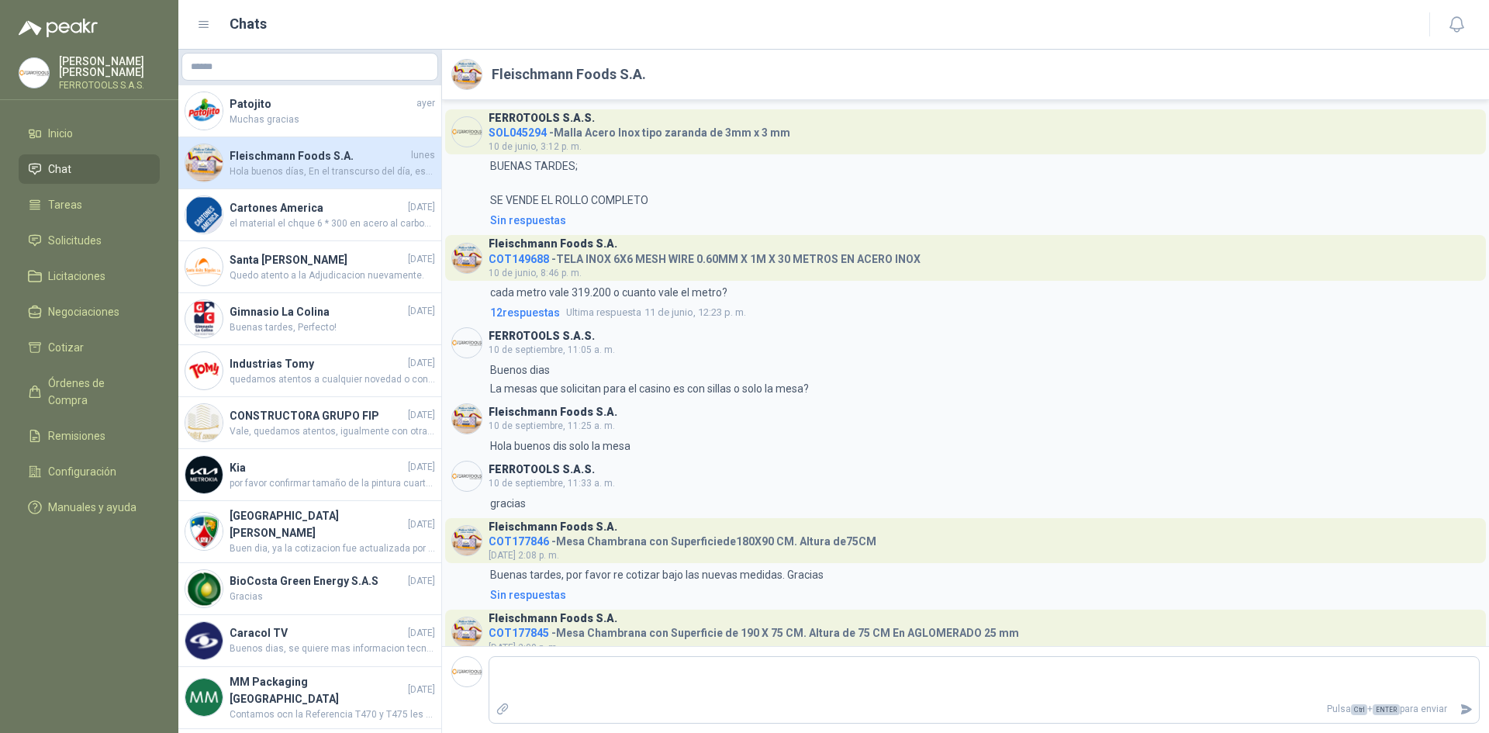
scroll to position [248, 0]
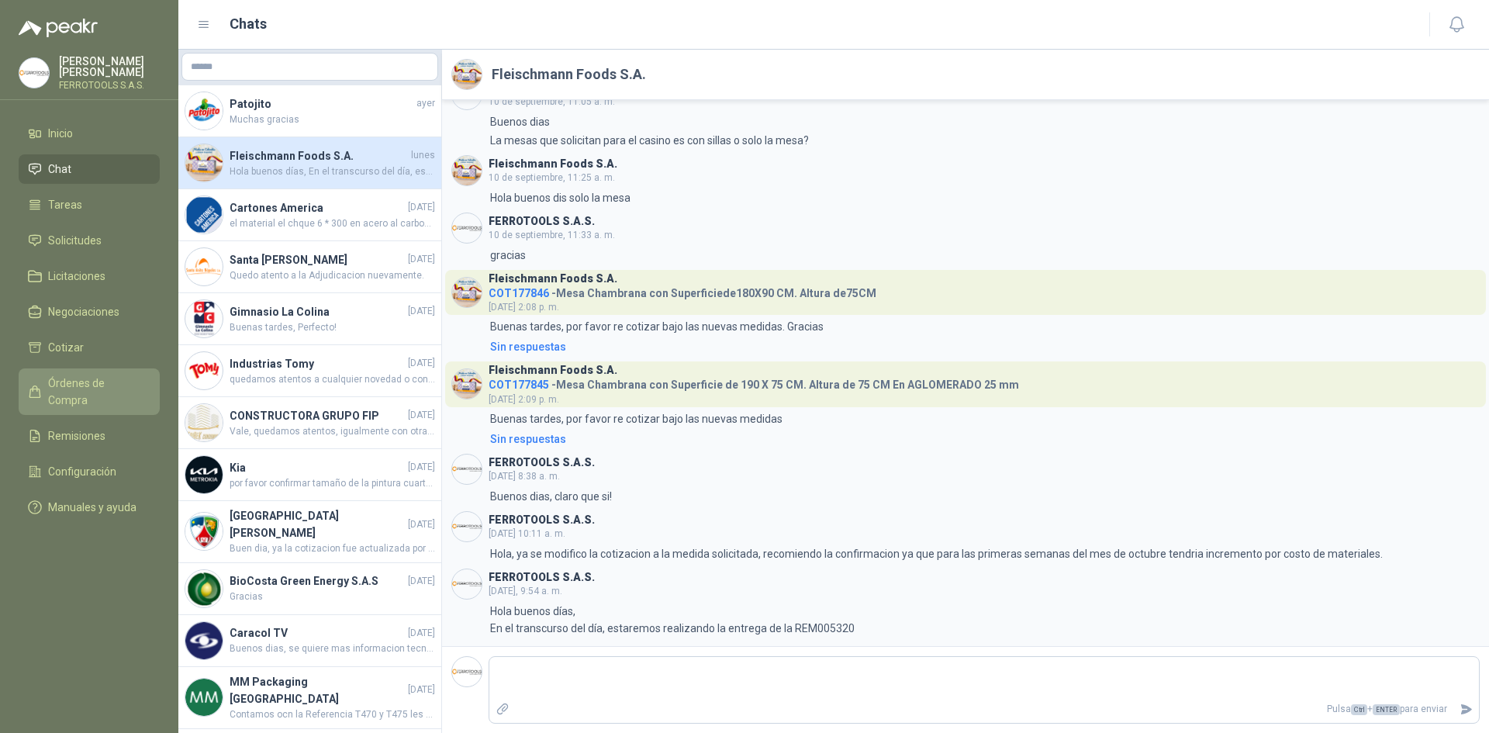
click at [133, 375] on span "Órdenes de Compra" at bounding box center [96, 392] width 97 height 34
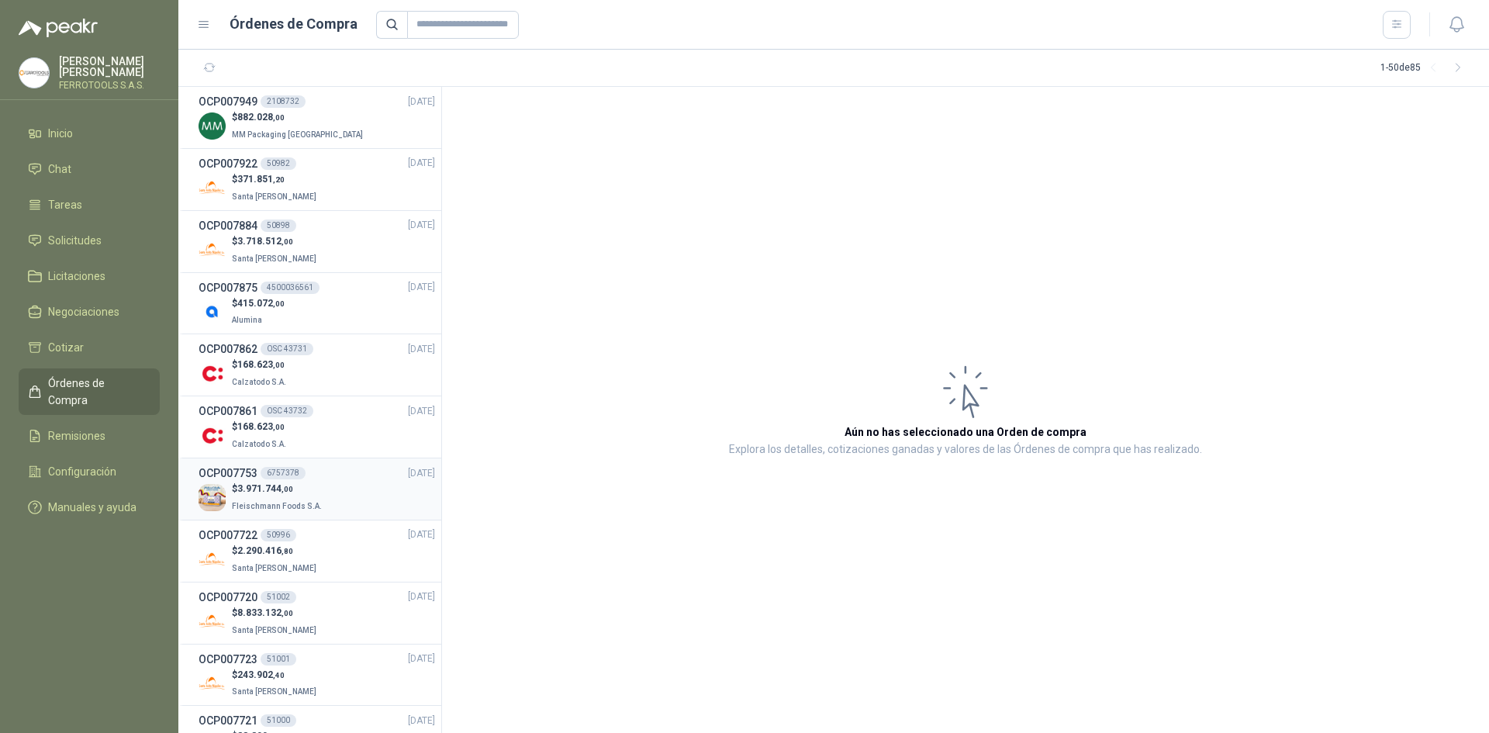
click at [330, 483] on div "$ 3.971.744 ,00 [PERSON_NAME] Foods S.A." at bounding box center [317, 498] width 237 height 32
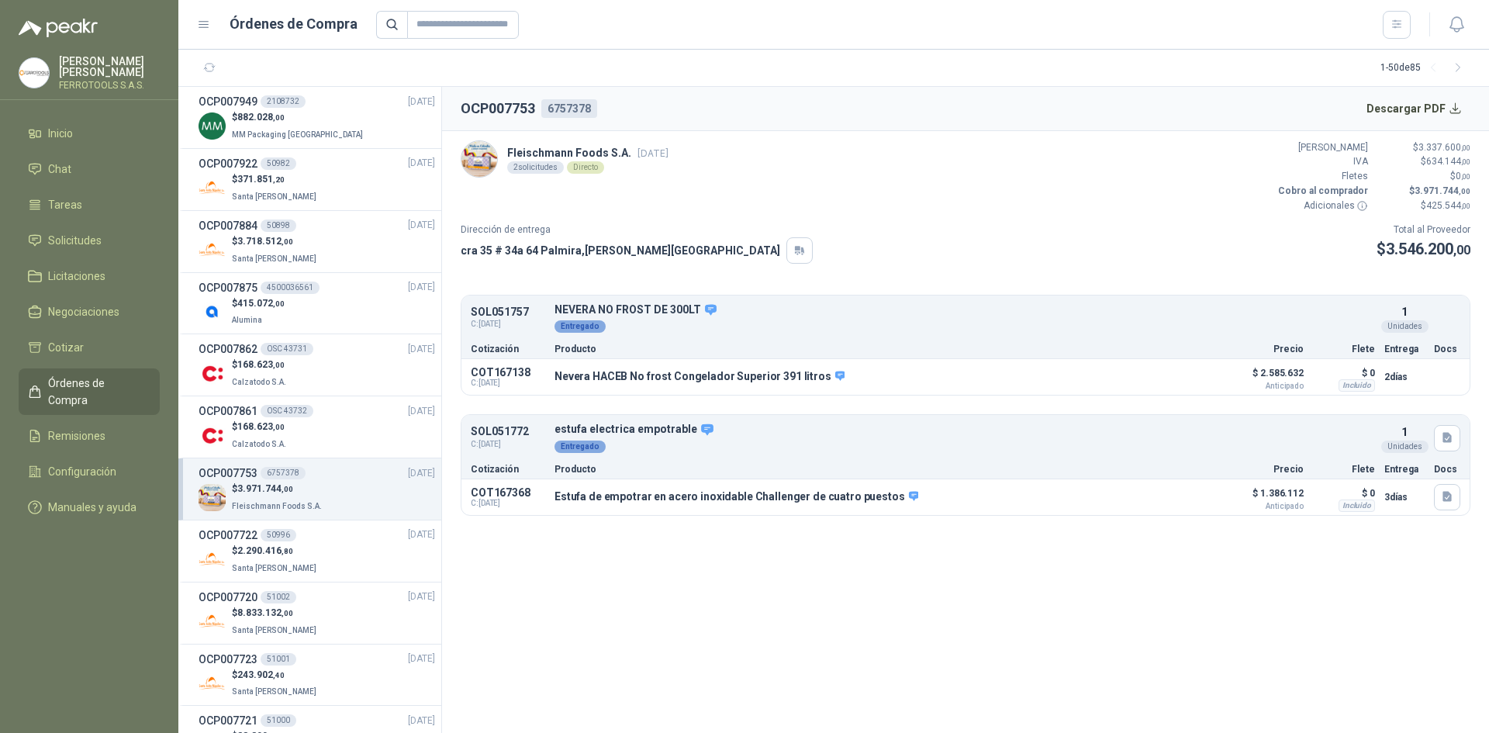
click at [810, 220] on article "[PERSON_NAME] Foods [DATE] 2 solicitudes Directo Valor Bruto $ 3.337.600 ,00 IV…" at bounding box center [965, 328] width 1047 height 394
click at [116, 197] on li "Tareas" at bounding box center [89, 204] width 123 height 17
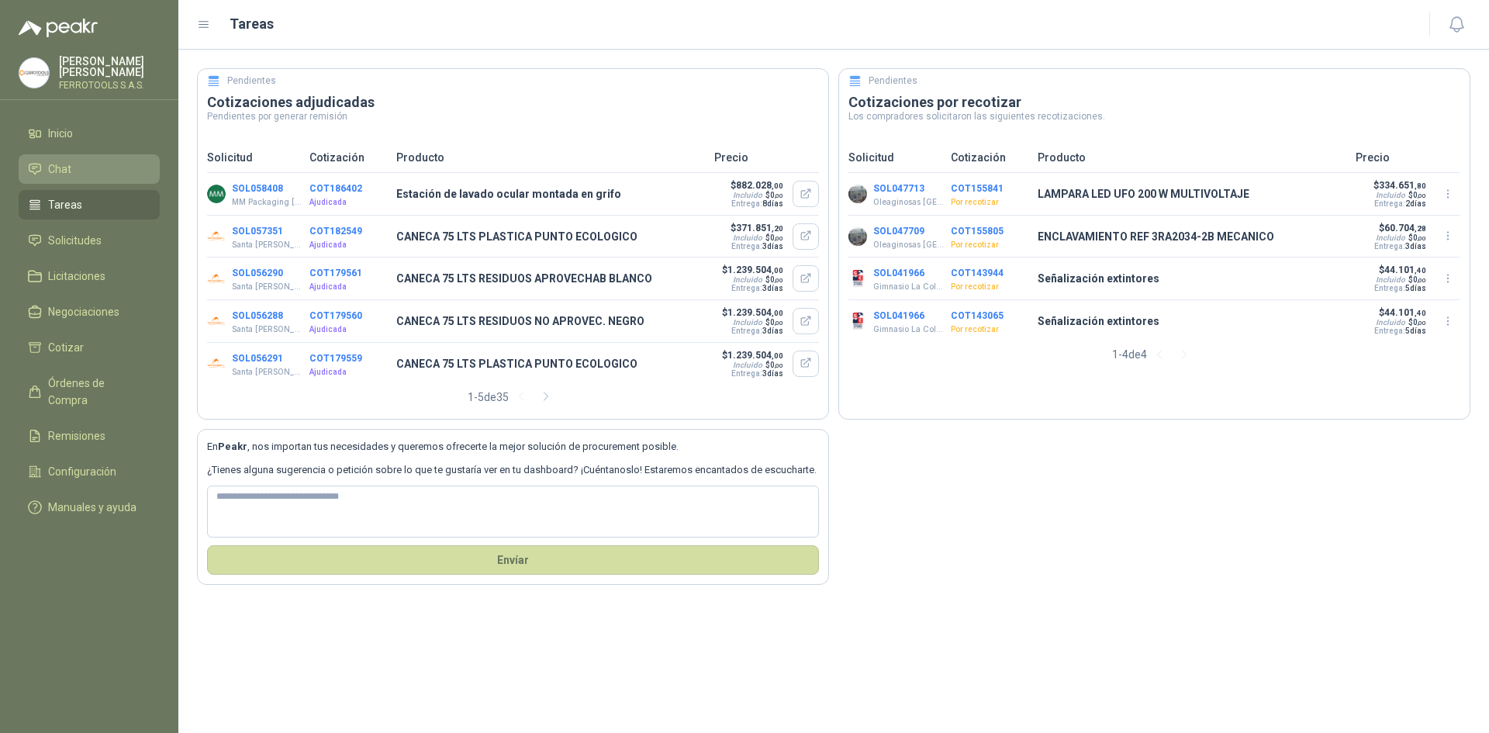
click at [129, 168] on li "Chat" at bounding box center [89, 169] width 123 height 17
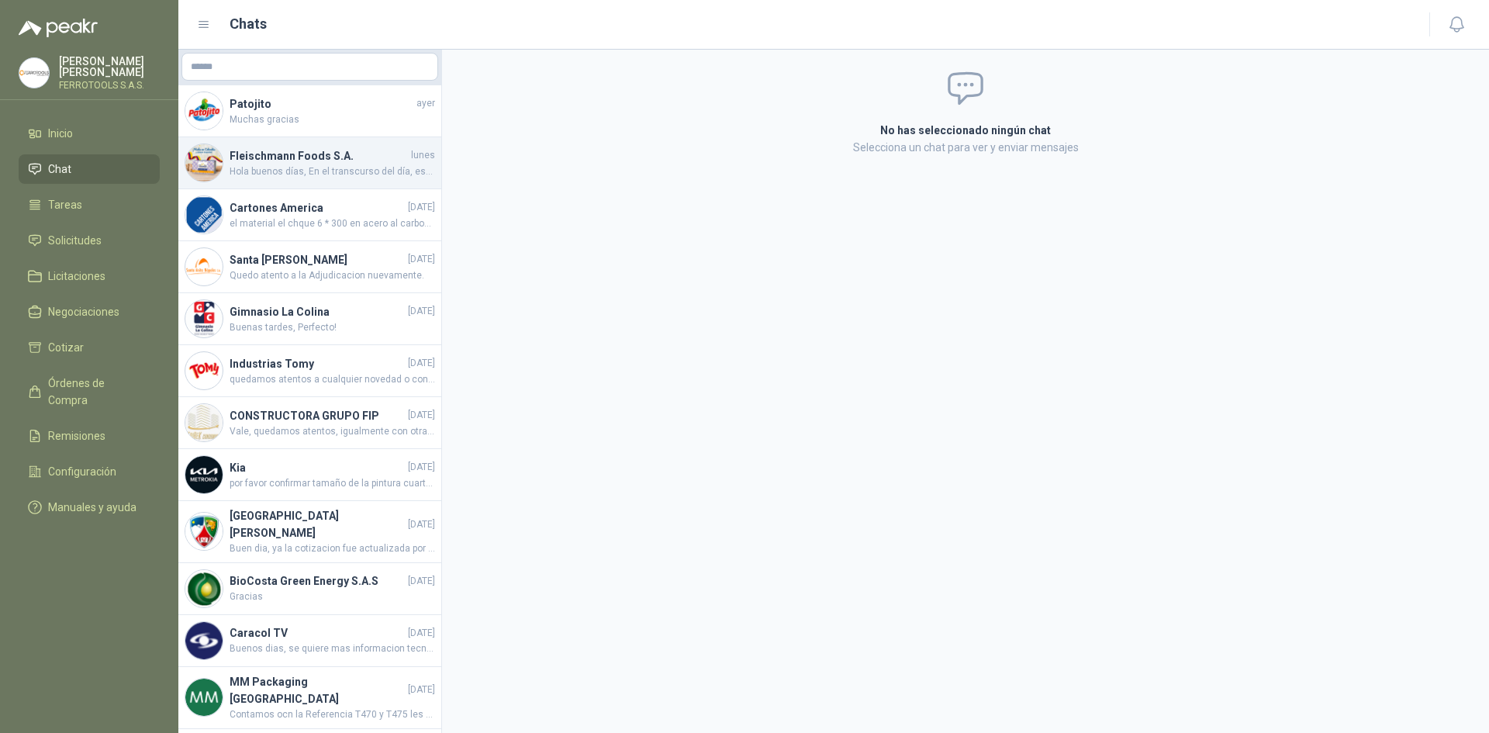
click at [350, 169] on span "Hola buenos días, En el transcurso del día, estaremos realizando la entrega de …" at bounding box center [333, 171] width 206 height 15
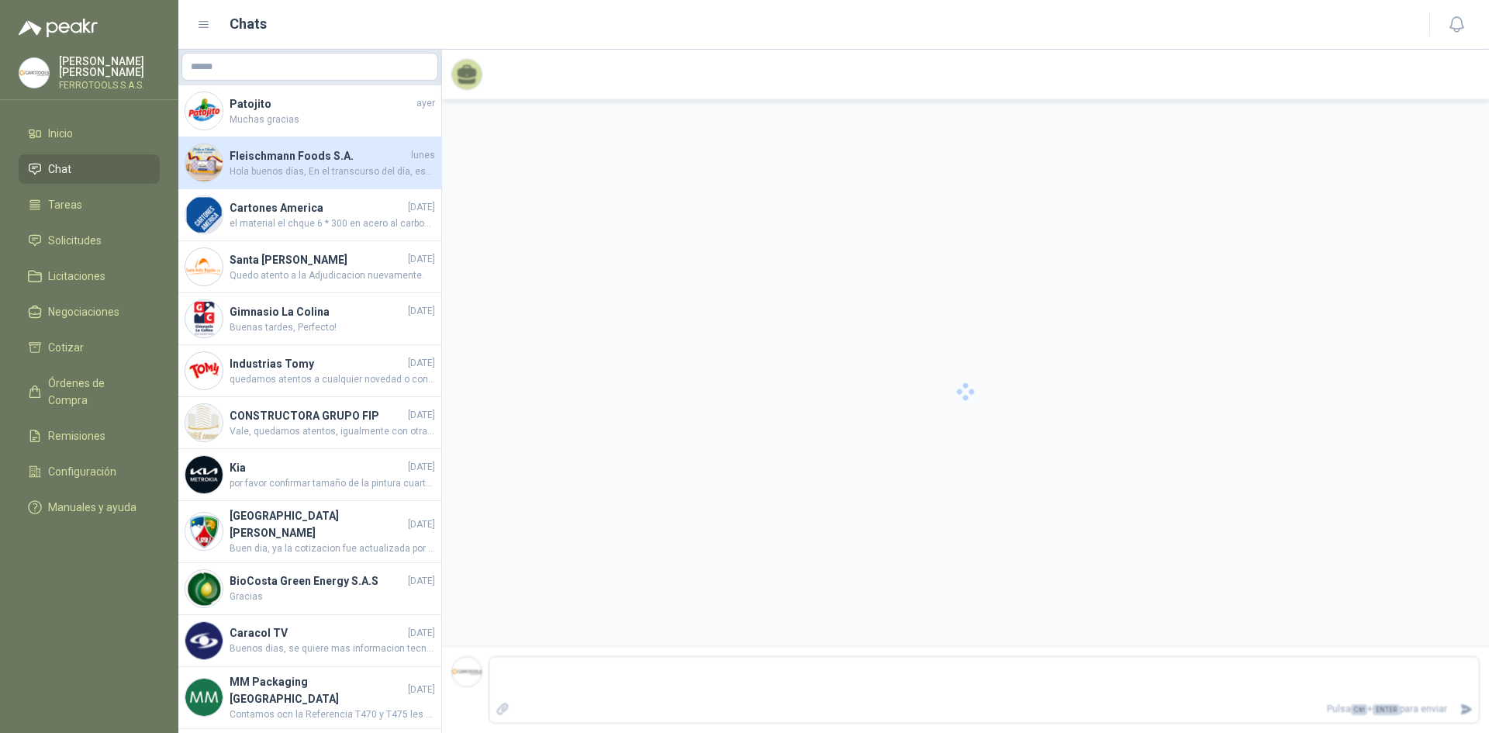
scroll to position [248, 0]
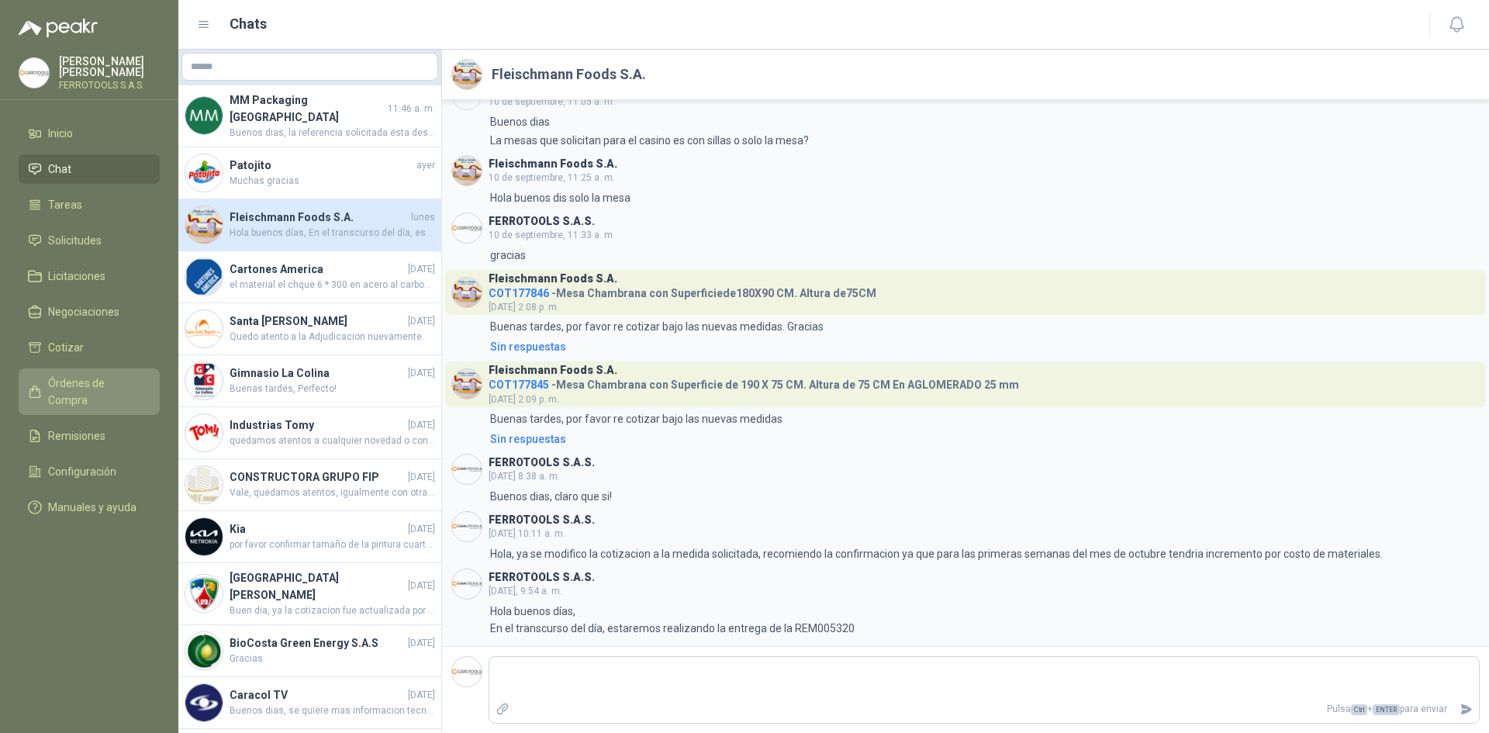
click at [112, 370] on link "Órdenes de Compra" at bounding box center [89, 391] width 141 height 47
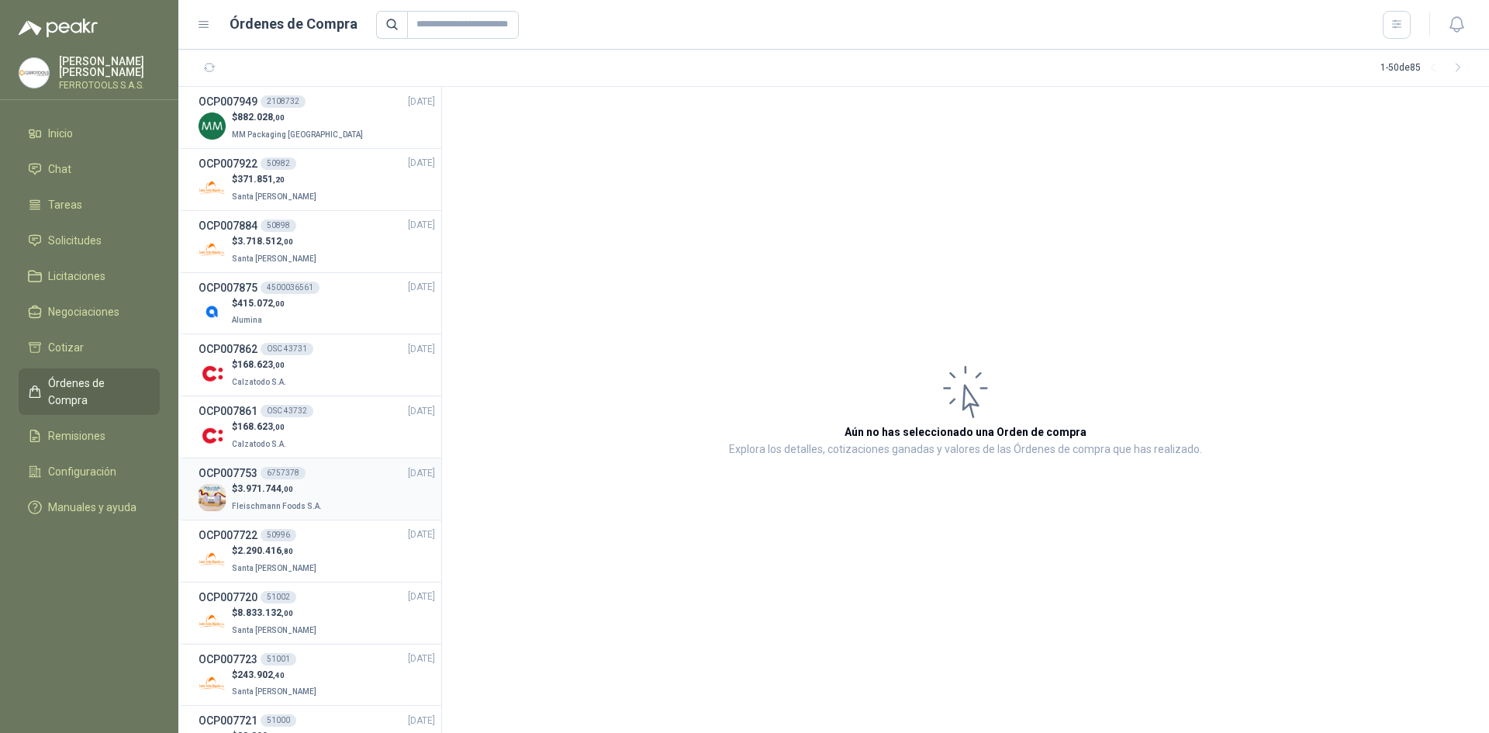
click at [283, 486] on span ",00" at bounding box center [288, 489] width 12 height 9
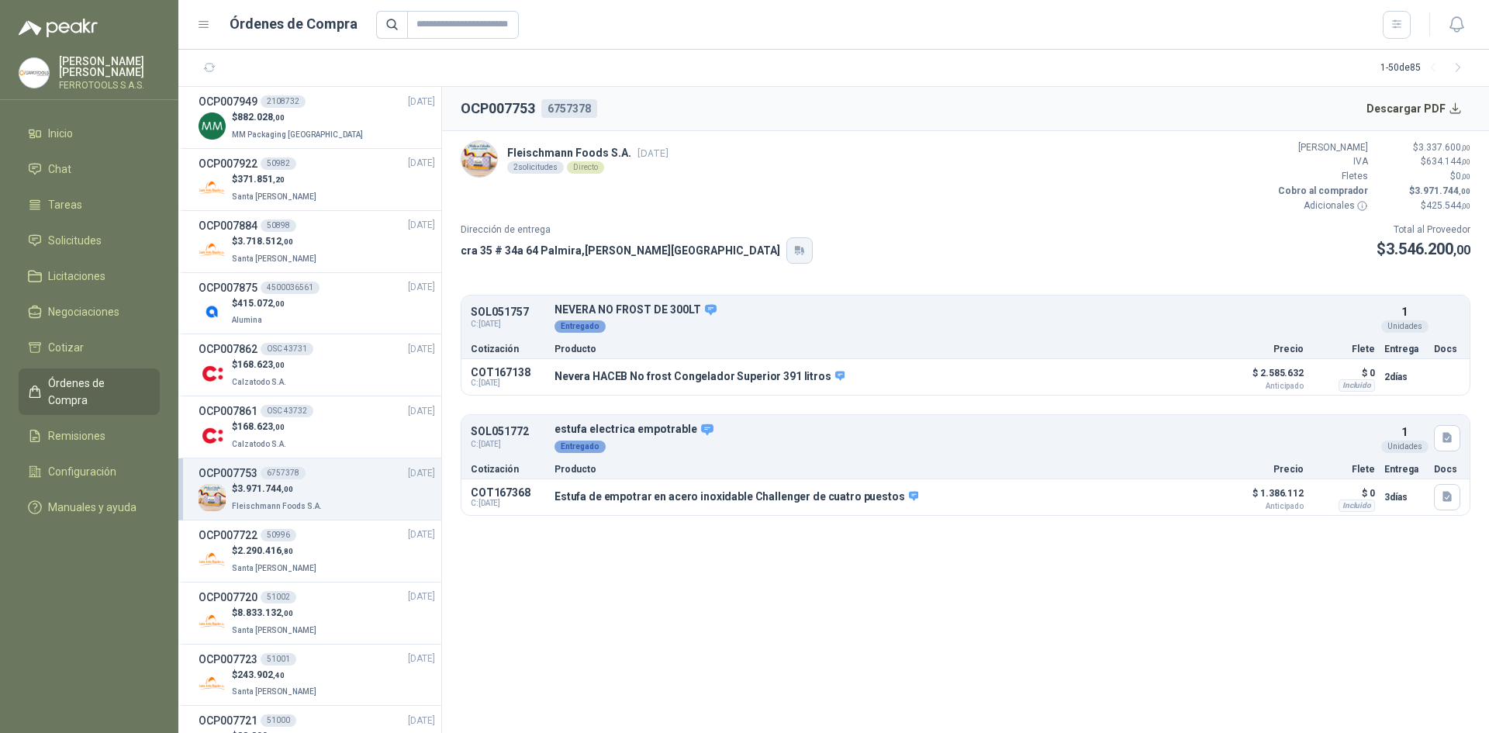
click at [793, 256] on icon "button" at bounding box center [799, 250] width 13 height 12
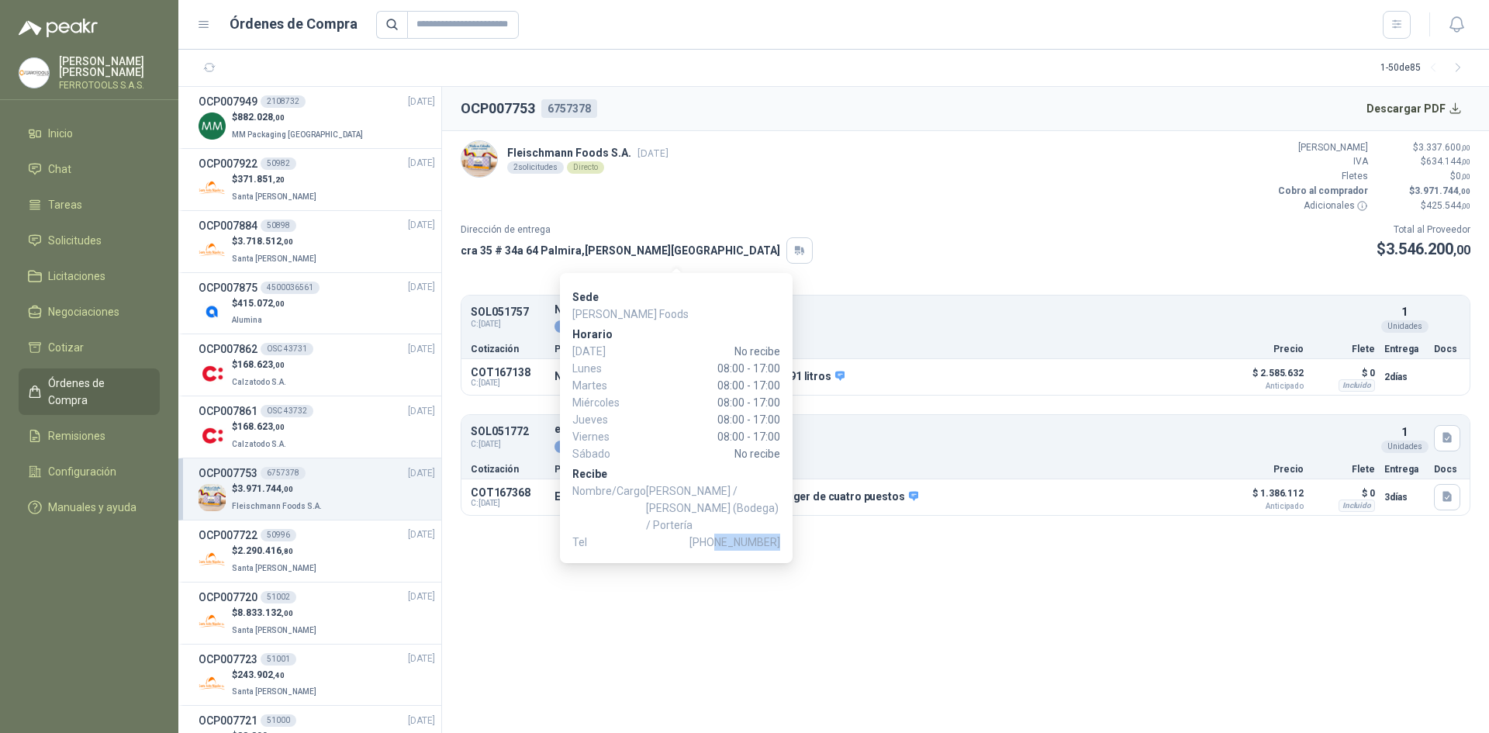
drag, startPoint x: 721, startPoint y: 526, endPoint x: 778, endPoint y: 520, distance: 57.7
click at [780, 534] on span "[PHONE_NUMBER]" at bounding box center [734, 542] width 91 height 17
copy span "3224039499"
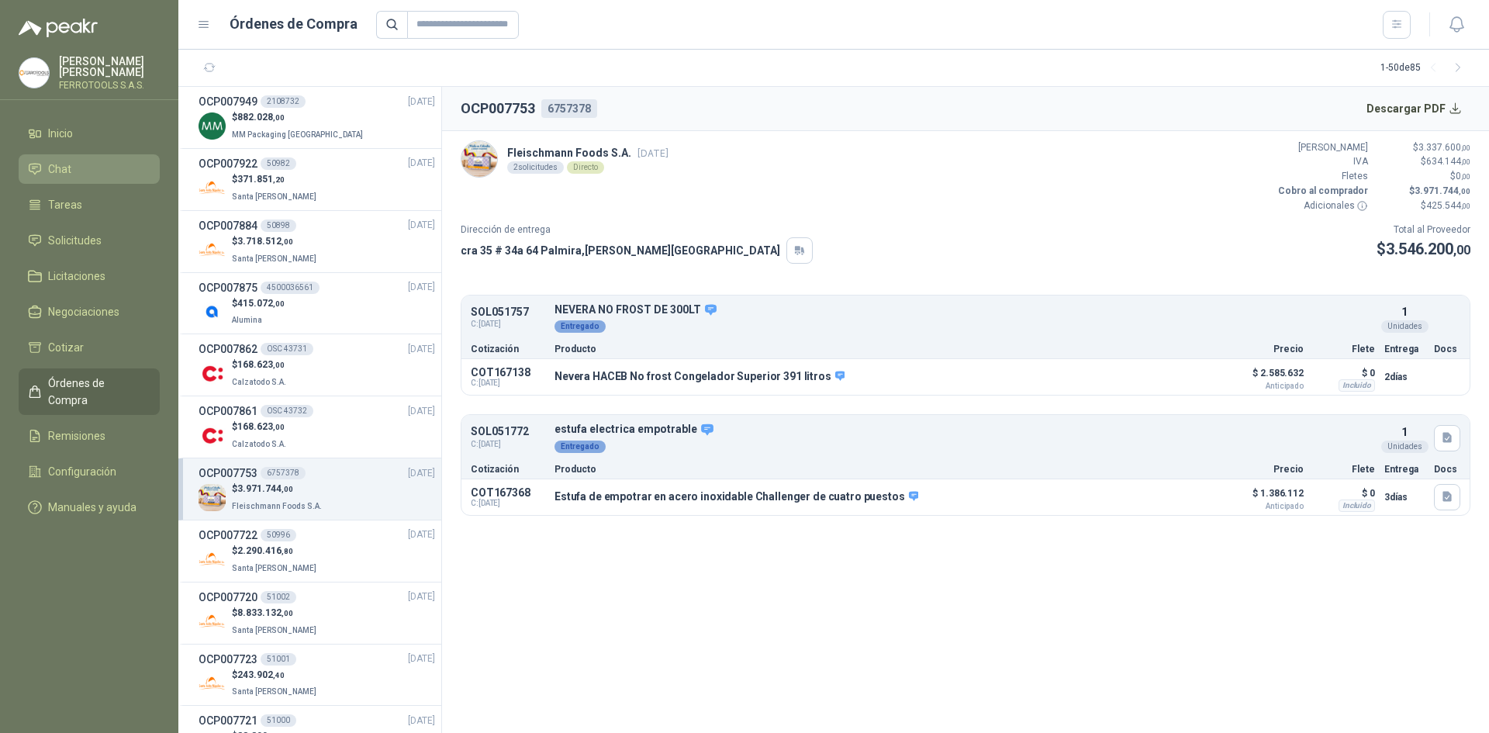
click at [96, 167] on li "Chat" at bounding box center [89, 169] width 123 height 17
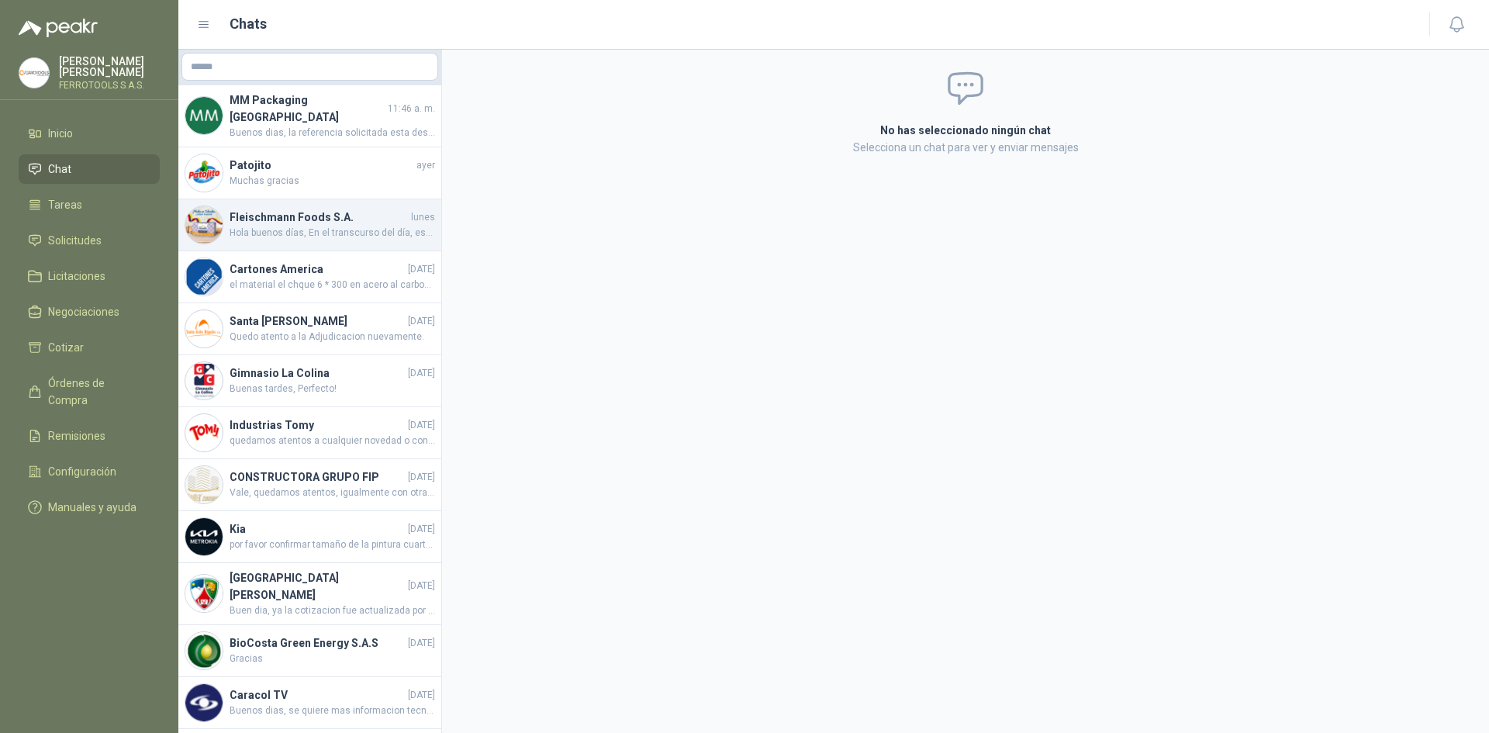
click at [367, 213] on h4 "Fleischmann Foods S.A." at bounding box center [319, 217] width 178 height 17
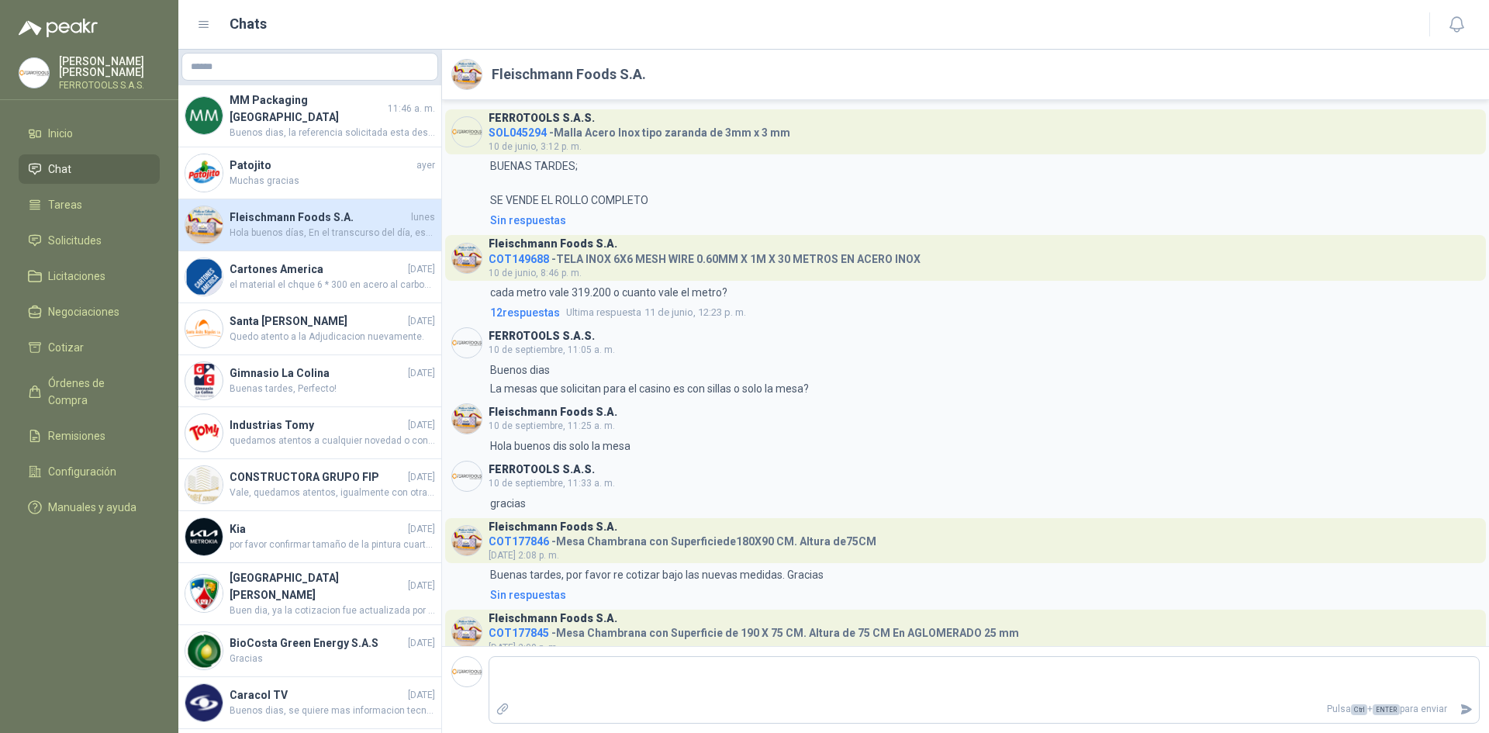
scroll to position [248, 0]
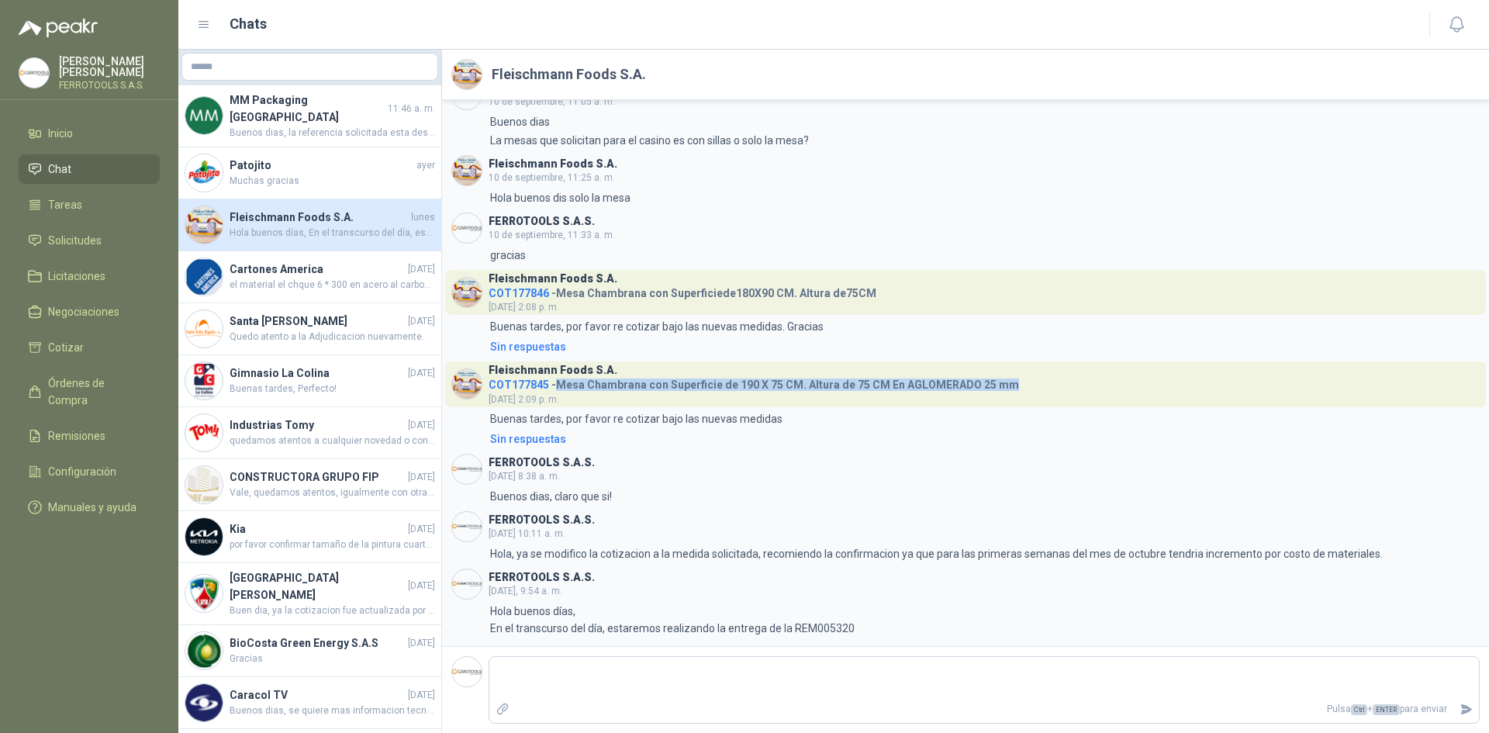
drag, startPoint x: 555, startPoint y: 382, endPoint x: 1036, endPoint y: 385, distance: 480.9
click at [1036, 385] on header "[PERSON_NAME] Foods S.A. COT177845 - Mesa Chambrana con Superficie de 190 X 75 …" at bounding box center [965, 383] width 1041 height 45
copy h4 "Mesa Chambrana con Superficie de 190 X 75 CM. Altura de 75 CM En AGLOMERADO 25 …"
click at [518, 384] on span "COT177845" at bounding box center [519, 384] width 60 height 12
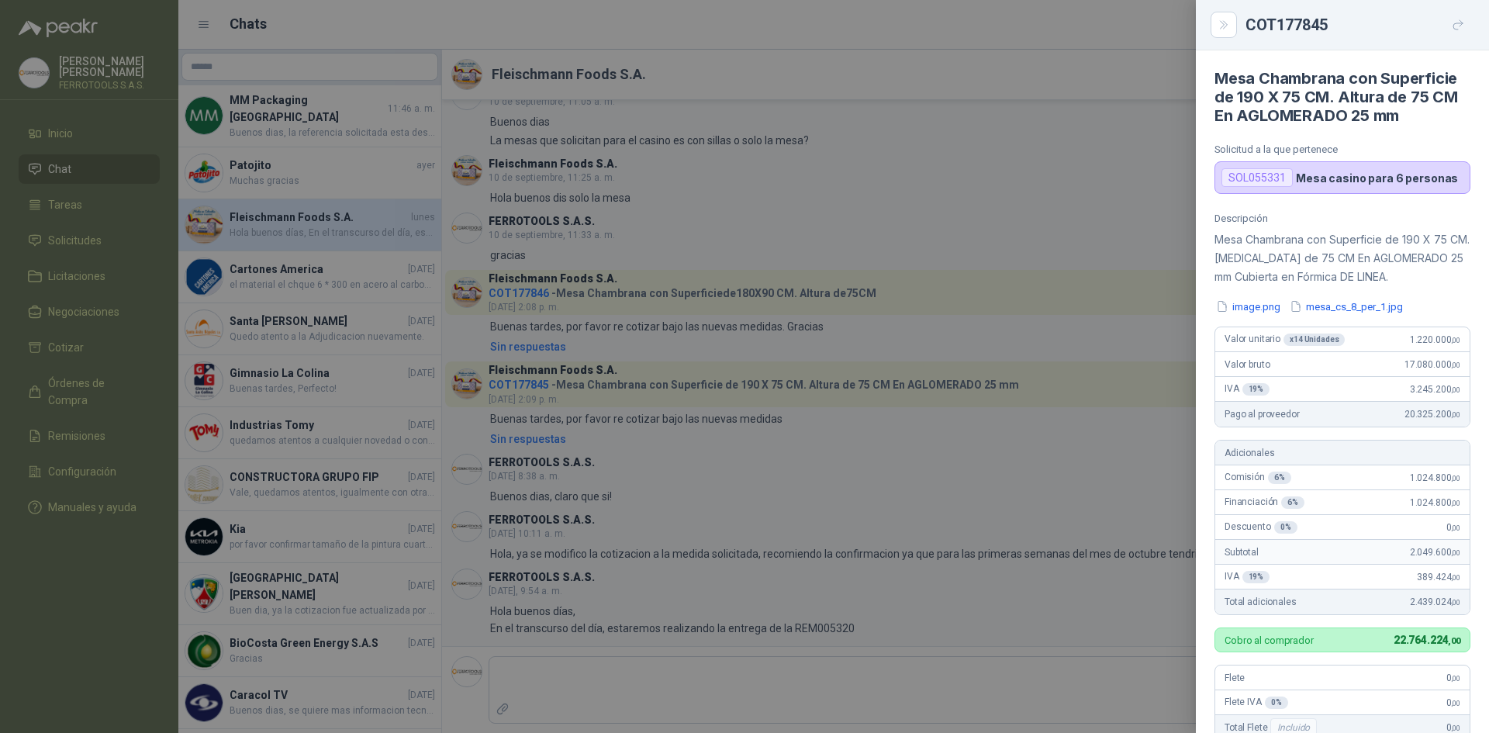
click at [765, 172] on div at bounding box center [744, 366] width 1489 height 733
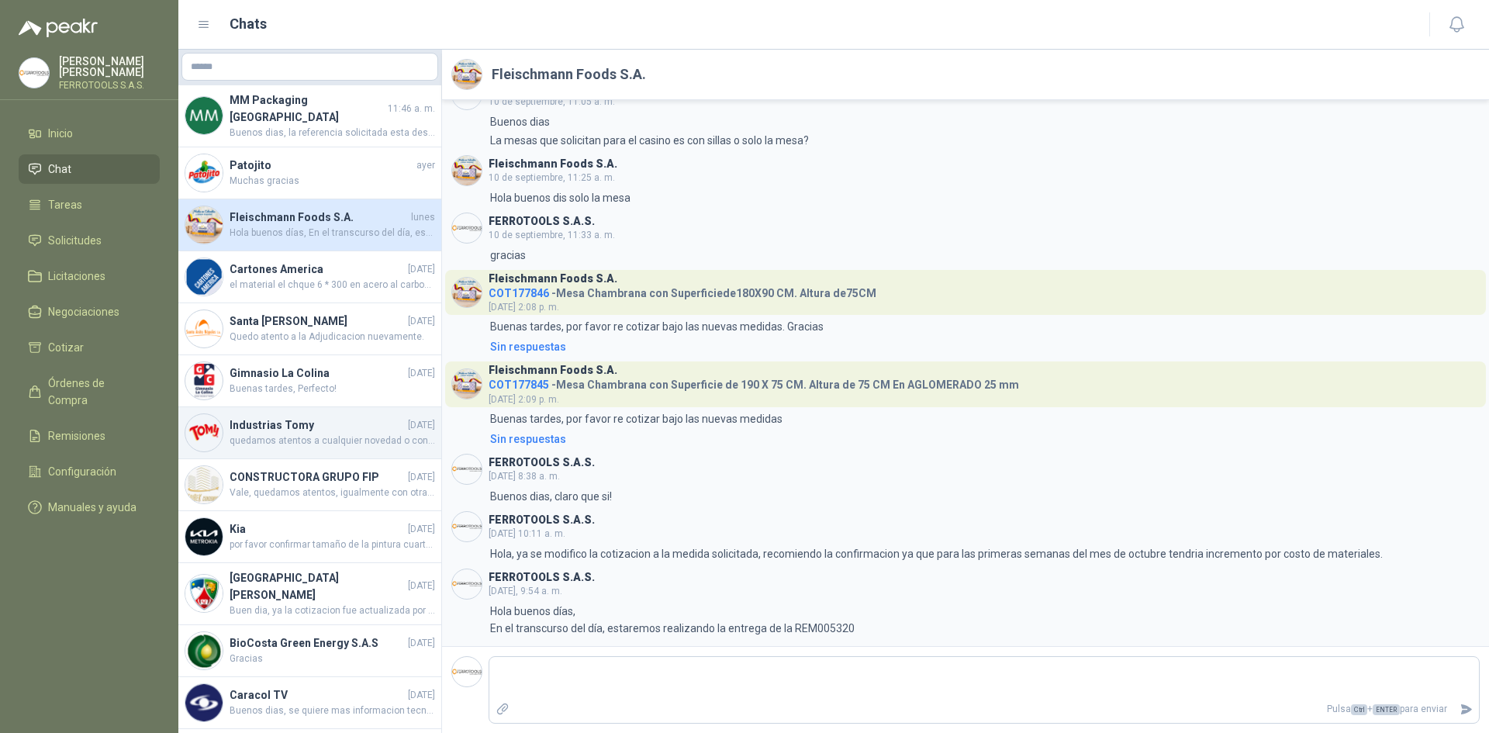
click at [341, 416] on h4 "Industrias Tomy" at bounding box center [317, 424] width 175 height 17
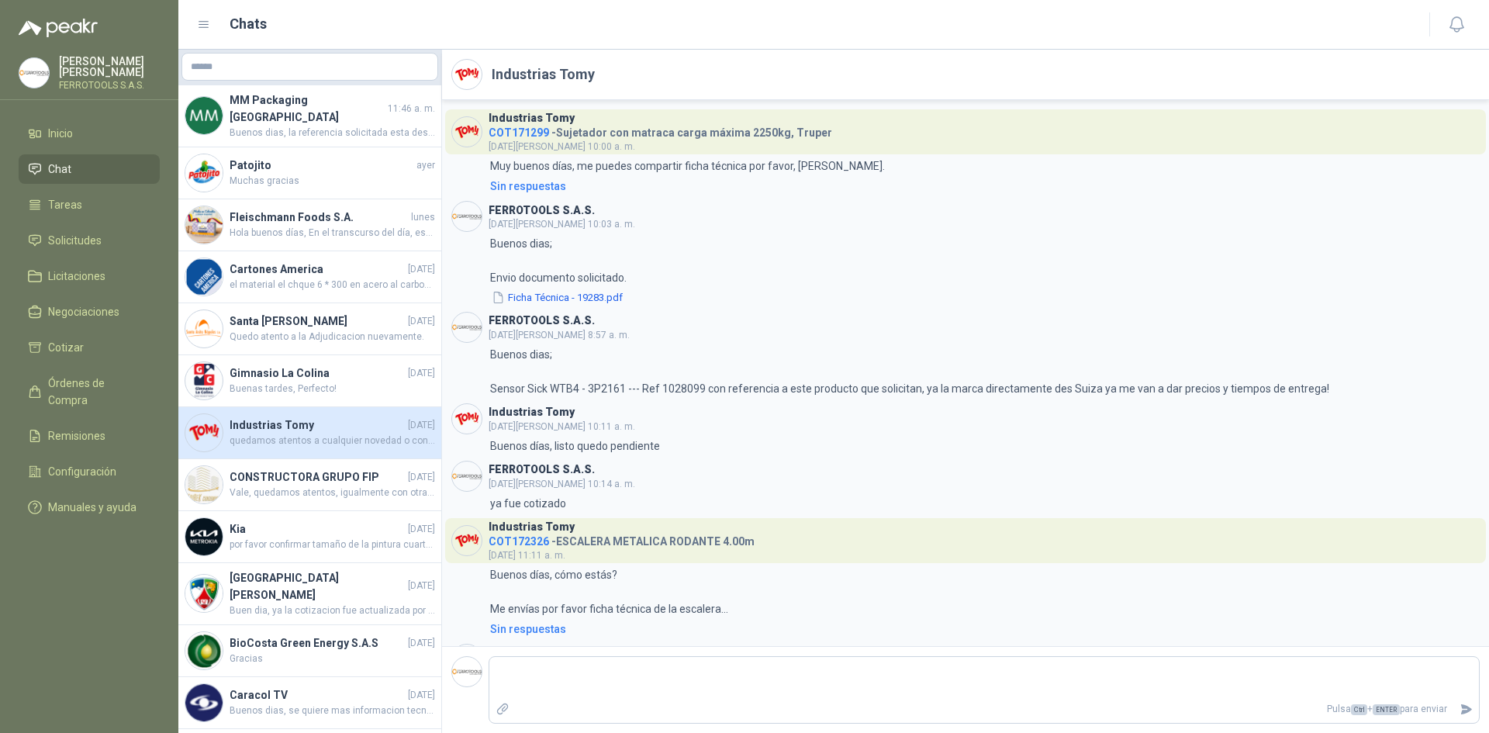
scroll to position [2074, 0]
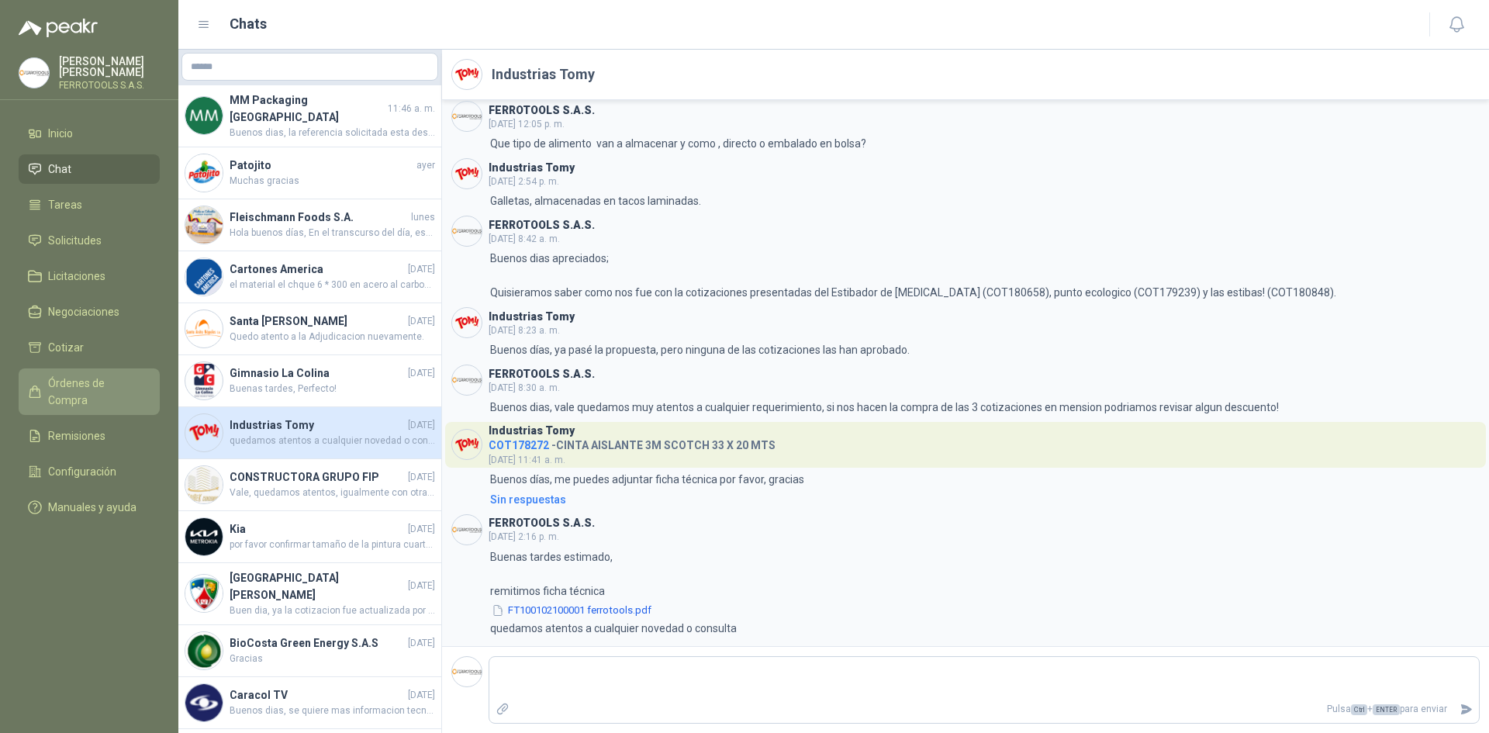
click at [101, 378] on span "Órdenes de Compra" at bounding box center [96, 392] width 97 height 34
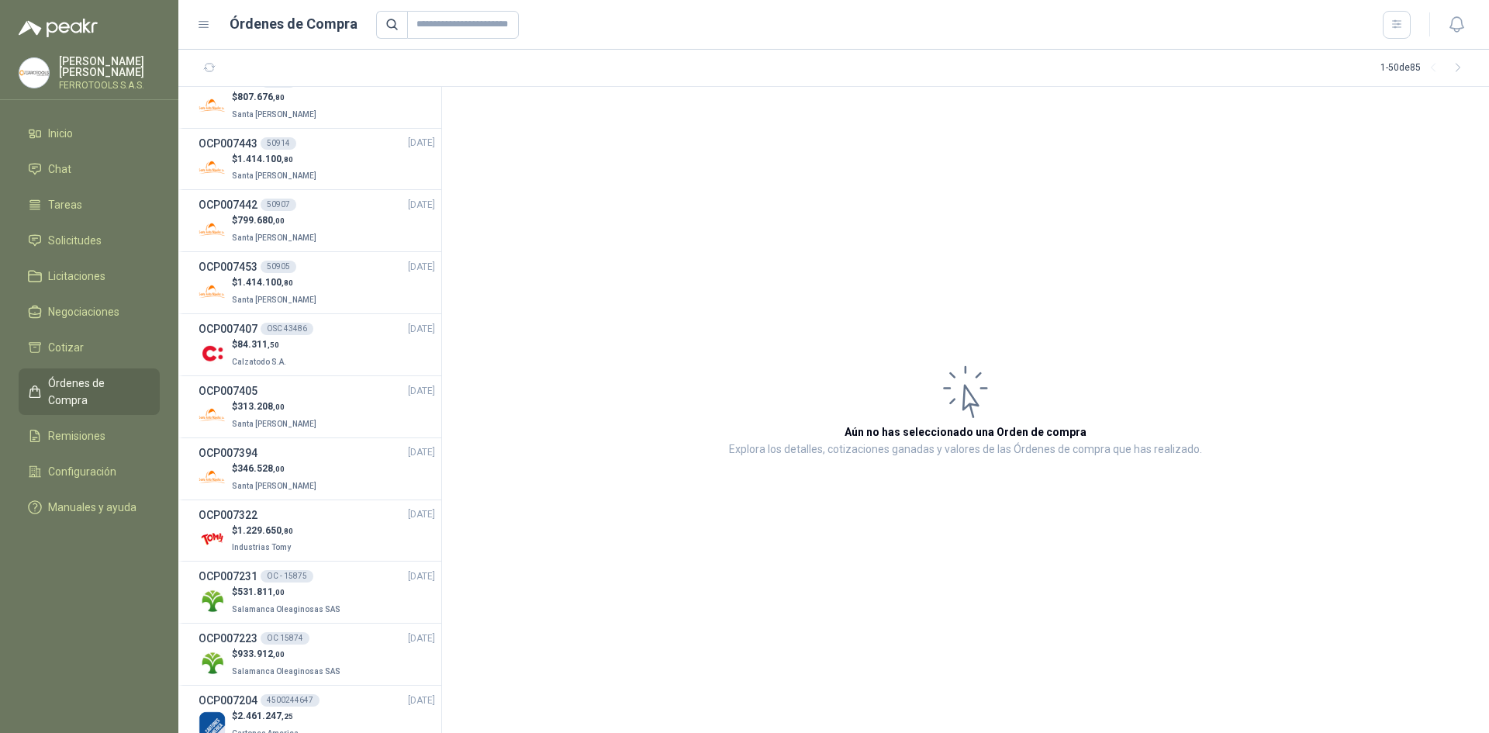
scroll to position [1396, 0]
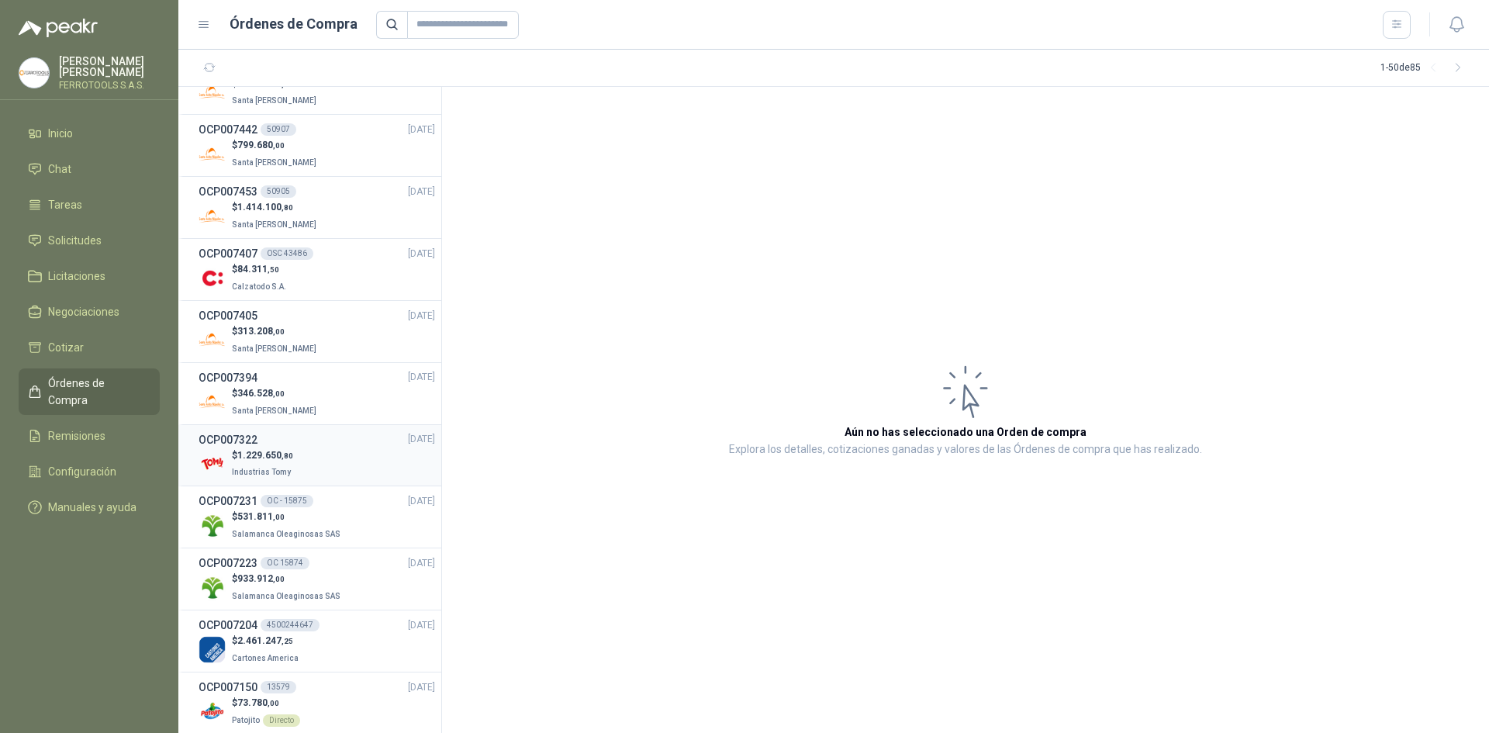
click at [320, 451] on div "$ 1.229.650 ,80 Industrias Tomy" at bounding box center [317, 464] width 237 height 32
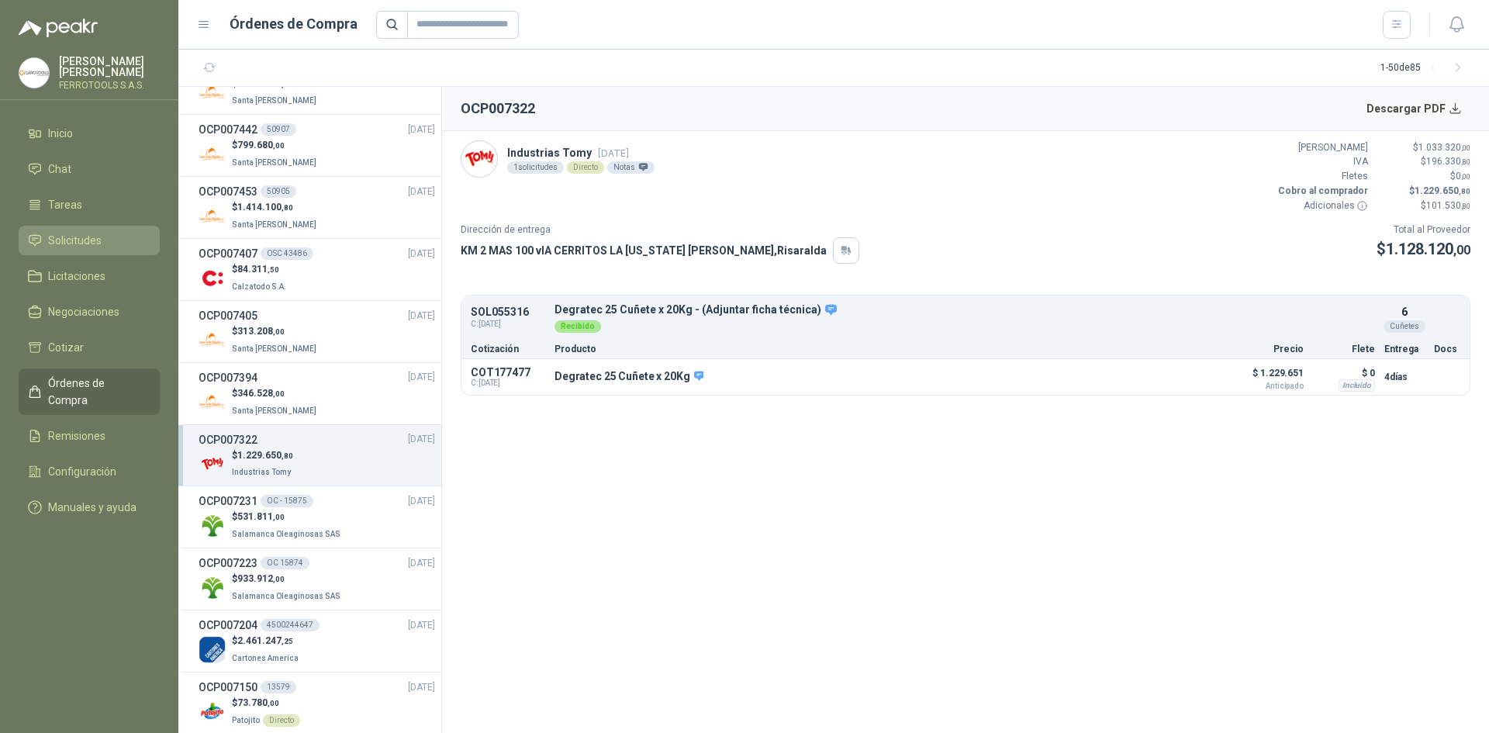
click at [97, 232] on span "Solicitudes" at bounding box center [75, 240] width 54 height 17
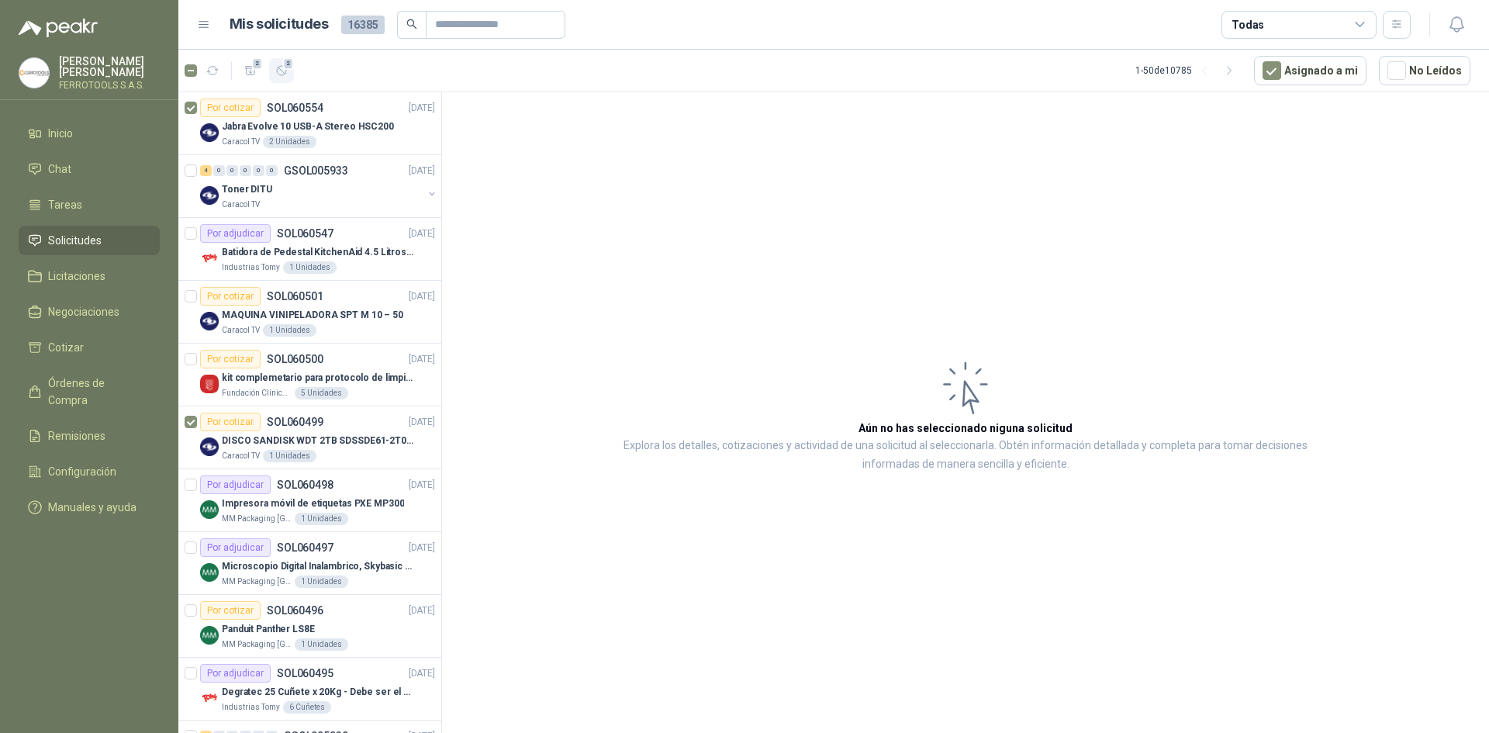
click at [285, 68] on span "2" at bounding box center [288, 63] width 11 height 12
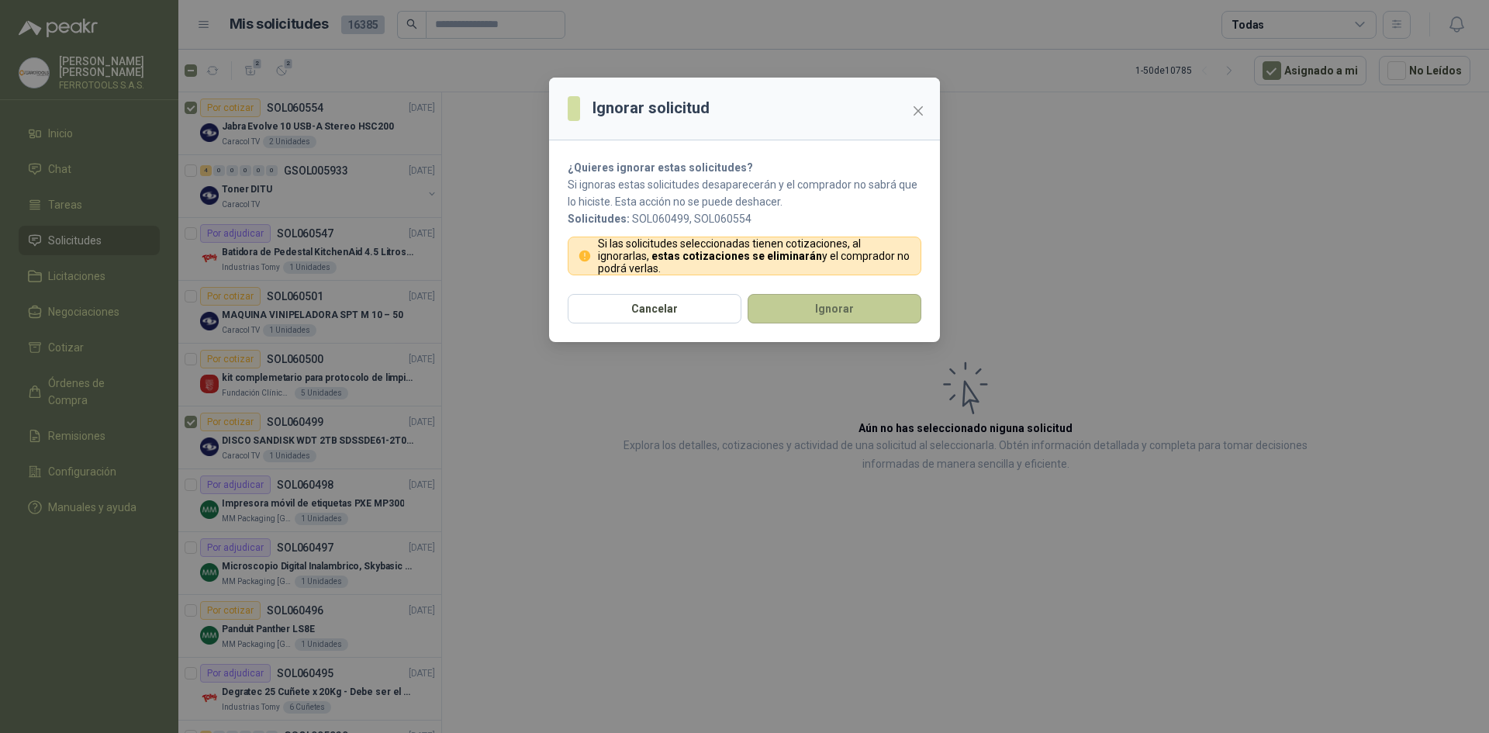
click at [822, 303] on button "Ignorar" at bounding box center [835, 308] width 174 height 29
